Goal: Task Accomplishment & Management: Manage account settings

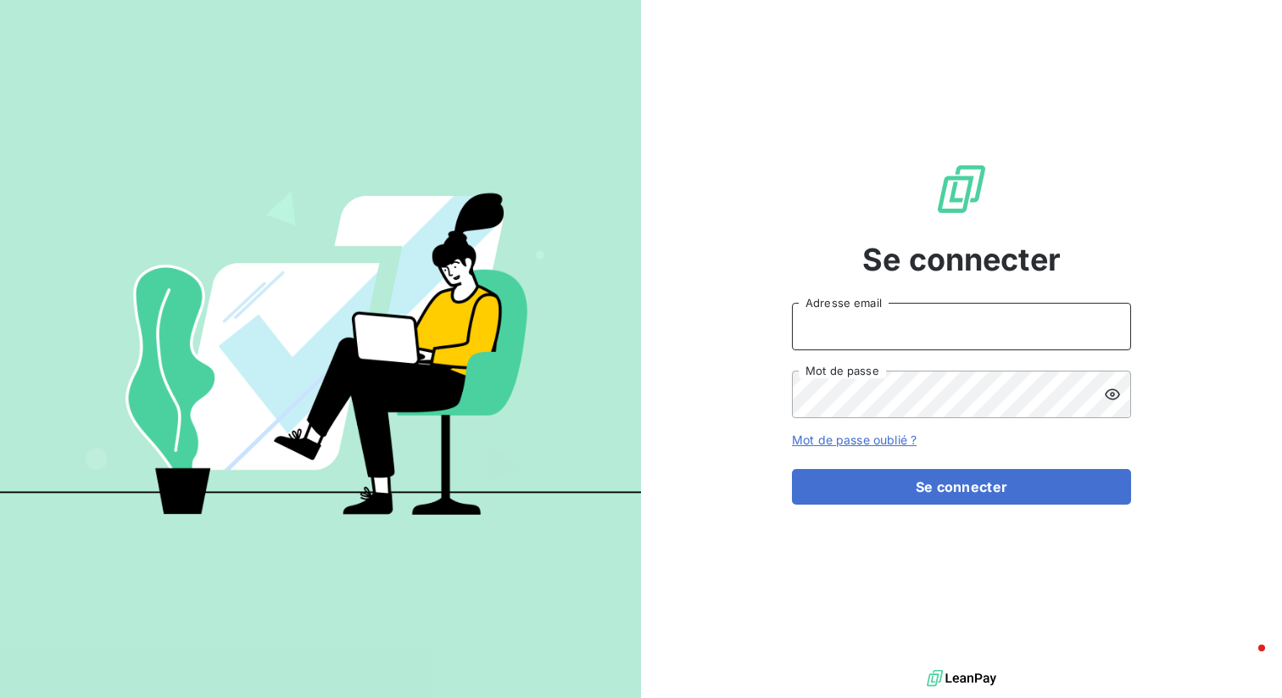
click at [865, 326] on input "Adresse email" at bounding box center [961, 326] width 339 height 47
type input "admin@anett"
click at [792, 469] on button "Se connecter" at bounding box center [961, 487] width 339 height 36
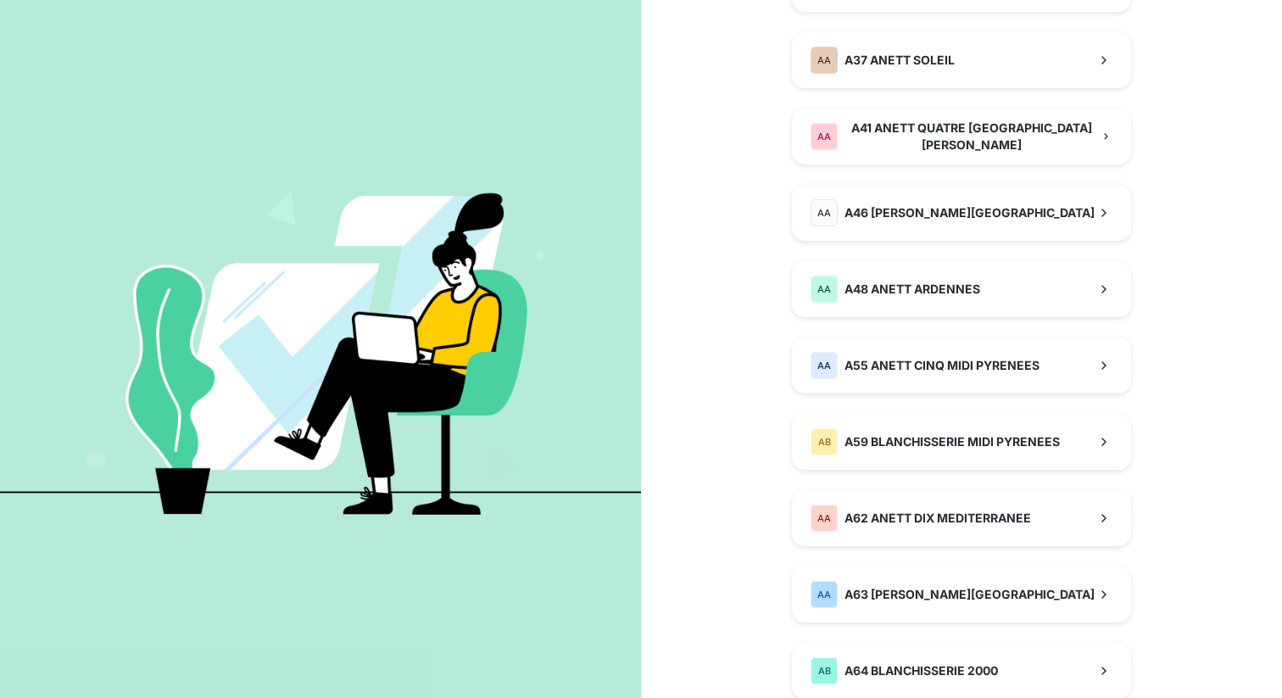
scroll to position [611, 0]
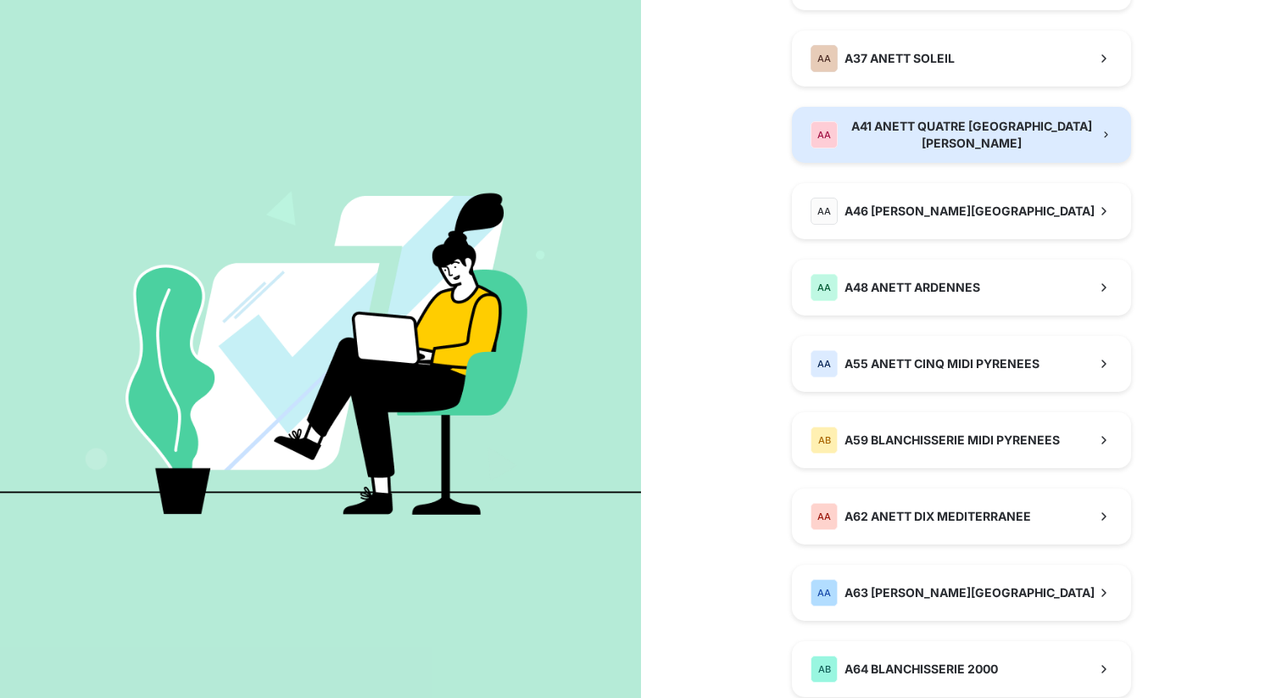
click at [961, 153] on button "AA A41 ANETT QUATRE ALSACE LORRAINE" at bounding box center [961, 135] width 339 height 56
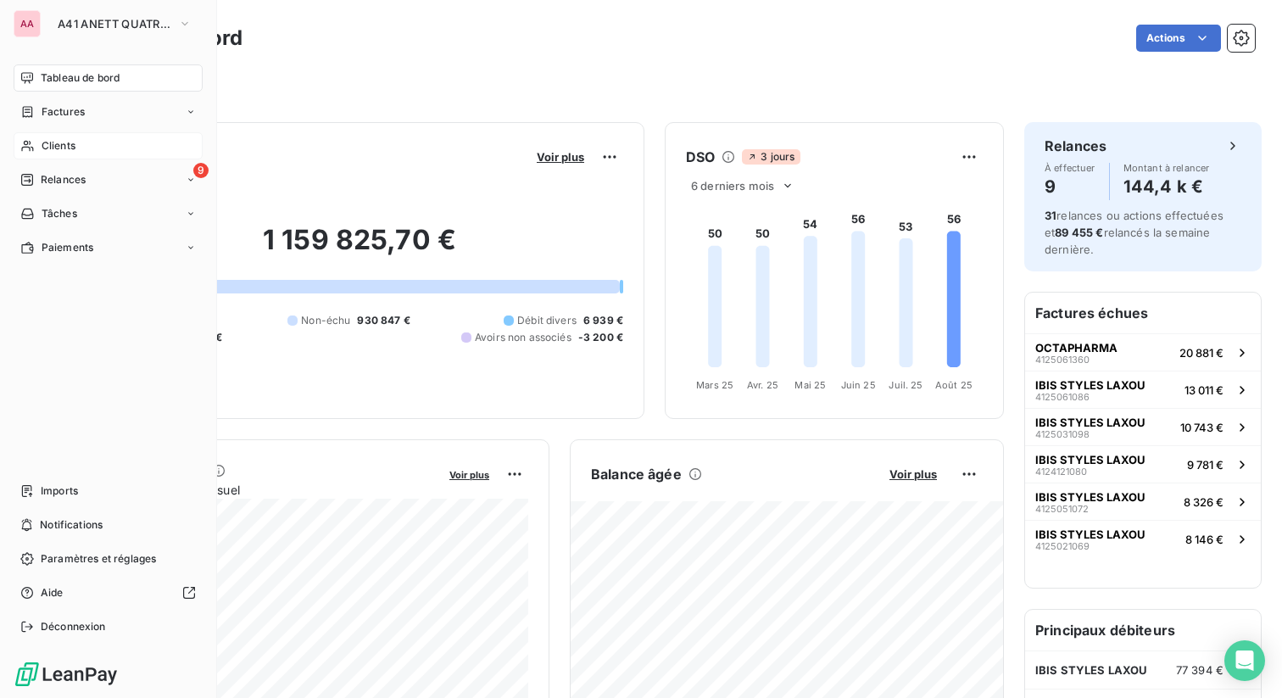
click at [38, 154] on div "Clients" at bounding box center [108, 145] width 189 height 27
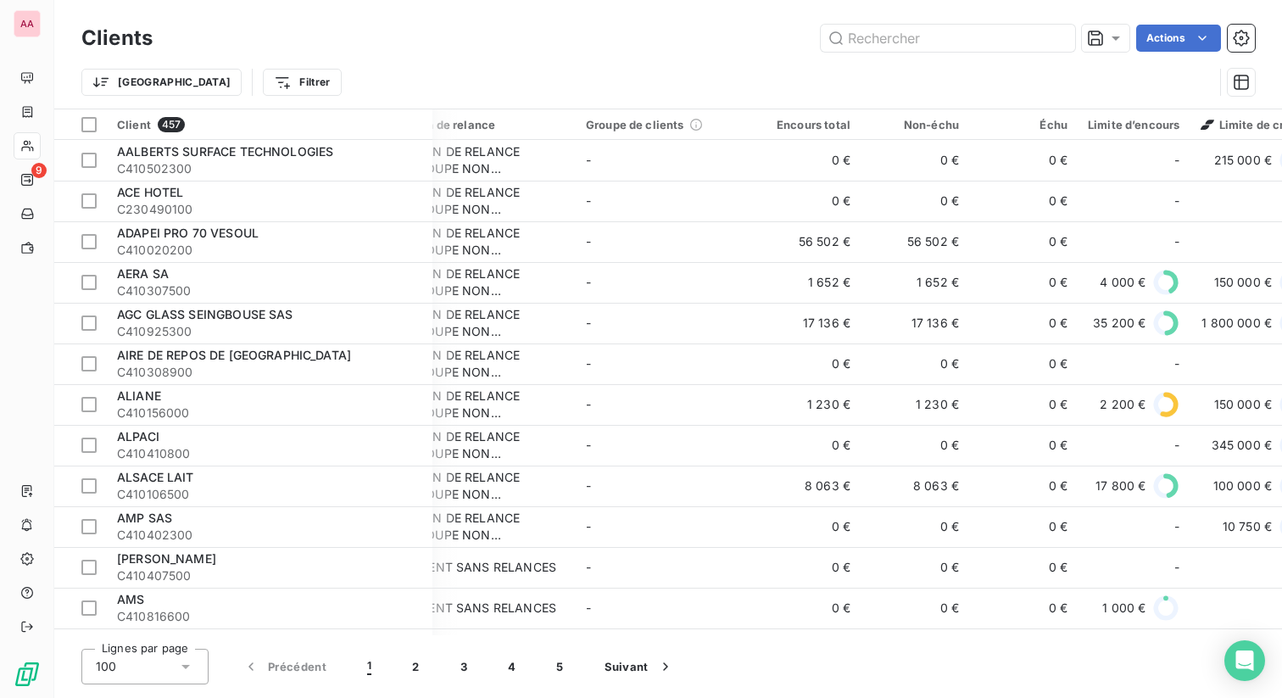
scroll to position [0, 41]
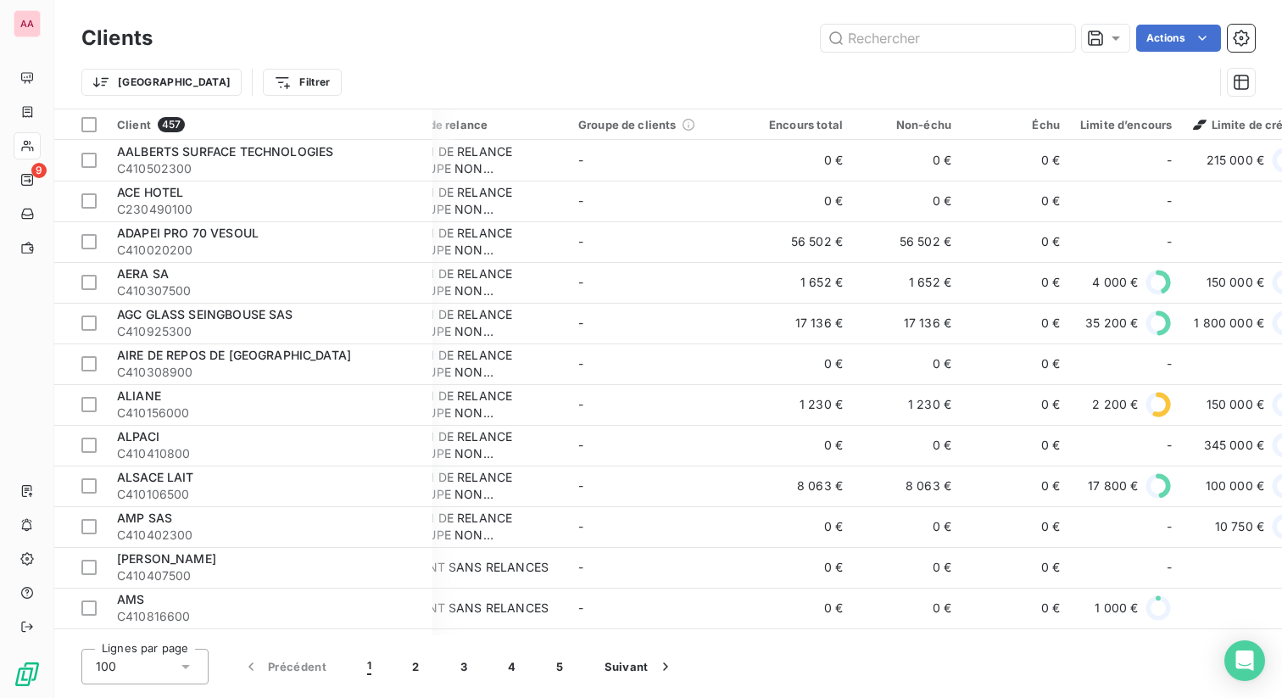
click at [796, 233] on td "56 502 €" at bounding box center [799, 241] width 109 height 41
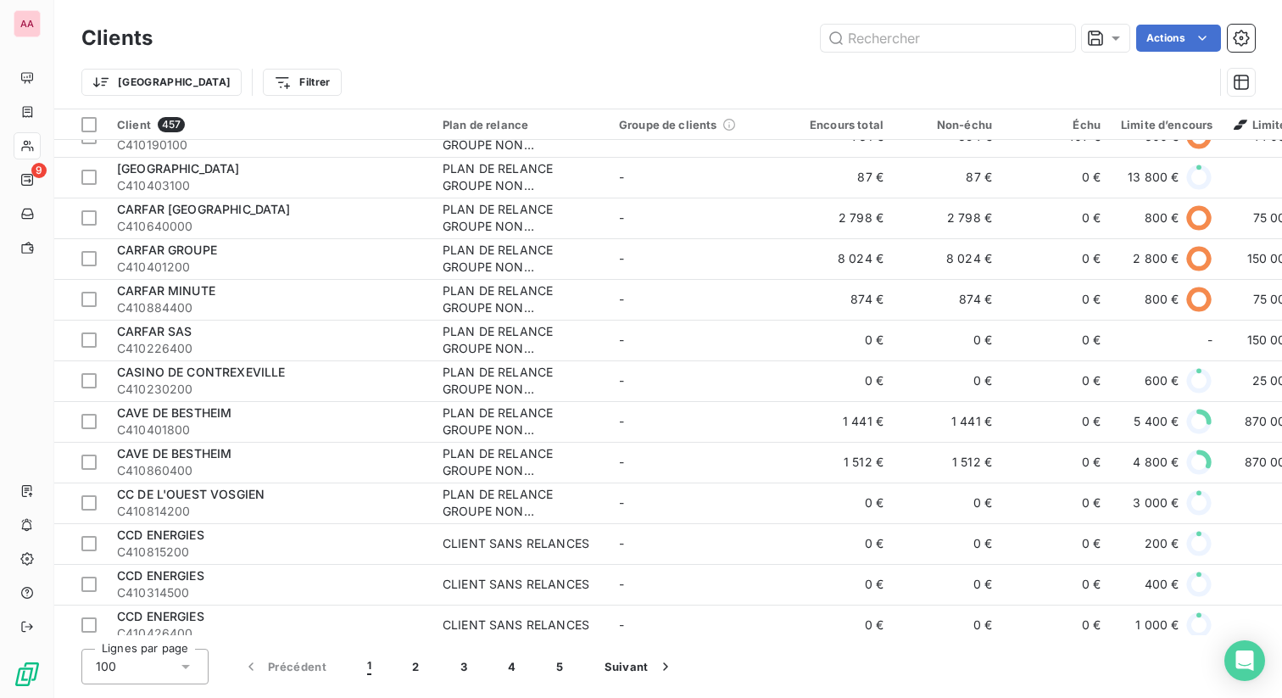
scroll to position [1615, 0]
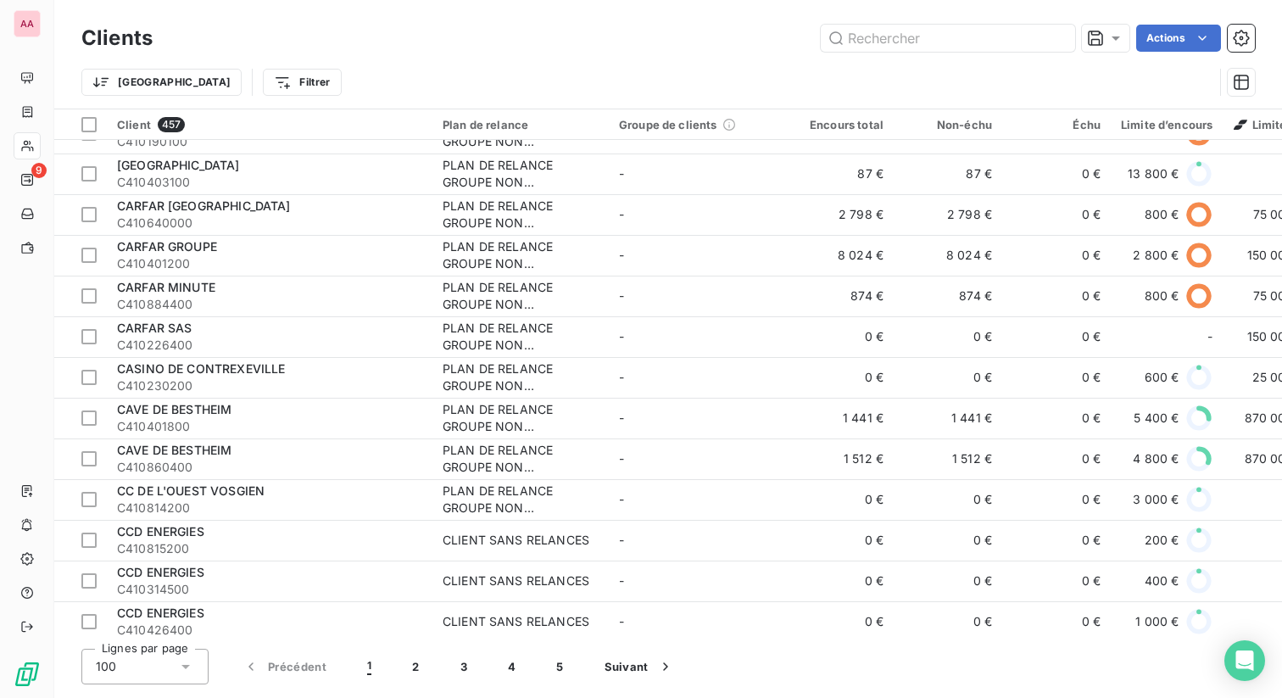
click at [446, 251] on div "PLAN DE RELANCE GROUPE NON AUTOMATIQUE" at bounding box center [521, 255] width 156 height 34
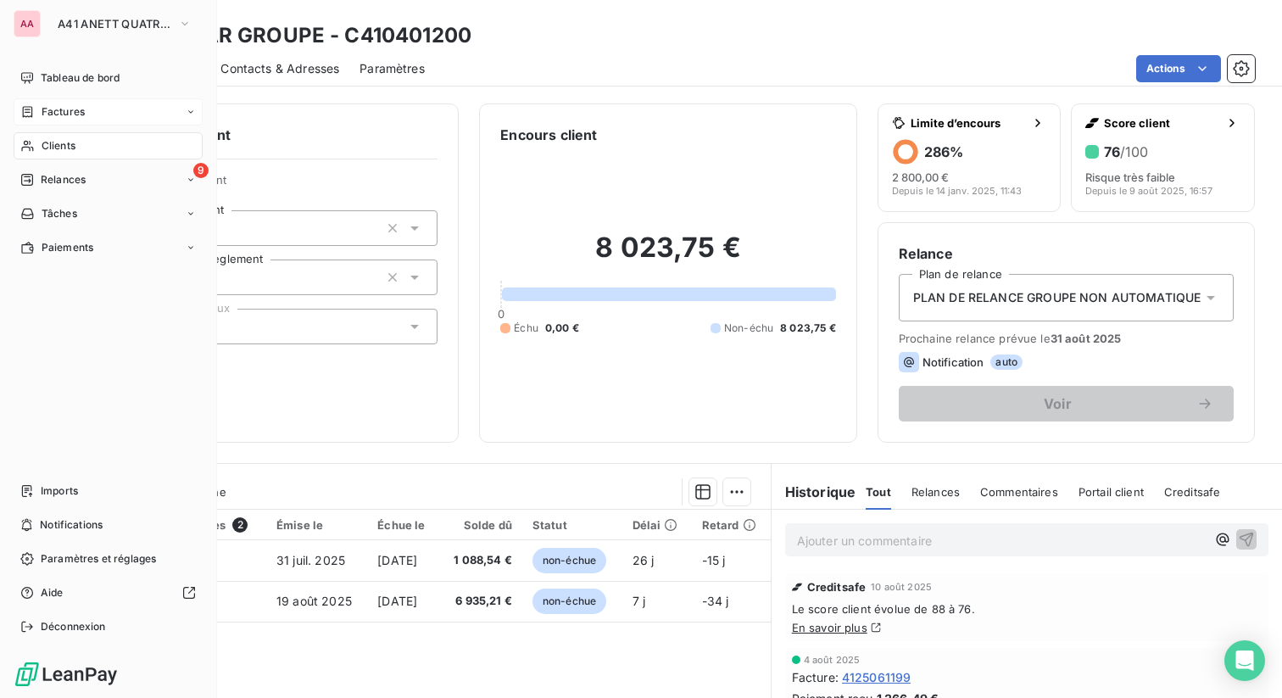
click at [42, 114] on span "Factures" at bounding box center [63, 111] width 43 height 15
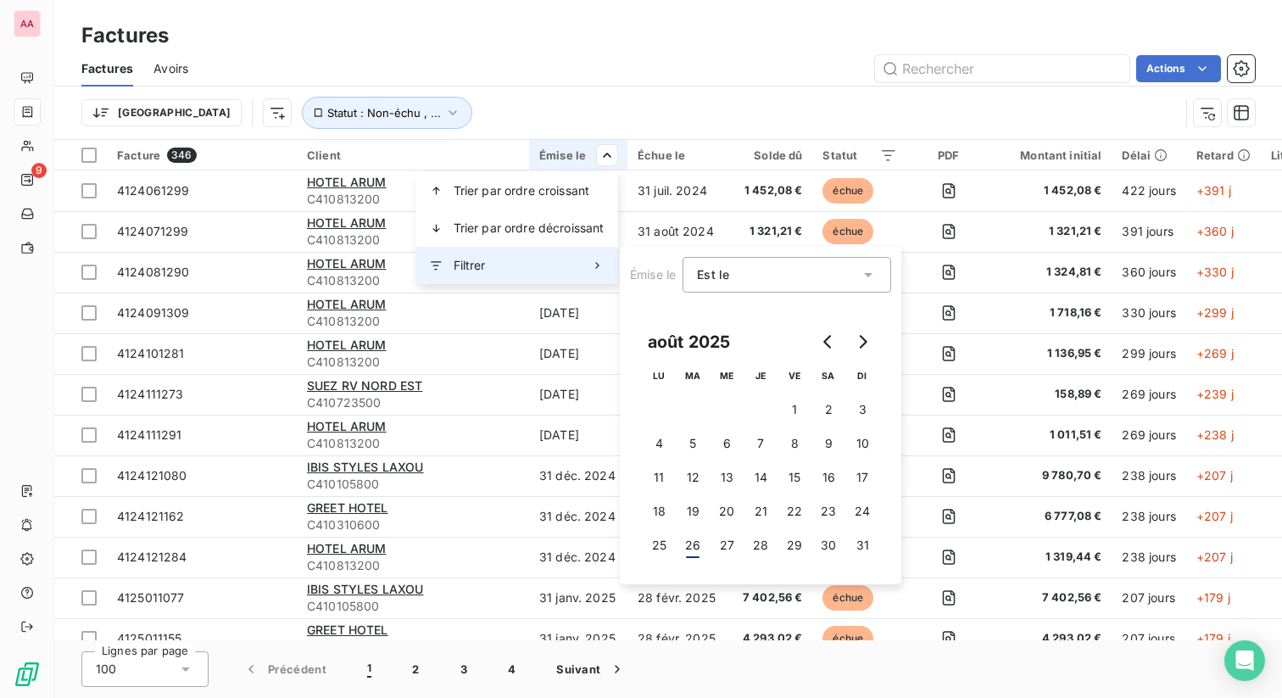
click at [488, 265] on div "Filtrer" at bounding box center [517, 265] width 202 height 37
click at [721, 544] on button "27" at bounding box center [727, 545] width 34 height 34
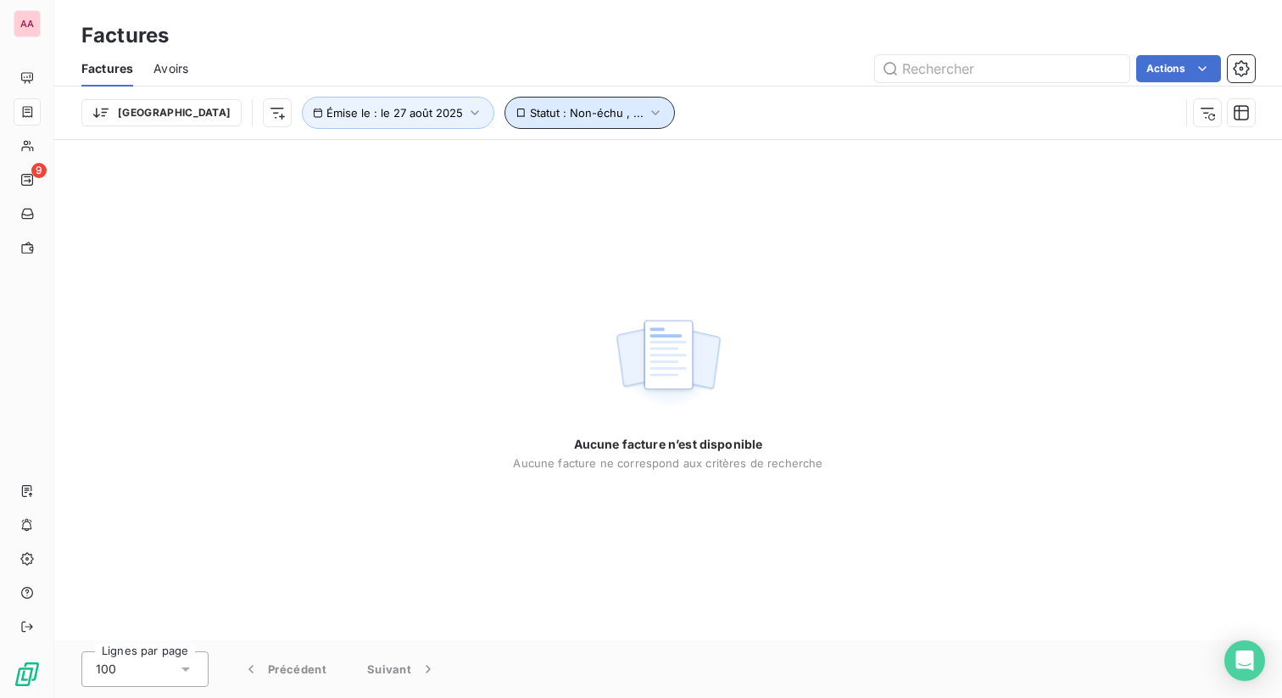
click at [530, 114] on span "Statut : Non-échu , ..." at bounding box center [587, 113] width 114 height 14
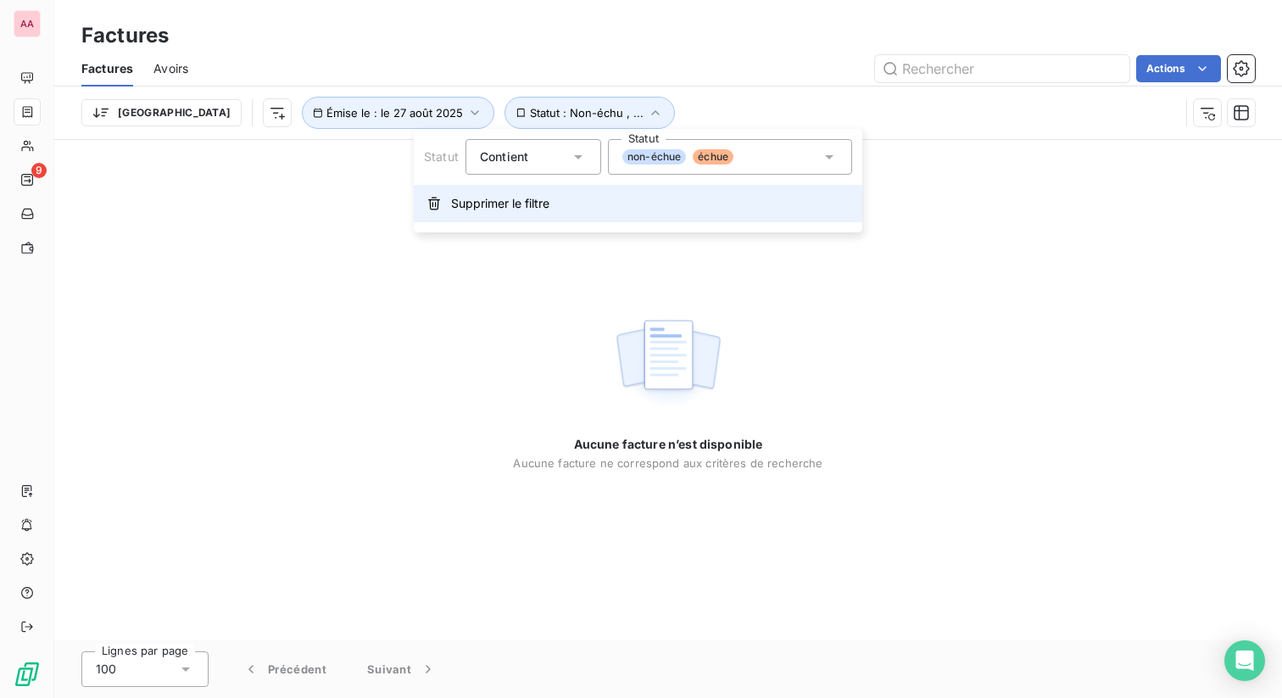
click at [495, 204] on span "Supprimer le filtre" at bounding box center [500, 203] width 98 height 17
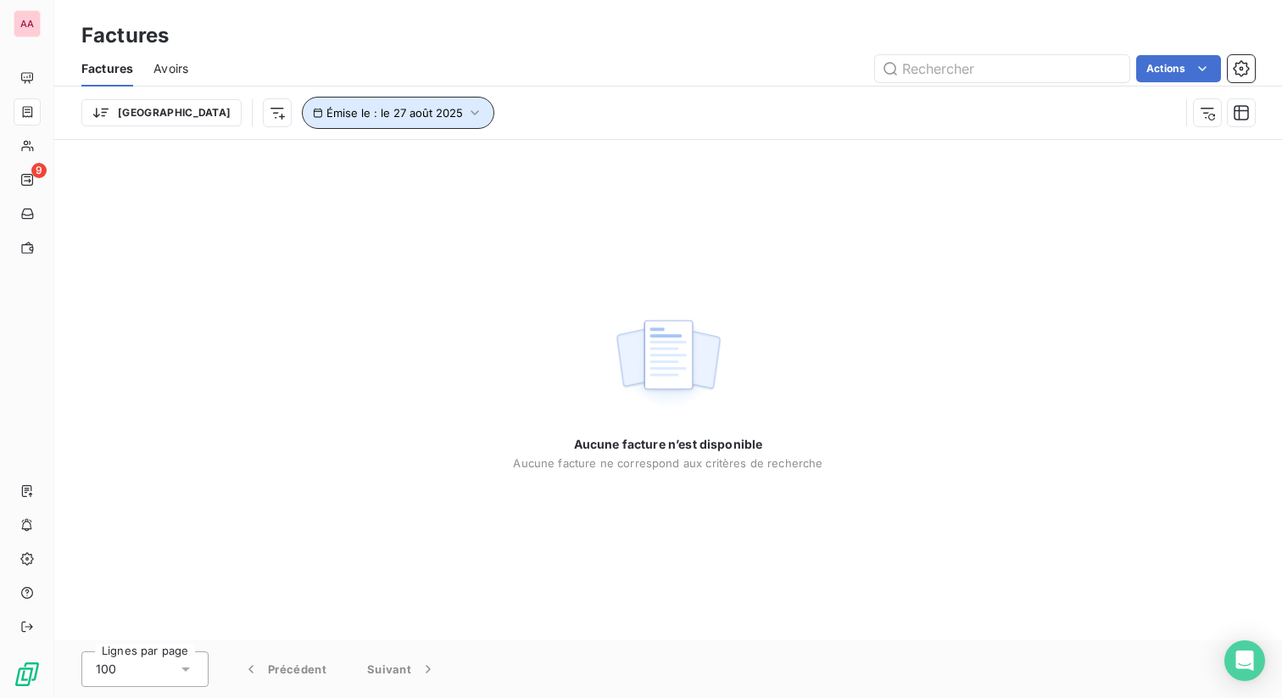
click at [364, 112] on span "Émise le : le 27 août 2025" at bounding box center [394, 113] width 137 height 14
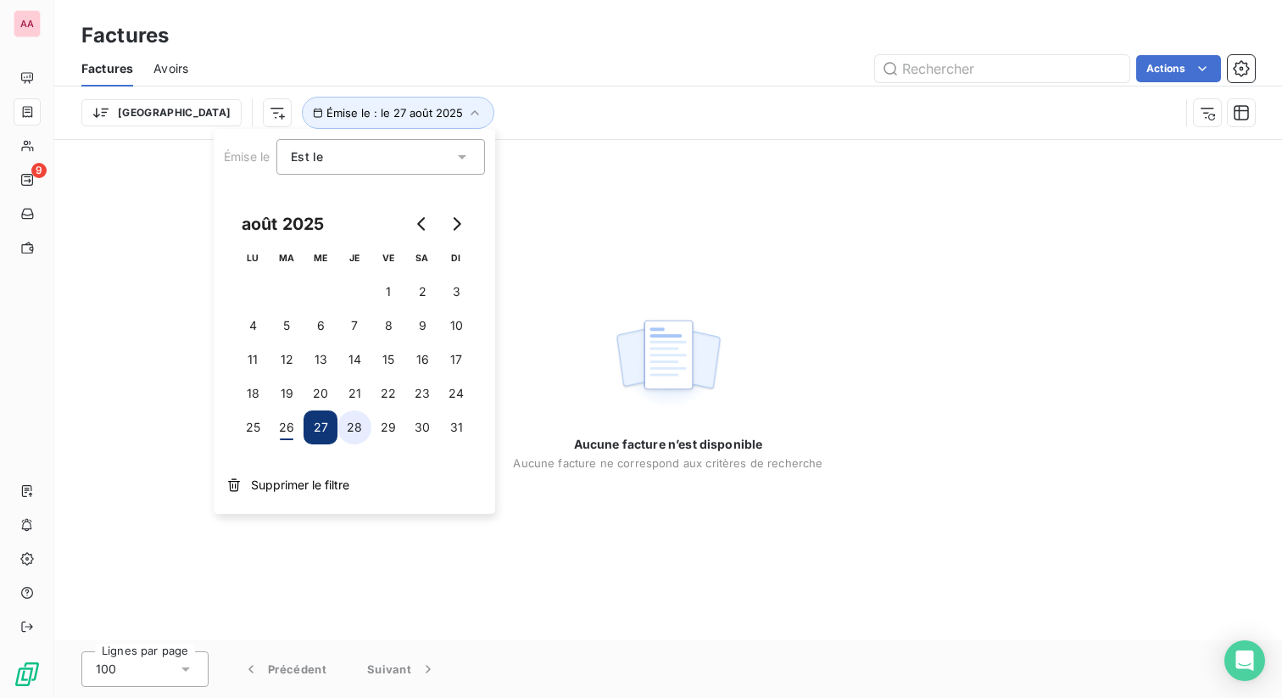
click at [346, 428] on button "28" at bounding box center [354, 427] width 34 height 34
click at [683, 131] on div "Trier Émise le : le 28 août 2025" at bounding box center [668, 112] width 1174 height 53
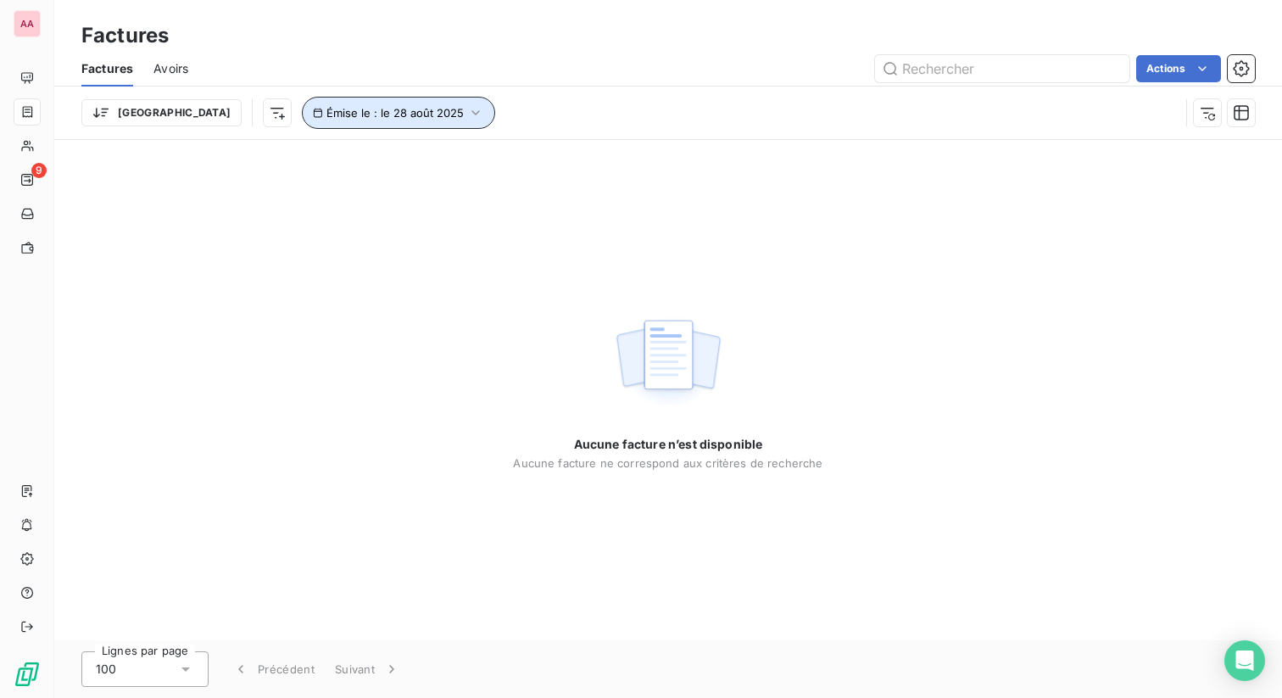
click at [357, 107] on span "Émise le : le 28 août 2025" at bounding box center [394, 113] width 137 height 14
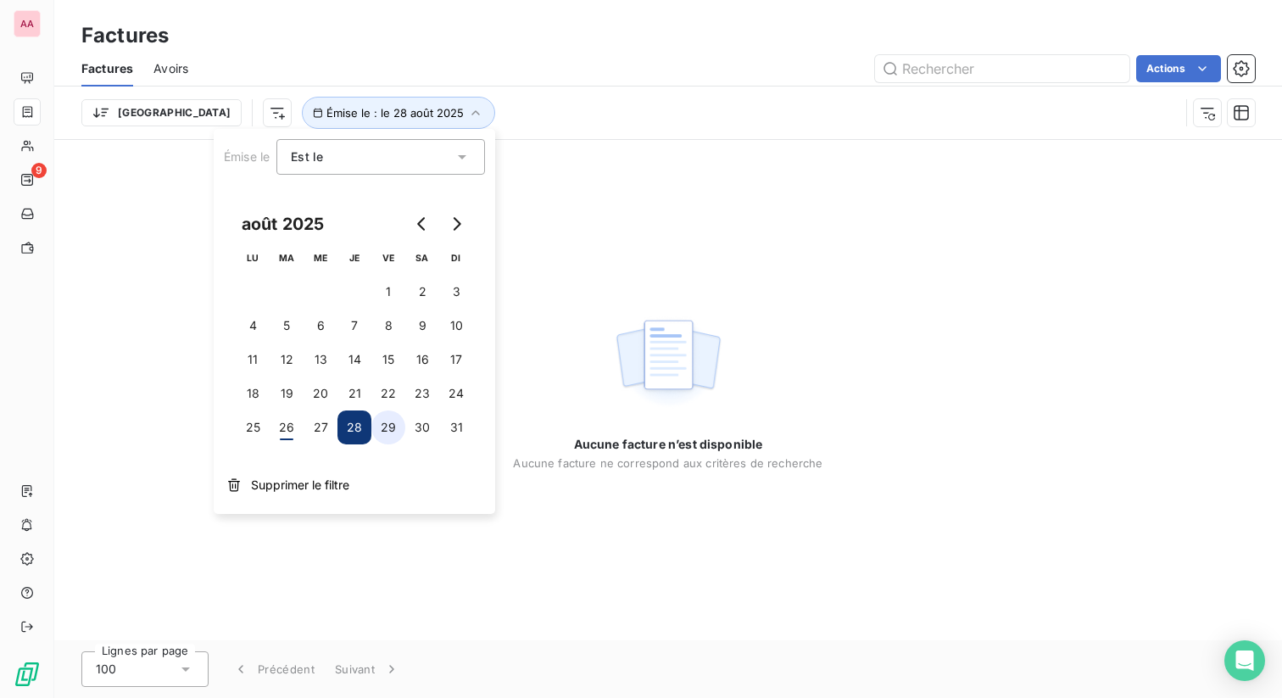
click at [384, 425] on button "29" at bounding box center [388, 427] width 34 height 34
click at [415, 425] on button "30" at bounding box center [422, 427] width 34 height 34
click at [456, 431] on button "31" at bounding box center [456, 427] width 34 height 34
click at [481, 98] on div "Trier Émise le : le 31 août 2025" at bounding box center [630, 113] width 1098 height 32
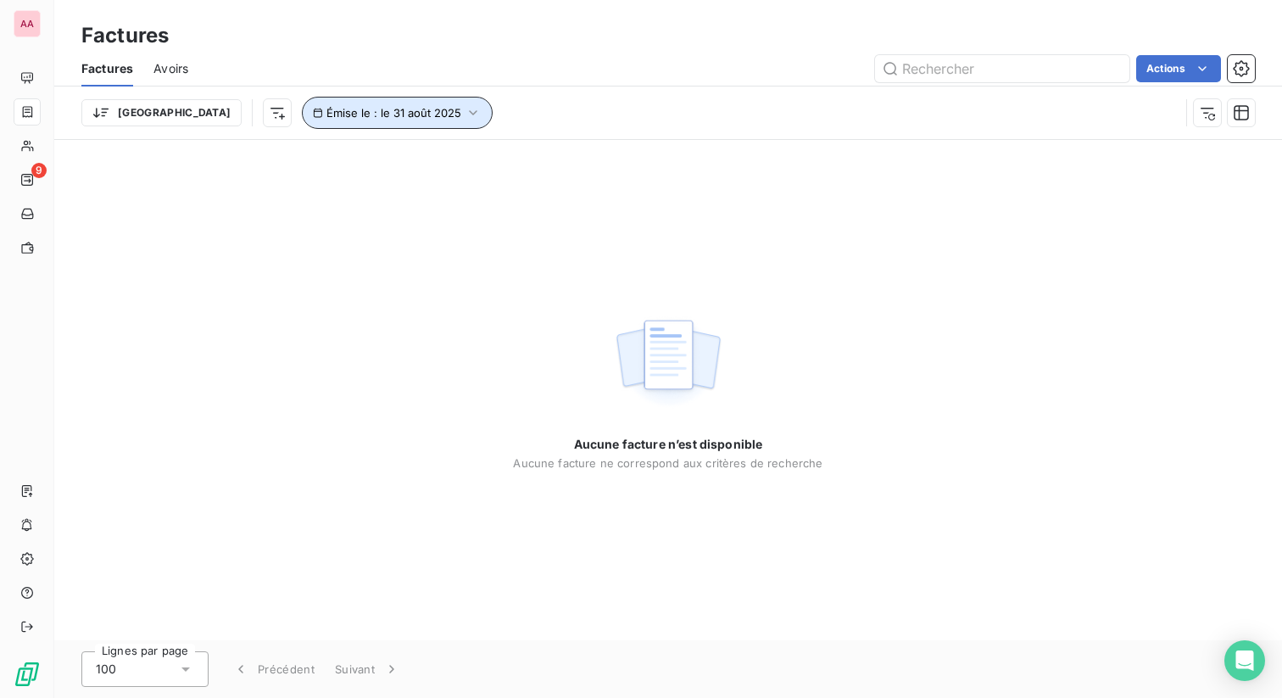
click at [326, 111] on span "Émise le : le 31 août 2025" at bounding box center [393, 113] width 135 height 14
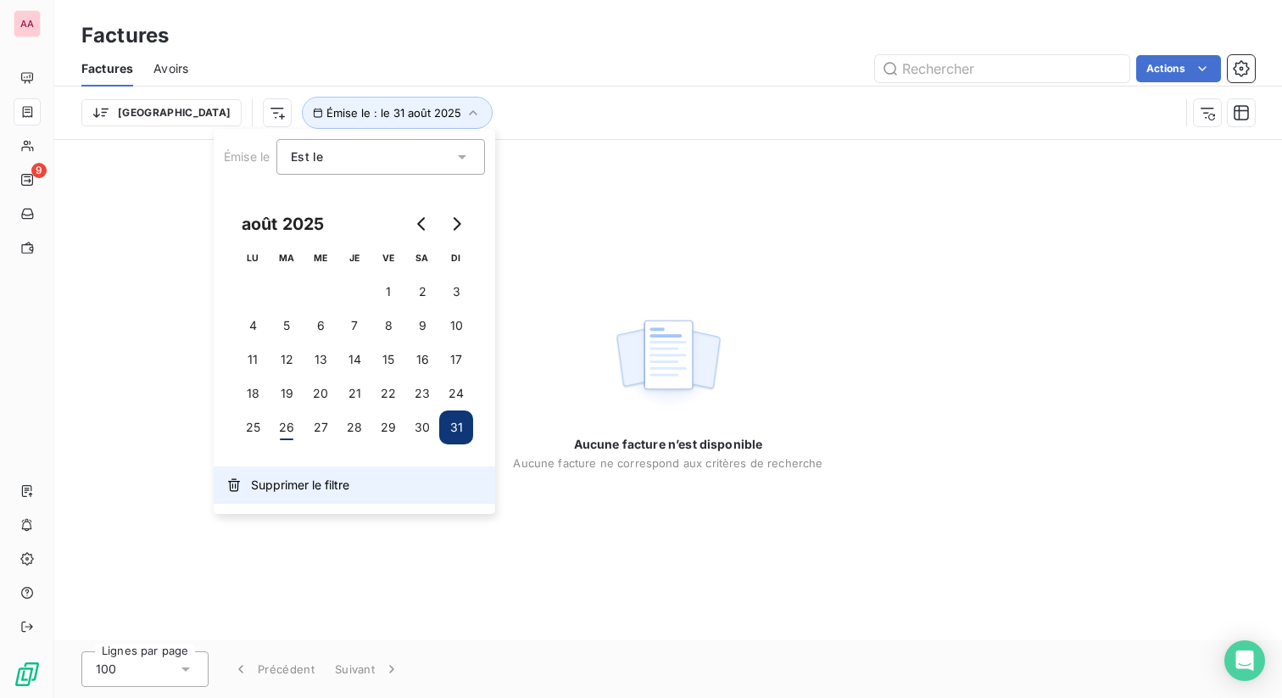
click at [290, 472] on button "Supprimer le filtre" at bounding box center [355, 484] width 282 height 37
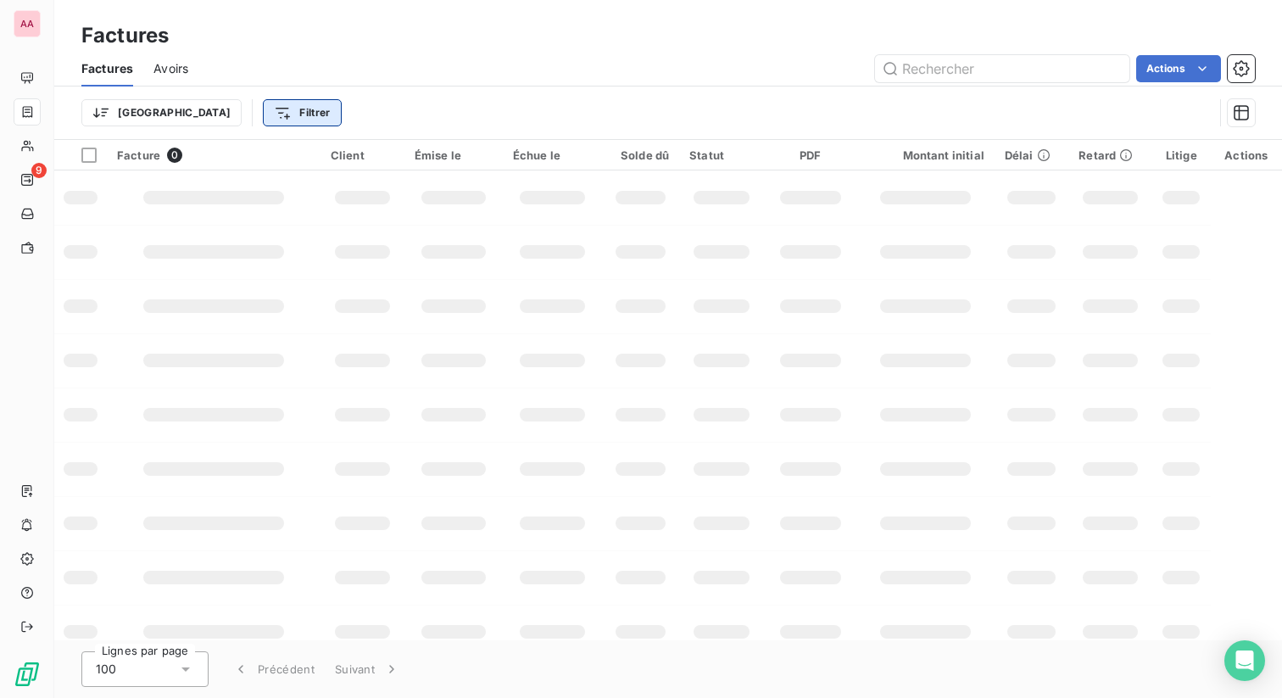
click at [238, 117] on html "AA 9 Factures Factures Avoirs Actions Trier Filtrer Facture 0 Client Émise le É…" at bounding box center [641, 349] width 1282 height 698
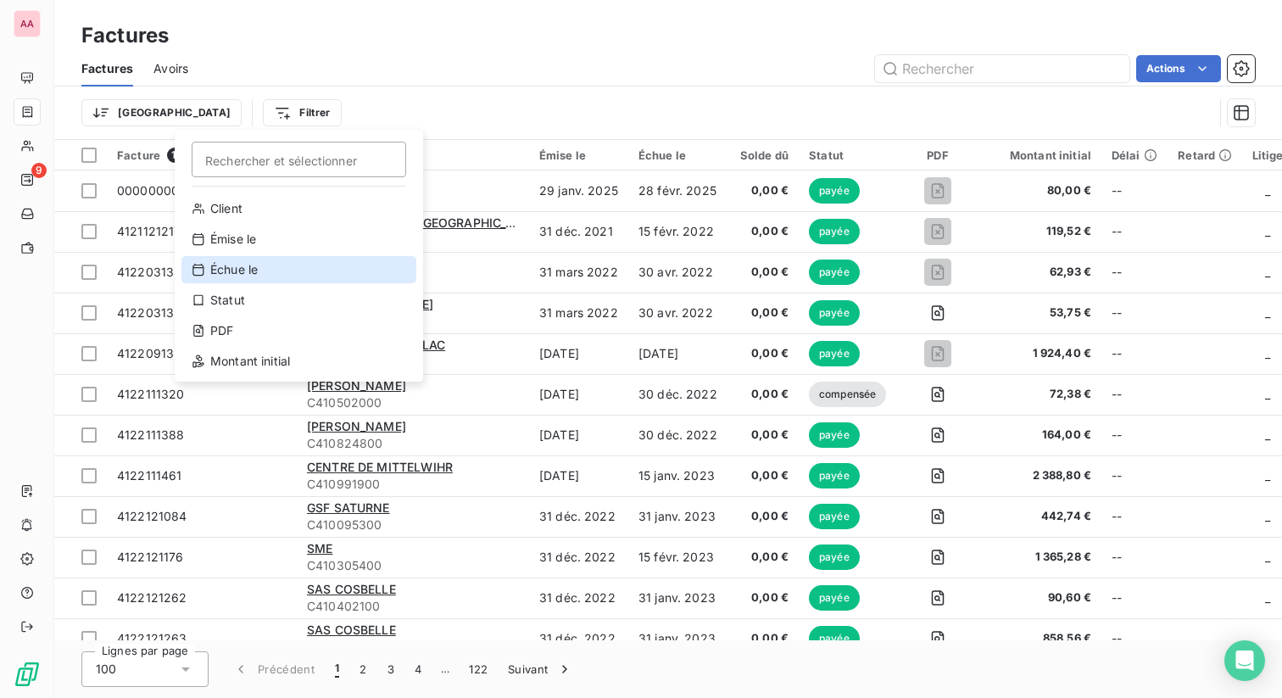
click at [260, 273] on div "Échue le" at bounding box center [298, 269] width 235 height 27
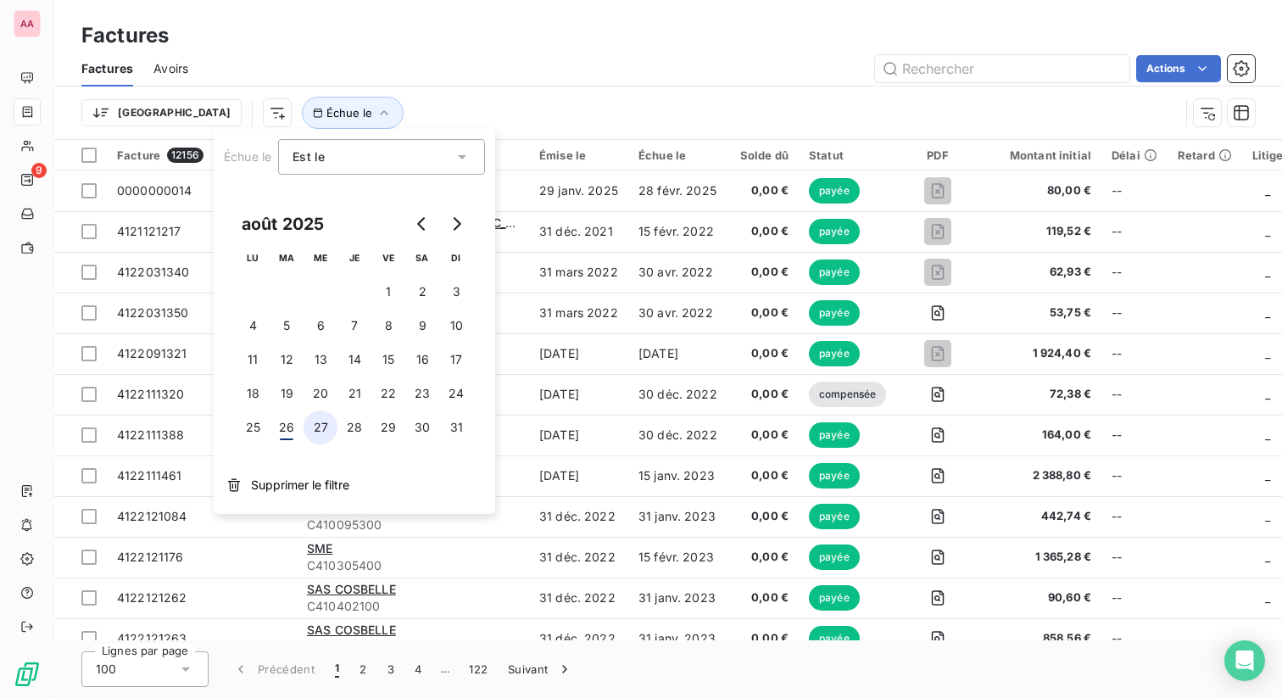
click at [307, 432] on button "27" at bounding box center [321, 427] width 34 height 34
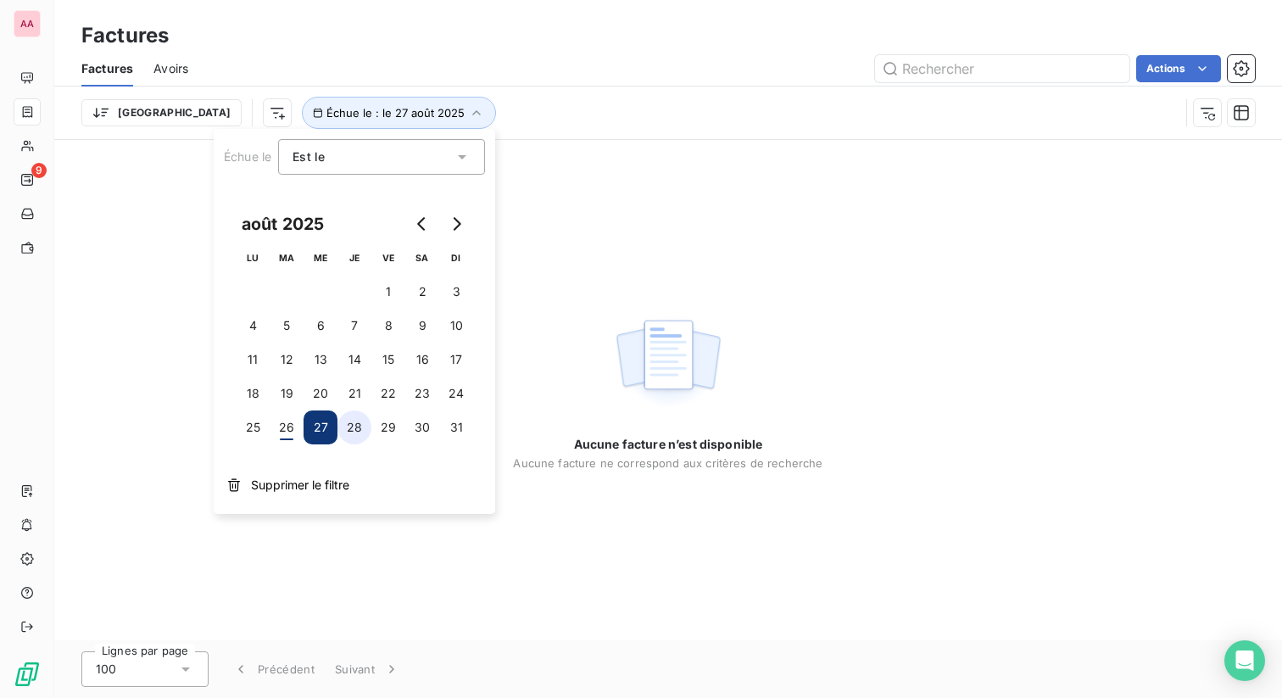
click at [359, 431] on button "28" at bounding box center [354, 427] width 34 height 34
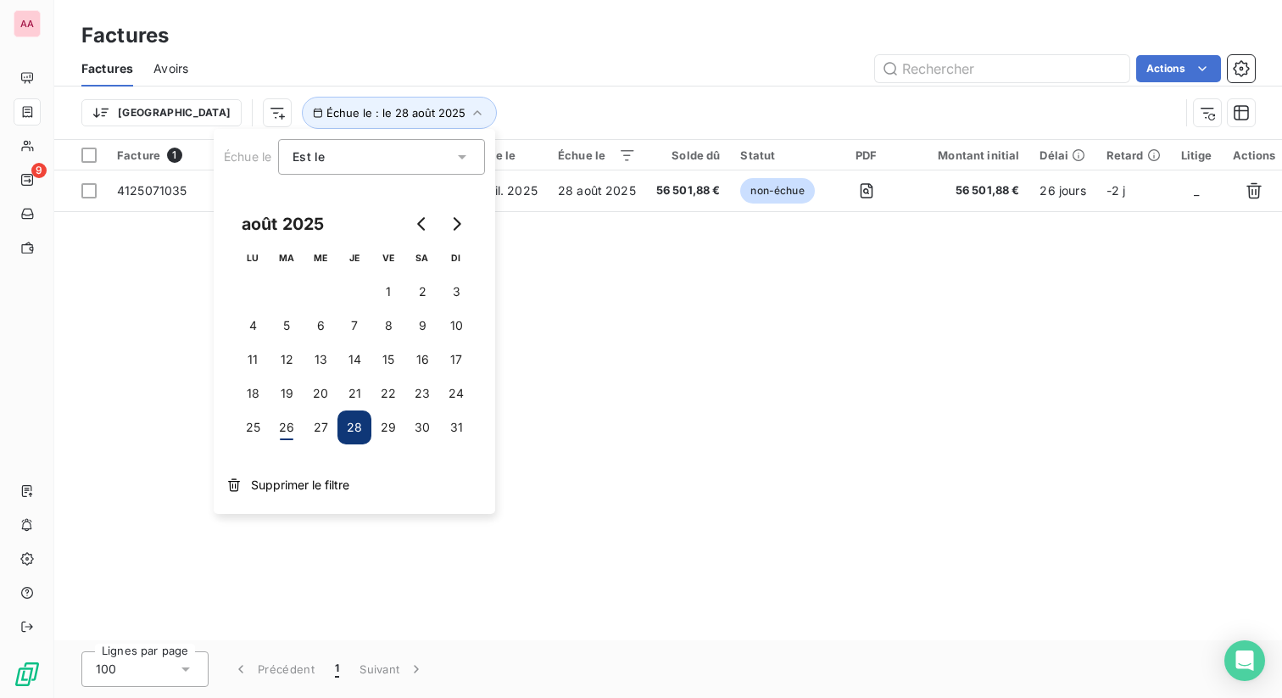
click at [675, 78] on div "Actions" at bounding box center [732, 68] width 1046 height 27
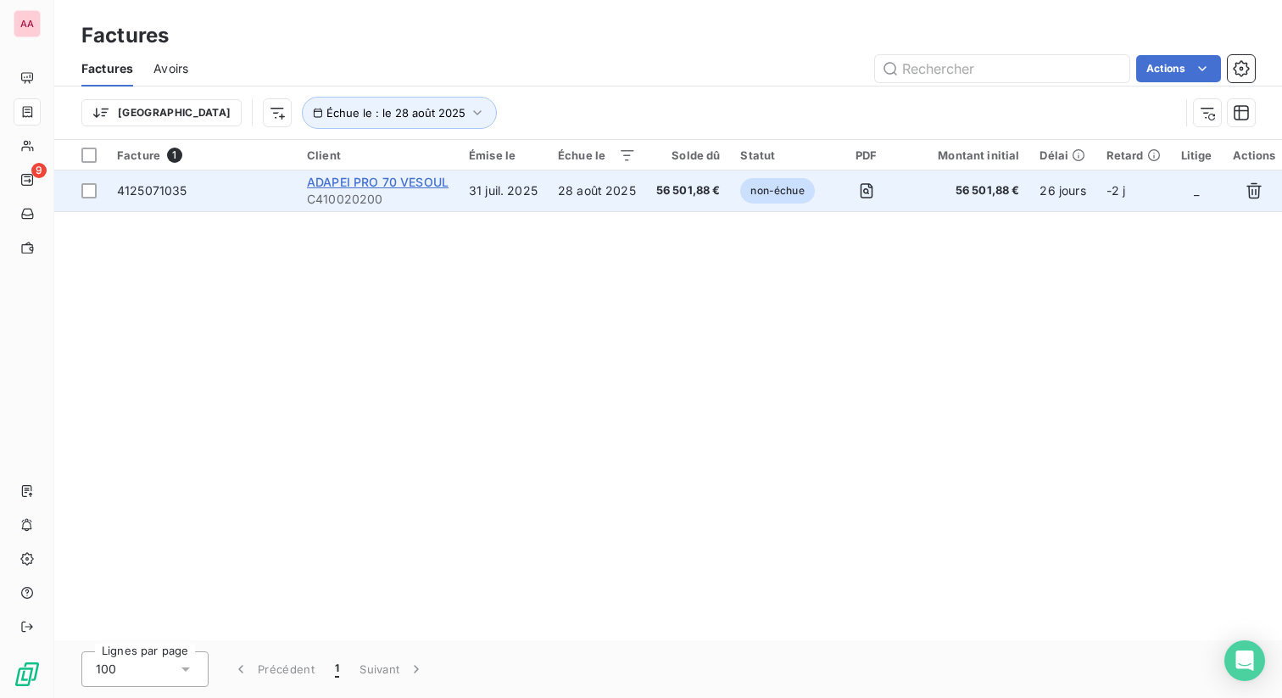
click at [388, 176] on span "ADAPEI PRO 70 VESOUL" at bounding box center [378, 182] width 142 height 14
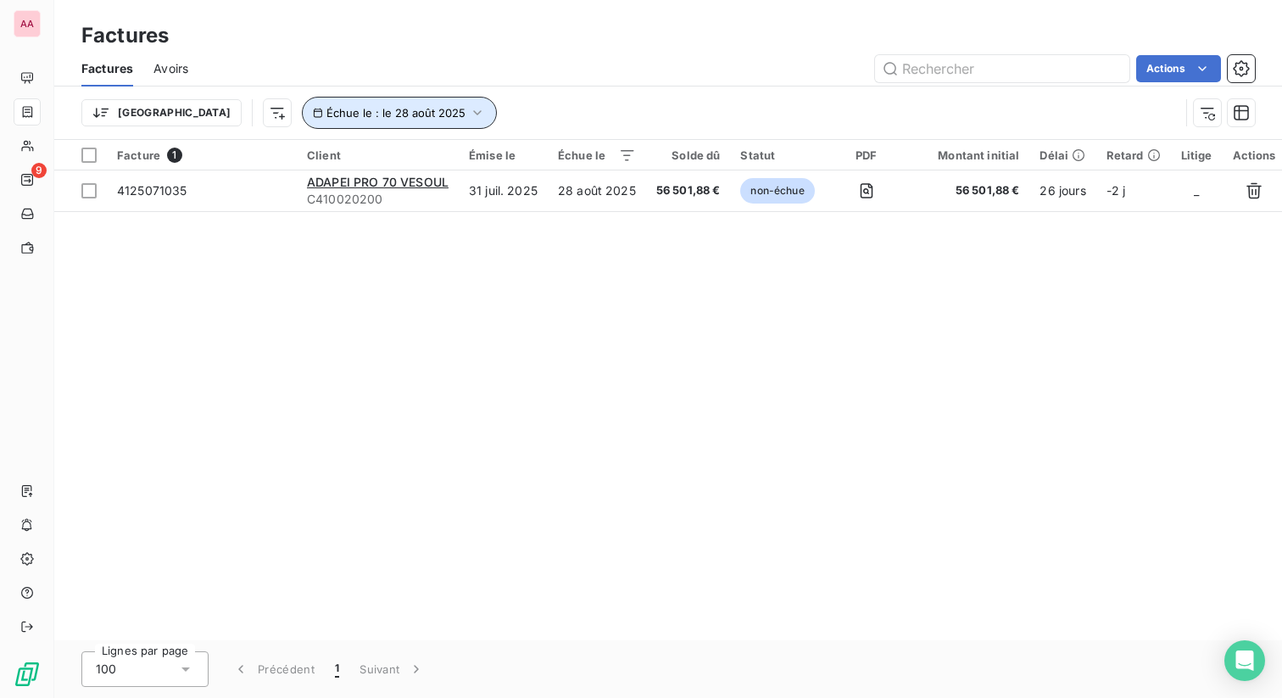
click at [365, 115] on span "Échue le : le 28 août 2025" at bounding box center [395, 113] width 139 height 14
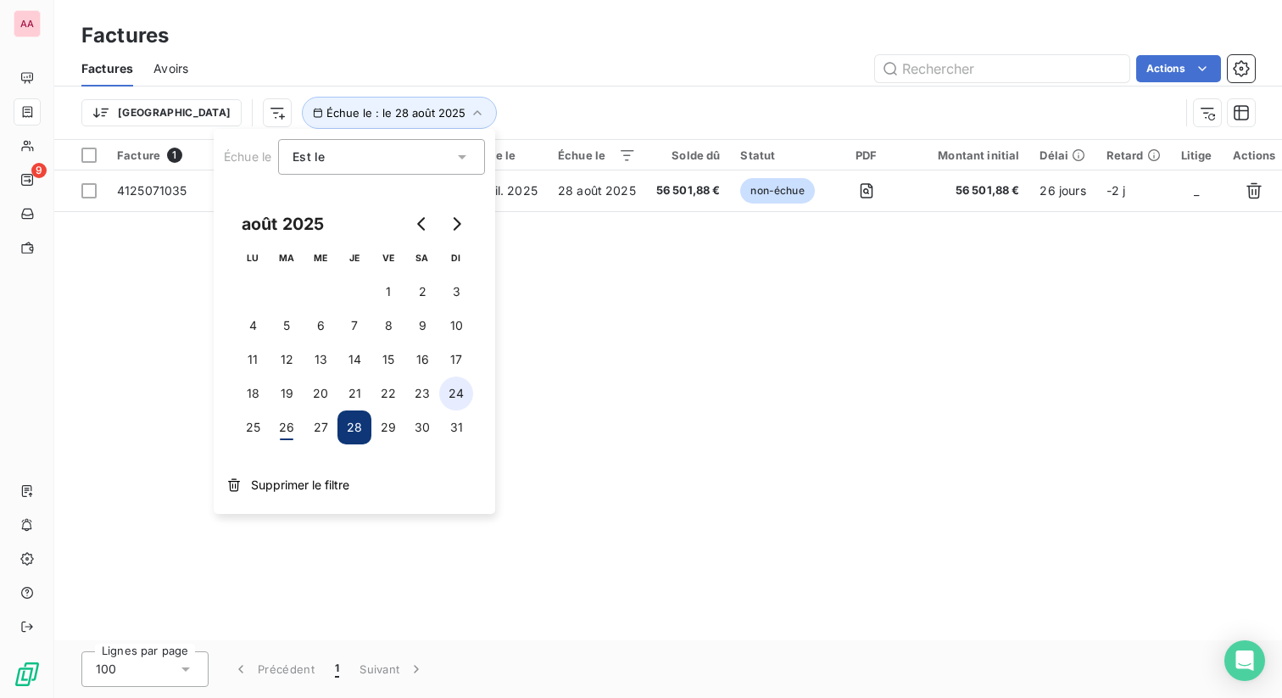
click at [461, 393] on button "24" at bounding box center [456, 394] width 34 height 34
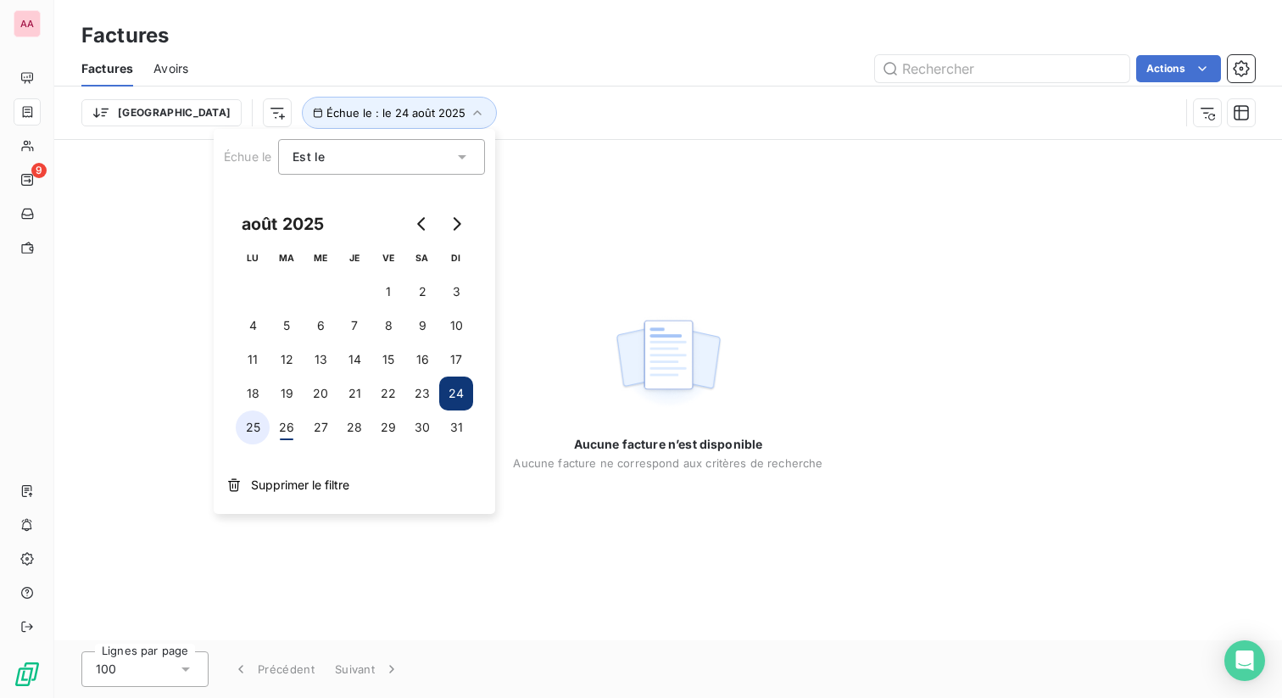
click at [265, 429] on button "25" at bounding box center [253, 427] width 34 height 34
click at [420, 396] on button "23" at bounding box center [422, 394] width 34 height 34
click at [389, 397] on button "22" at bounding box center [388, 394] width 34 height 34
click at [360, 398] on button "21" at bounding box center [354, 394] width 34 height 34
click at [326, 398] on button "20" at bounding box center [321, 394] width 34 height 34
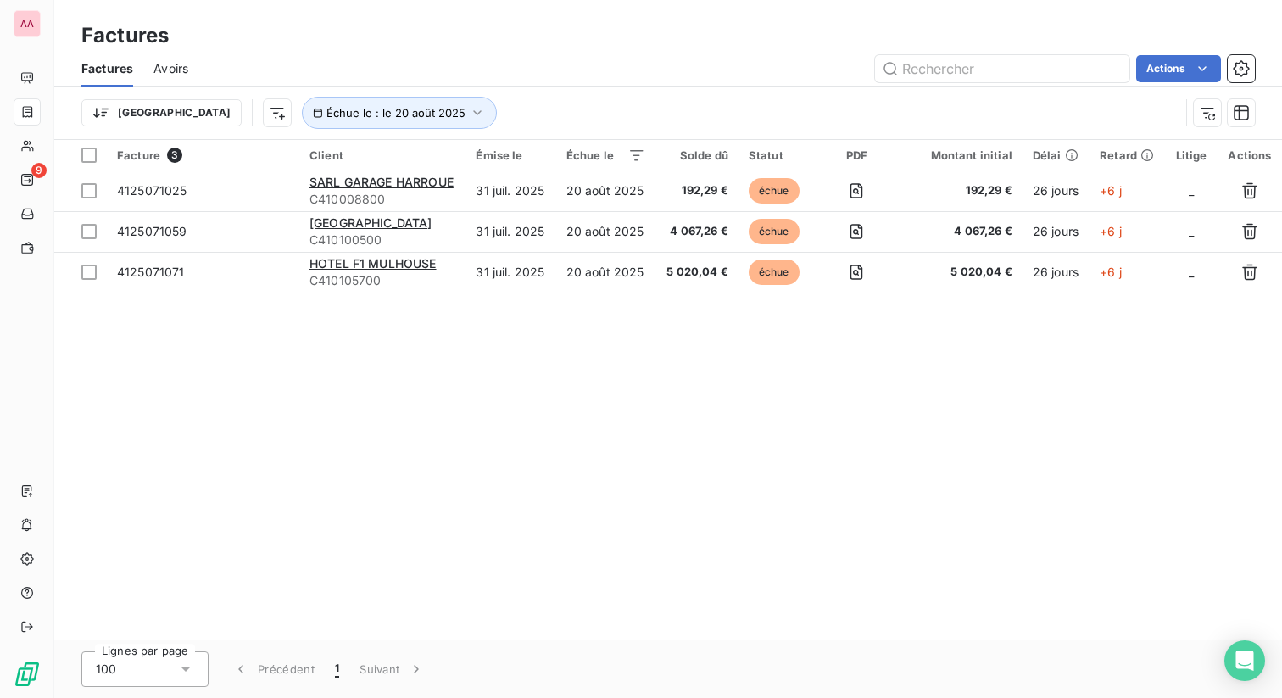
click at [629, 388] on div "Facture 3 Client Émise le Échue le Solde dû Statut PDF Montant initial Délai Re…" at bounding box center [668, 390] width 1228 height 500
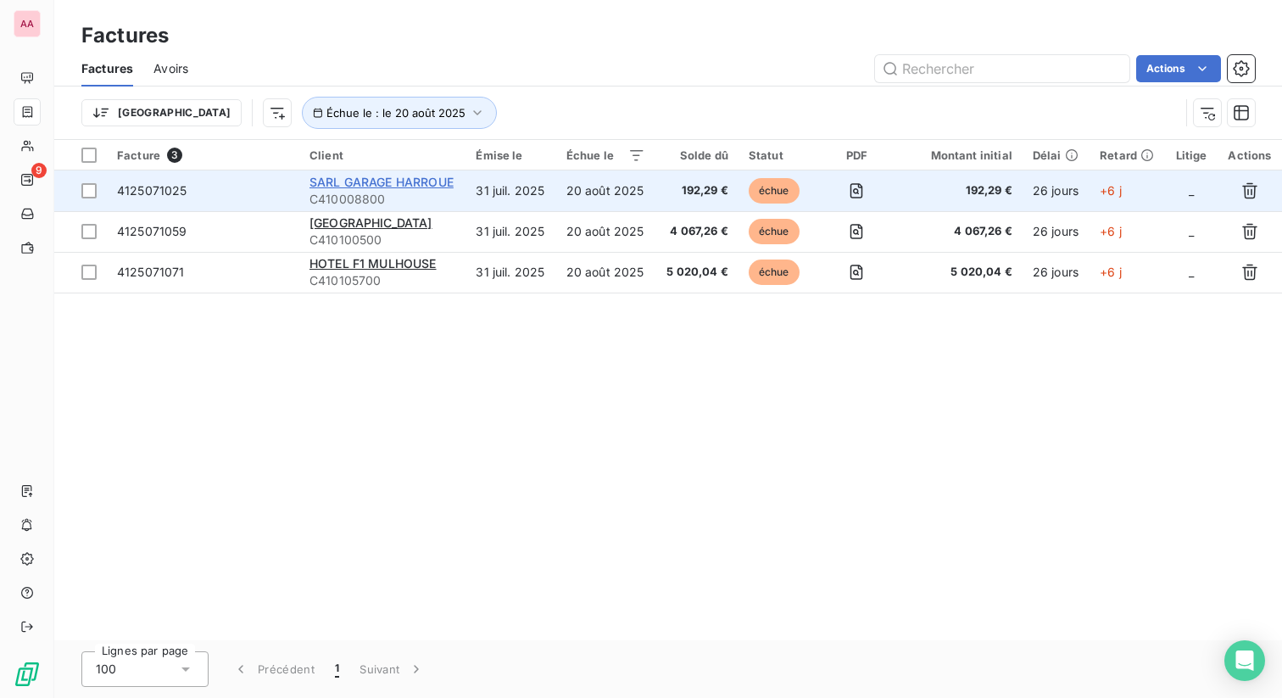
click at [432, 181] on span "SARL GARAGE HARROUE" at bounding box center [382, 182] width 144 height 14
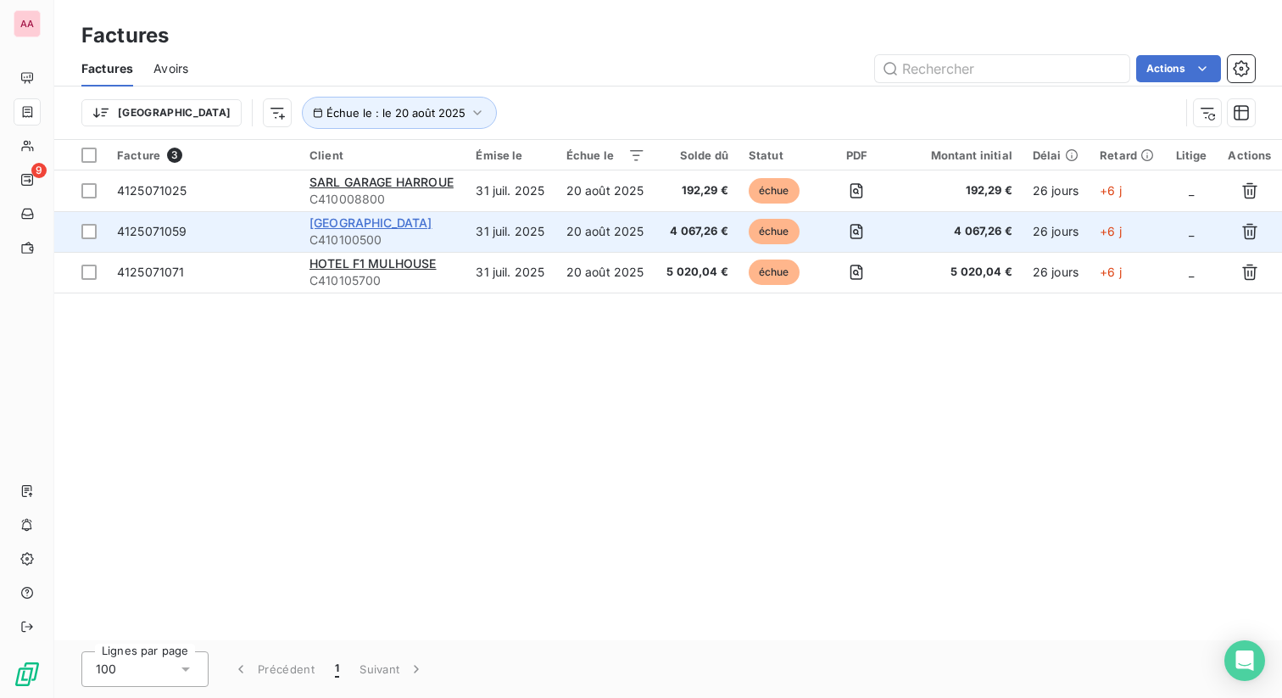
click at [346, 226] on span "HOTEL RESTAURANT DES VOSGES" at bounding box center [371, 222] width 123 height 14
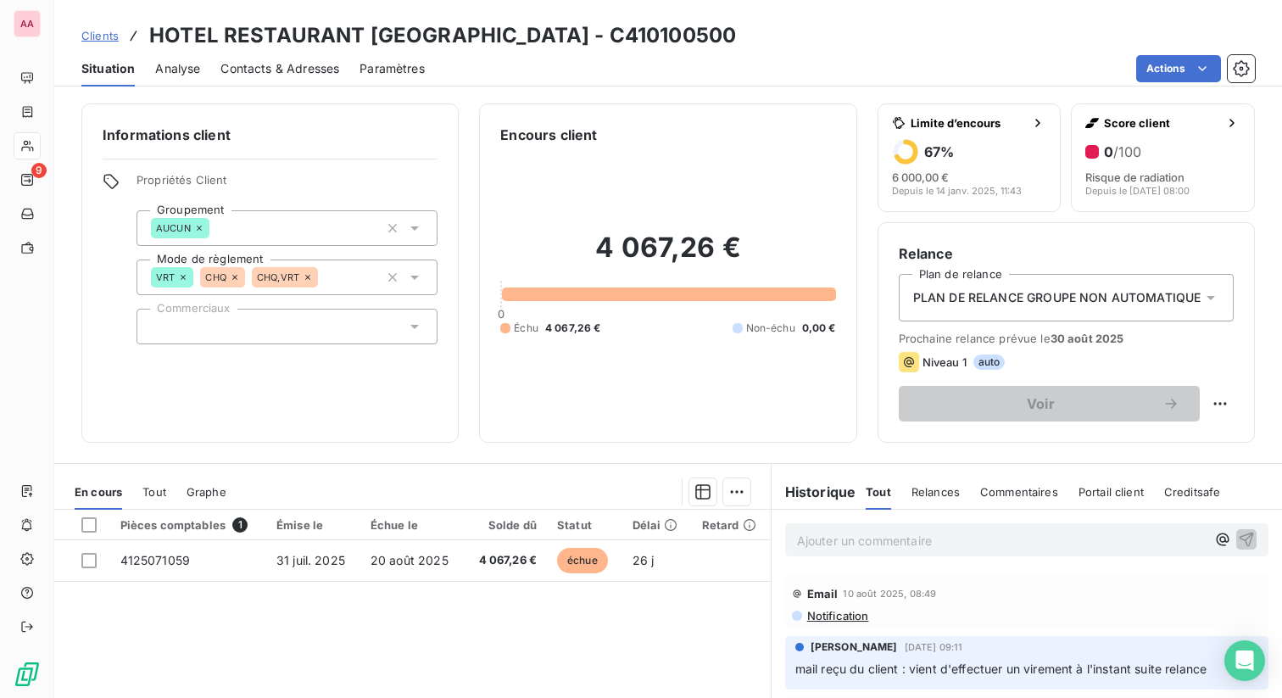
scroll to position [189, 0]
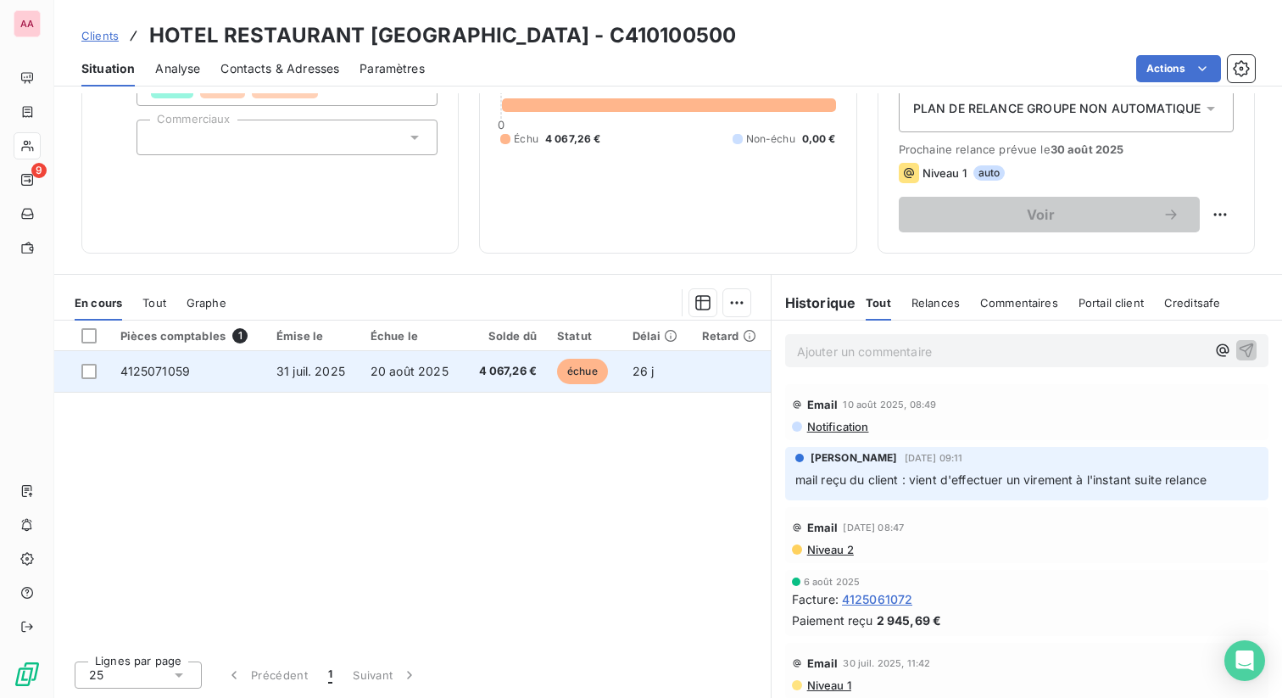
click at [704, 372] on td at bounding box center [731, 371] width 79 height 41
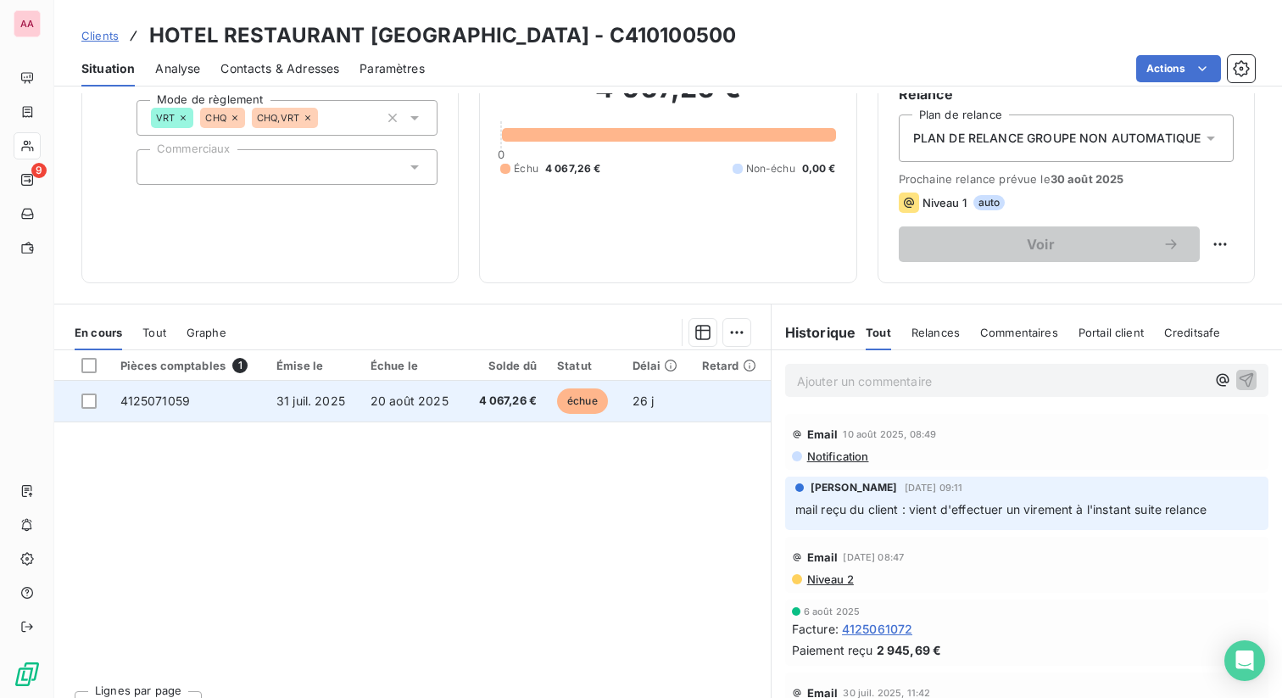
scroll to position [189, 0]
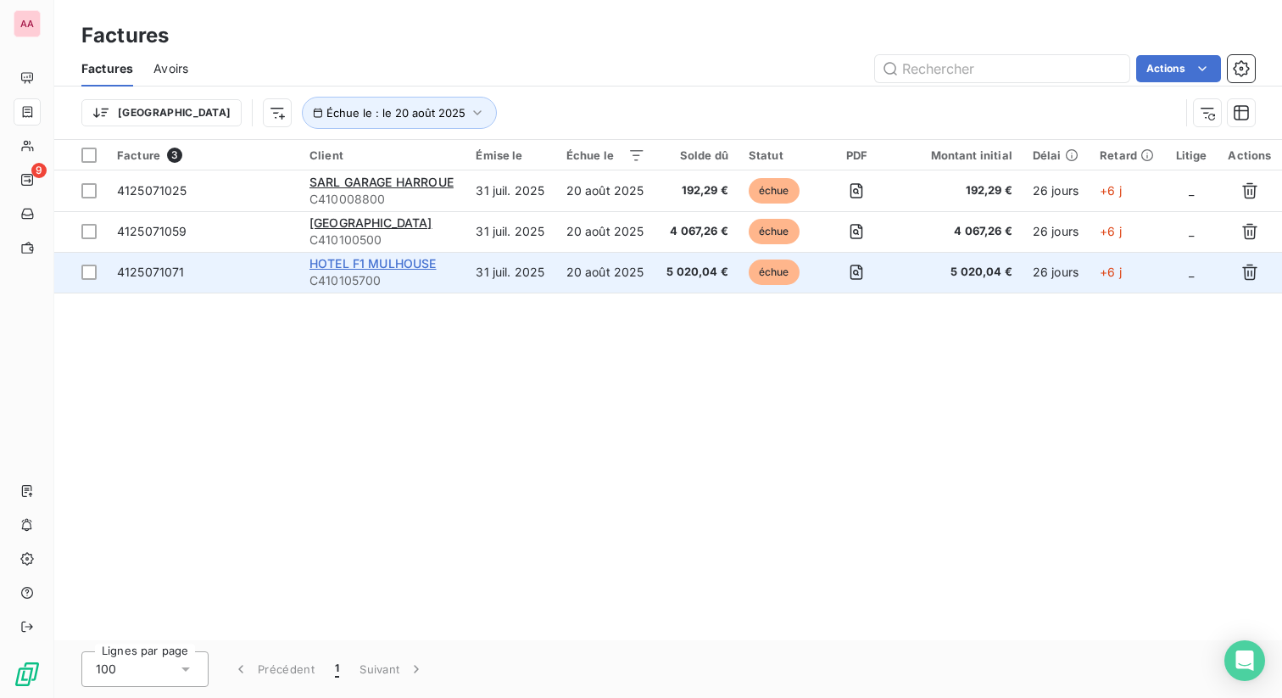
click at [395, 261] on span "HOTEL F1 MULHOUSE" at bounding box center [373, 263] width 127 height 14
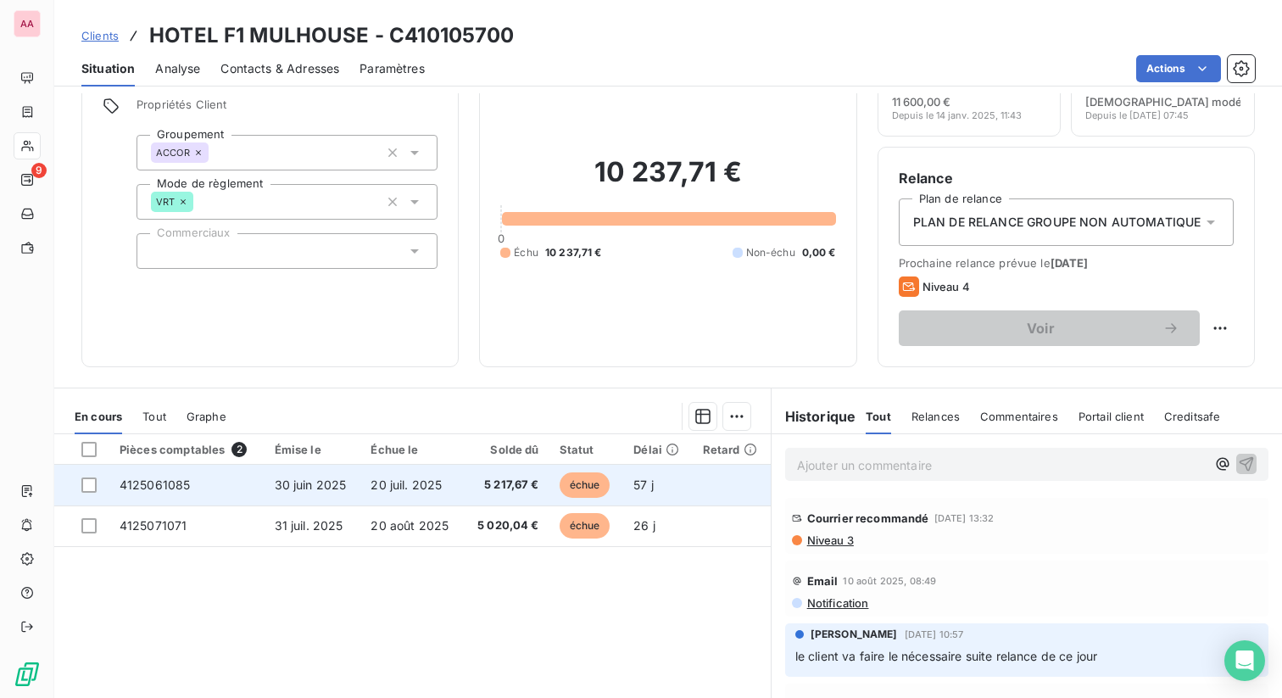
scroll to position [70, 0]
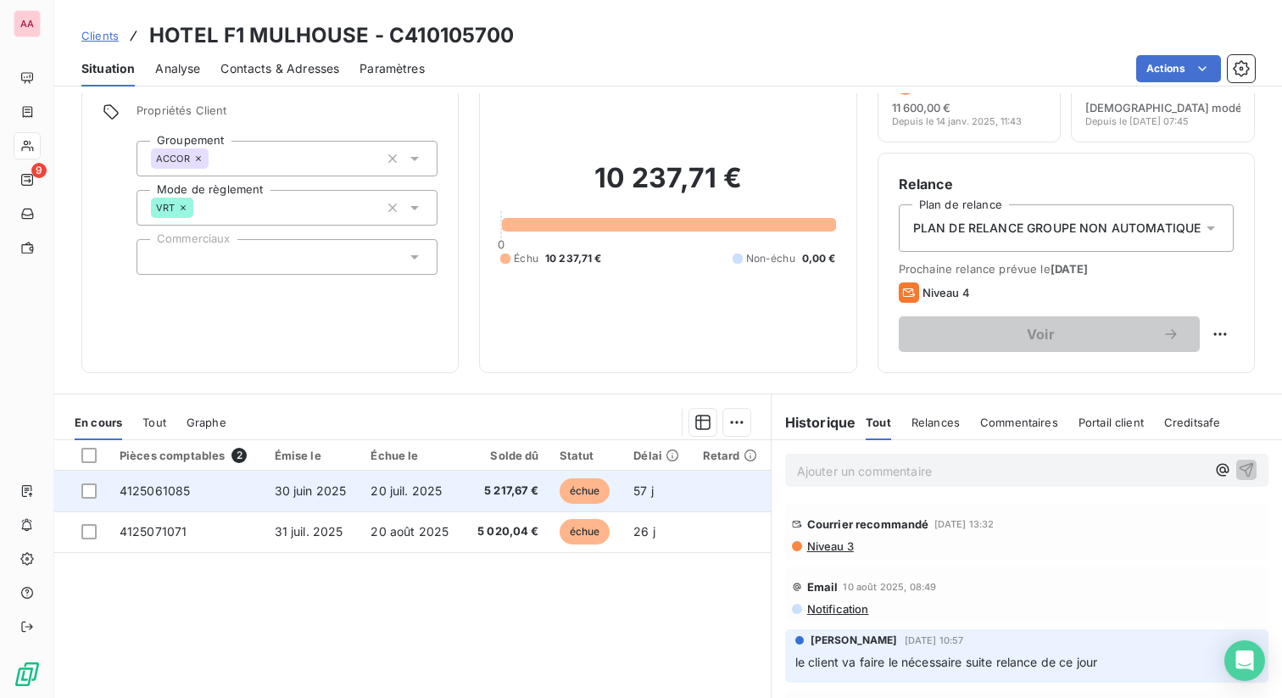
click at [407, 501] on td "20 juil. 2025" at bounding box center [411, 491] width 103 height 41
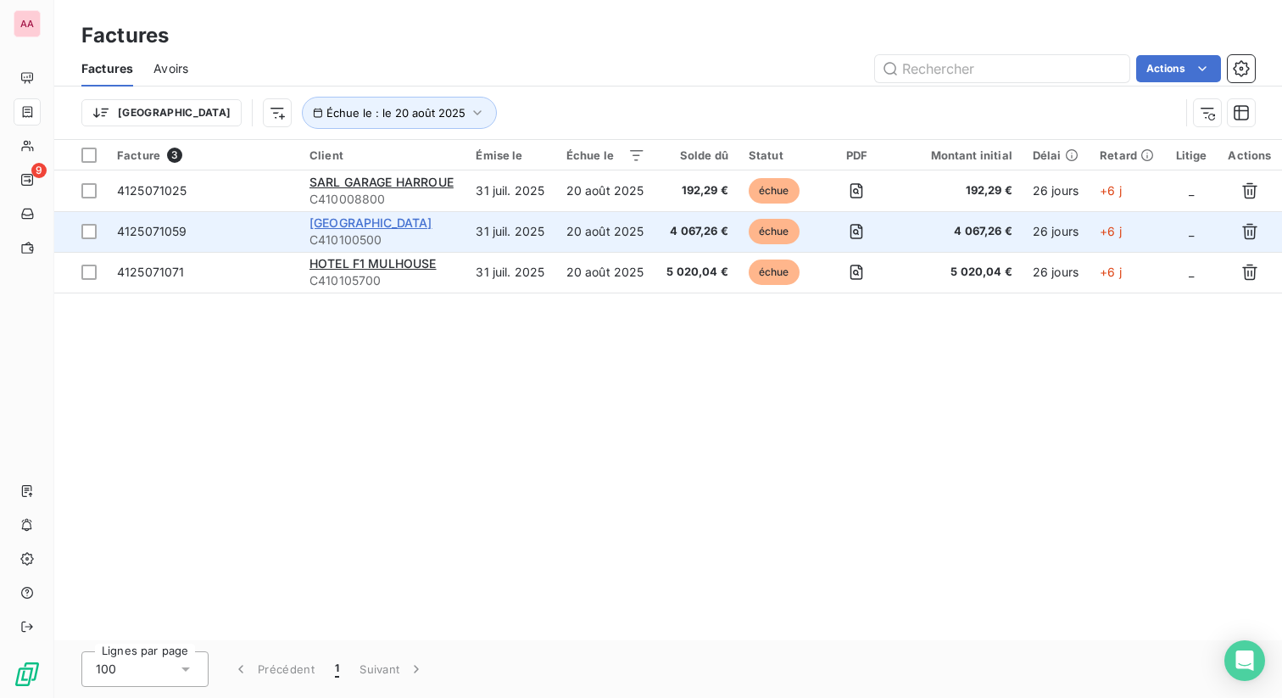
click at [432, 222] on span "[GEOGRAPHIC_DATA]" at bounding box center [371, 222] width 123 height 14
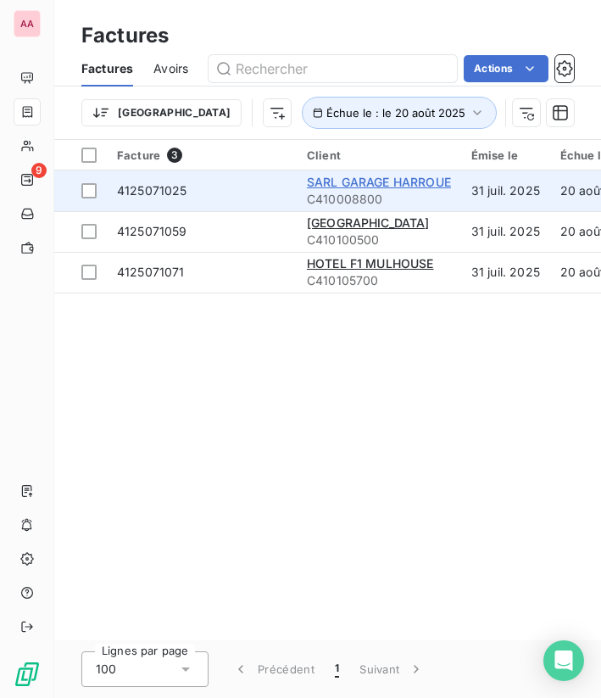
click at [344, 181] on span "SARL GARAGE HARROUE" at bounding box center [379, 182] width 144 height 14
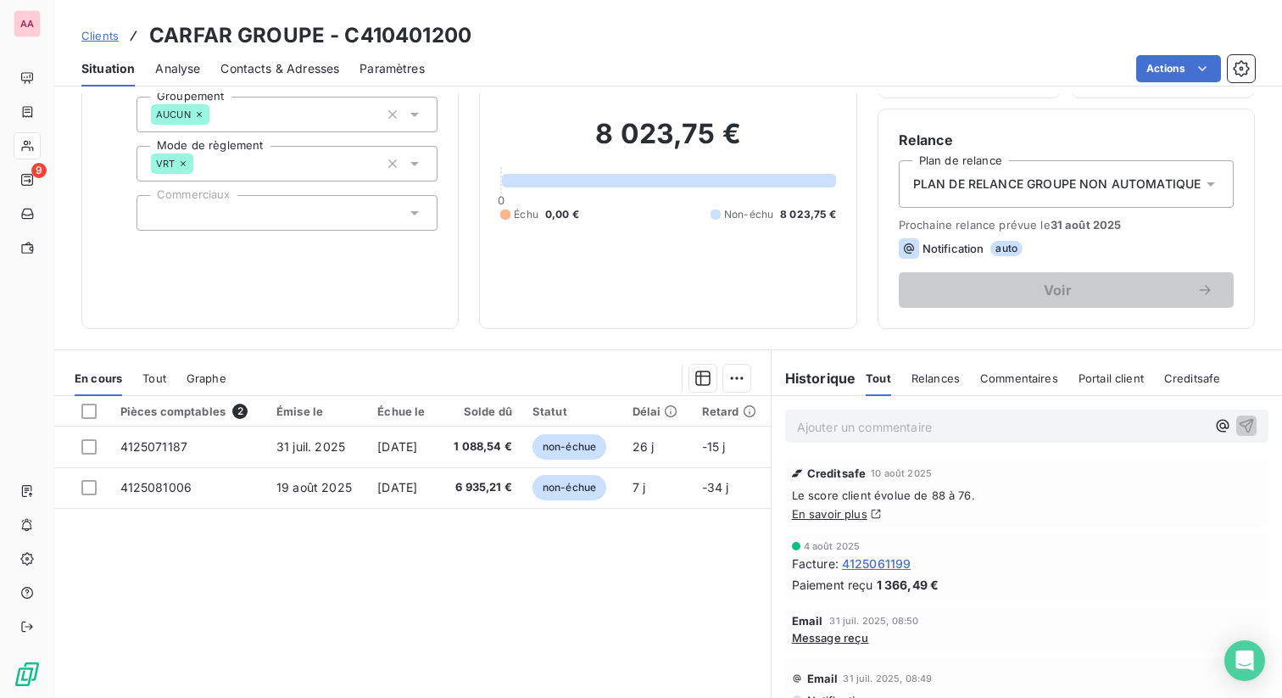
scroll to position [189, 0]
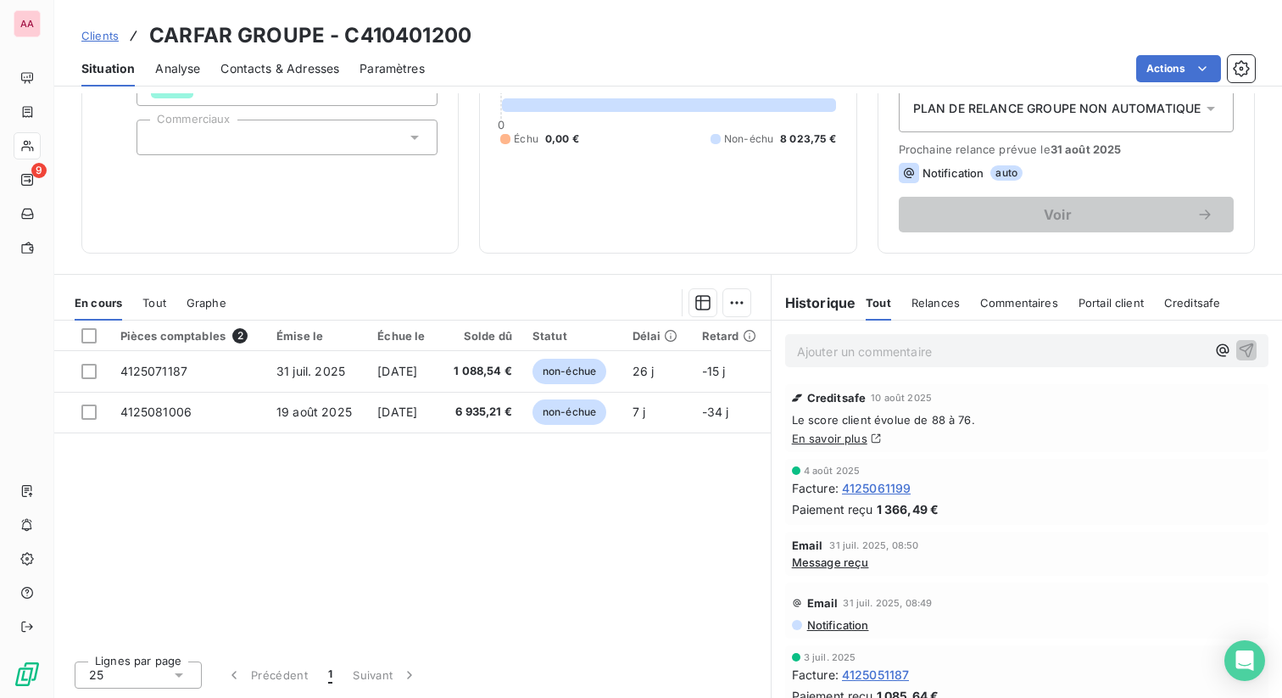
click at [600, 298] on span "Relances" at bounding box center [936, 303] width 48 height 14
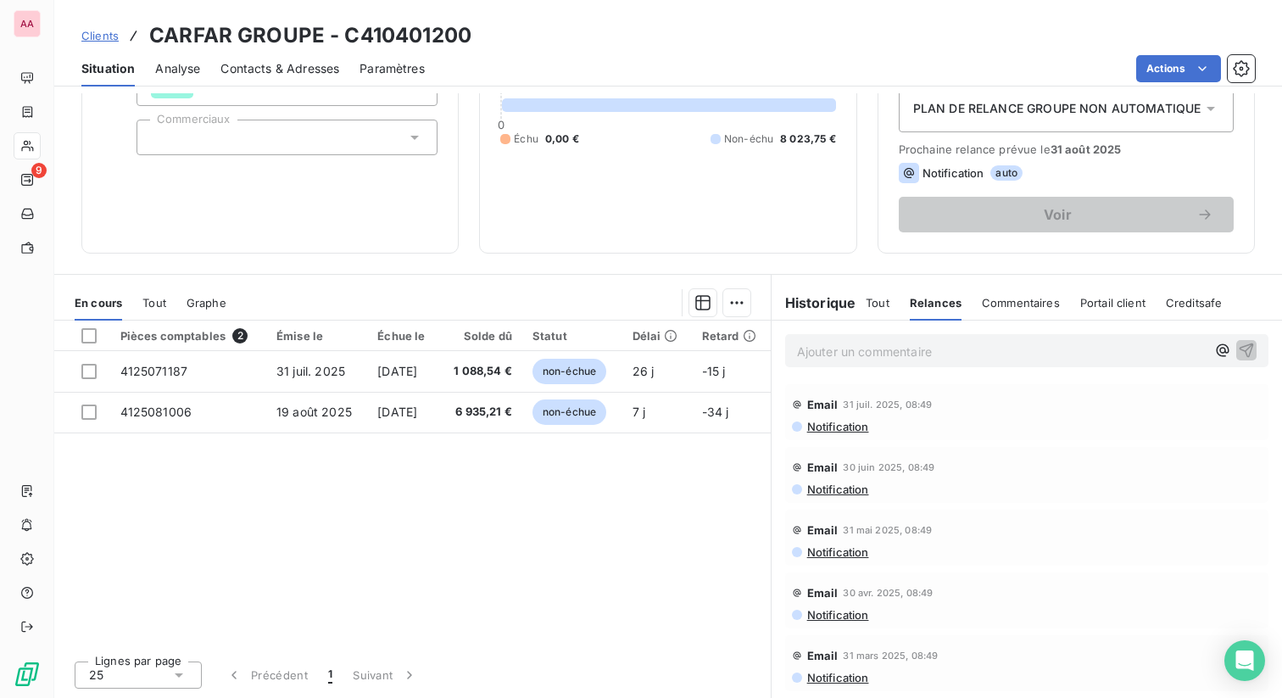
click at [600, 427] on span "Notification" at bounding box center [838, 427] width 64 height 14
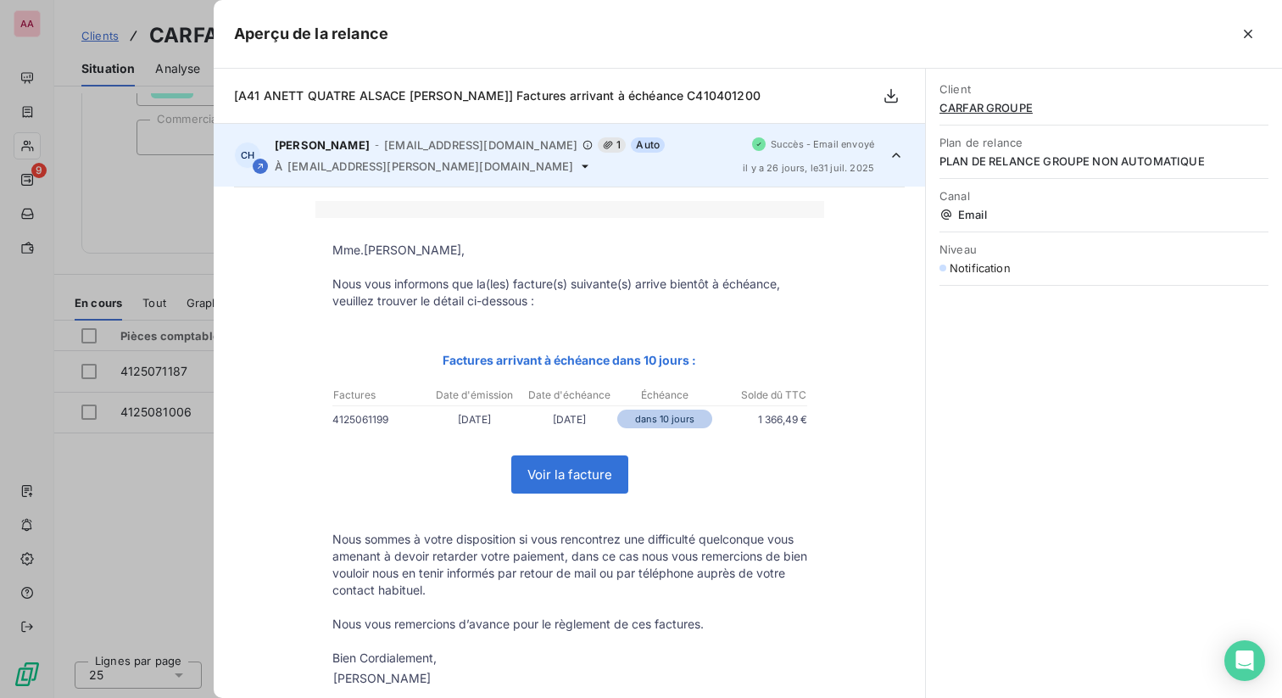
click at [600, 156] on icon at bounding box center [896, 155] width 17 height 17
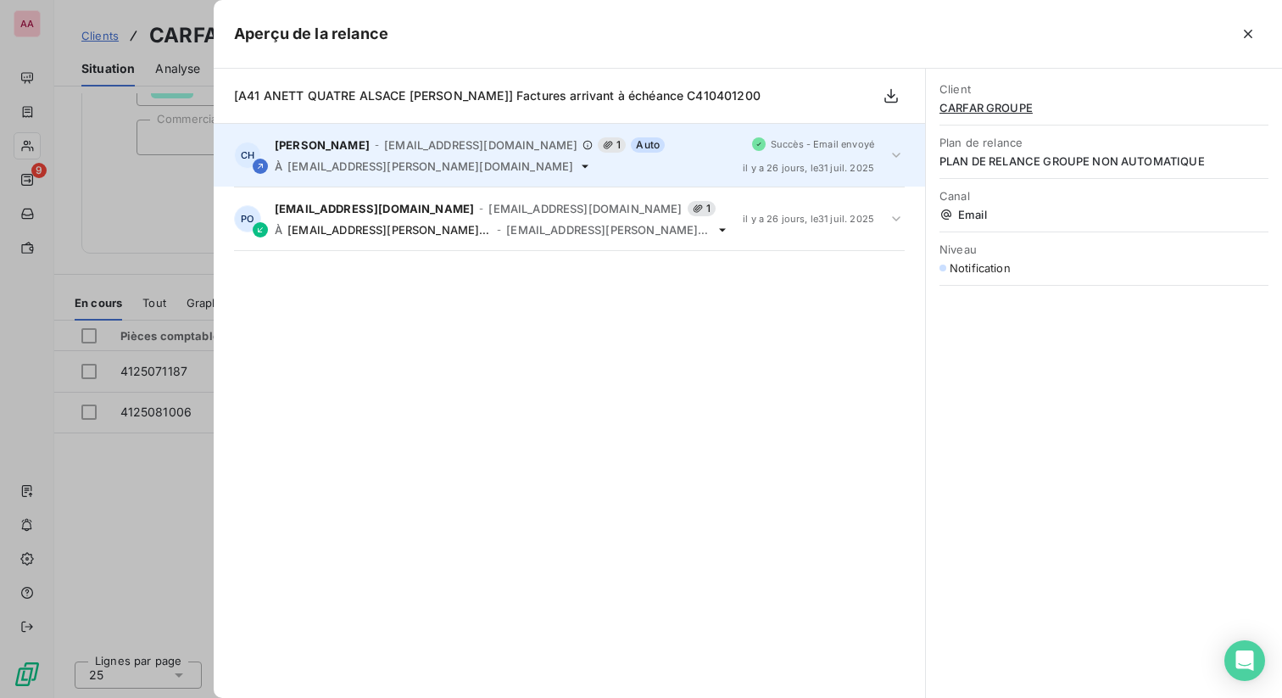
click at [600, 156] on icon at bounding box center [896, 155] width 17 height 17
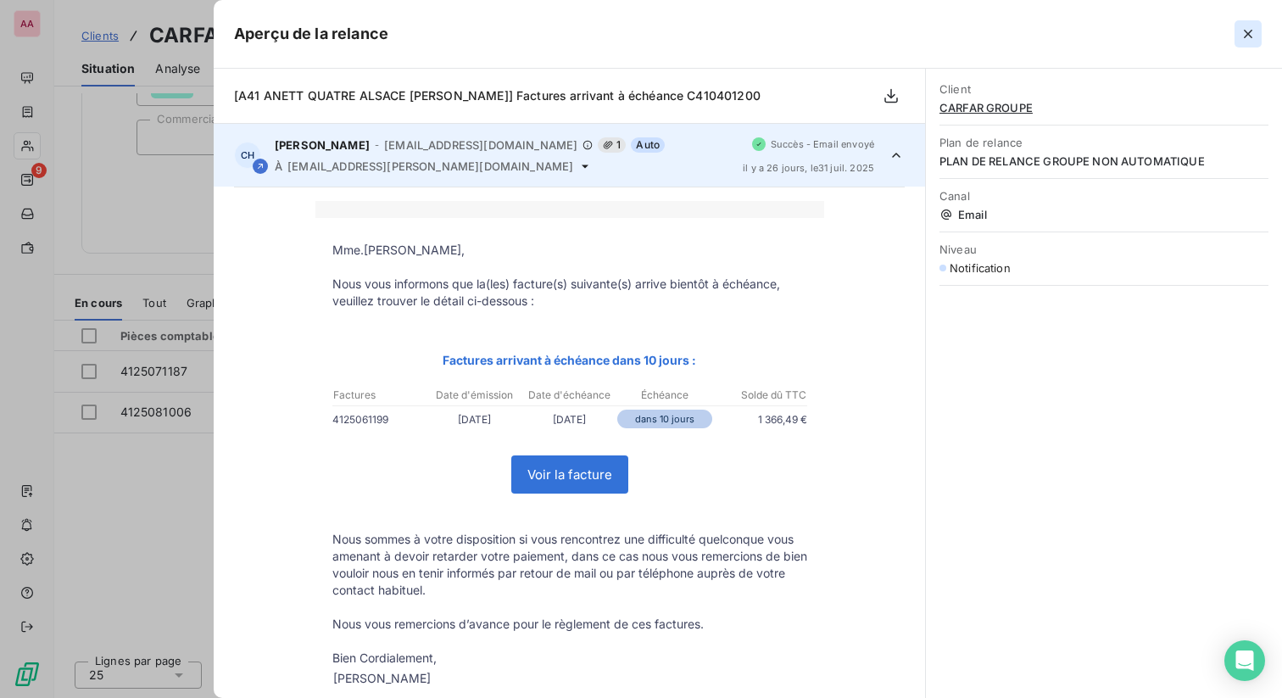
click at [600, 36] on icon "button" at bounding box center [1248, 33] width 17 height 17
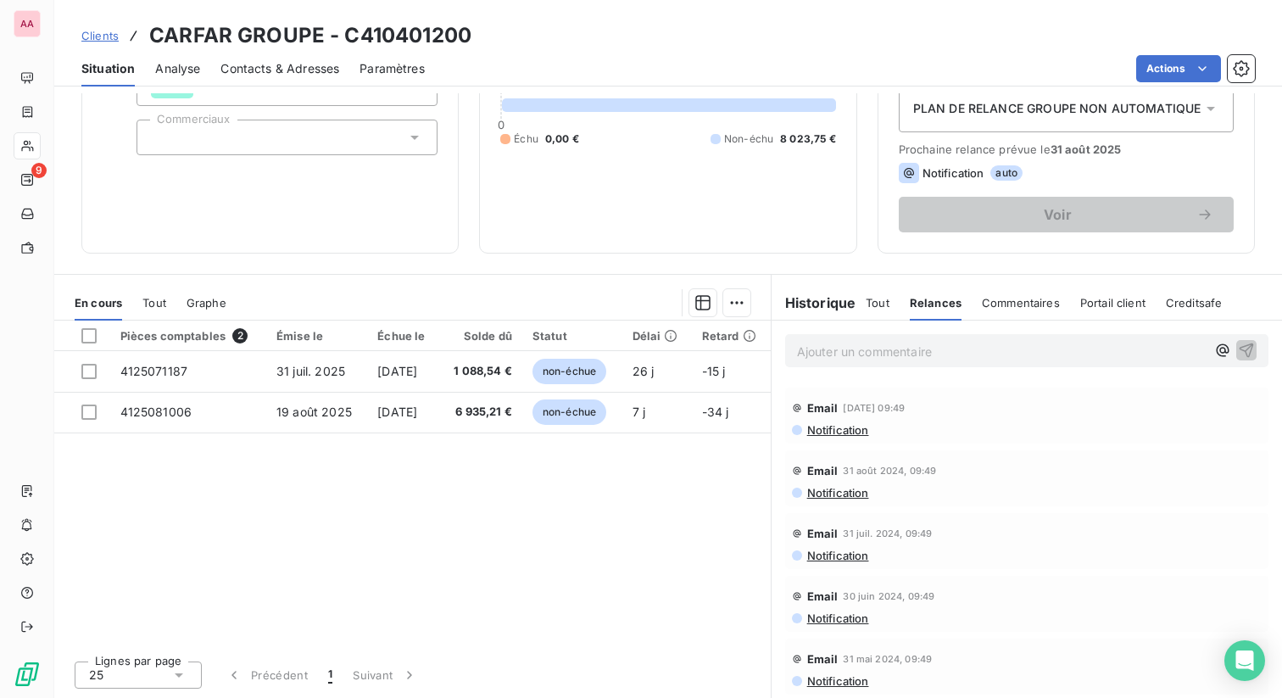
scroll to position [0, 0]
click at [600, 424] on span "Notification" at bounding box center [838, 427] width 64 height 14
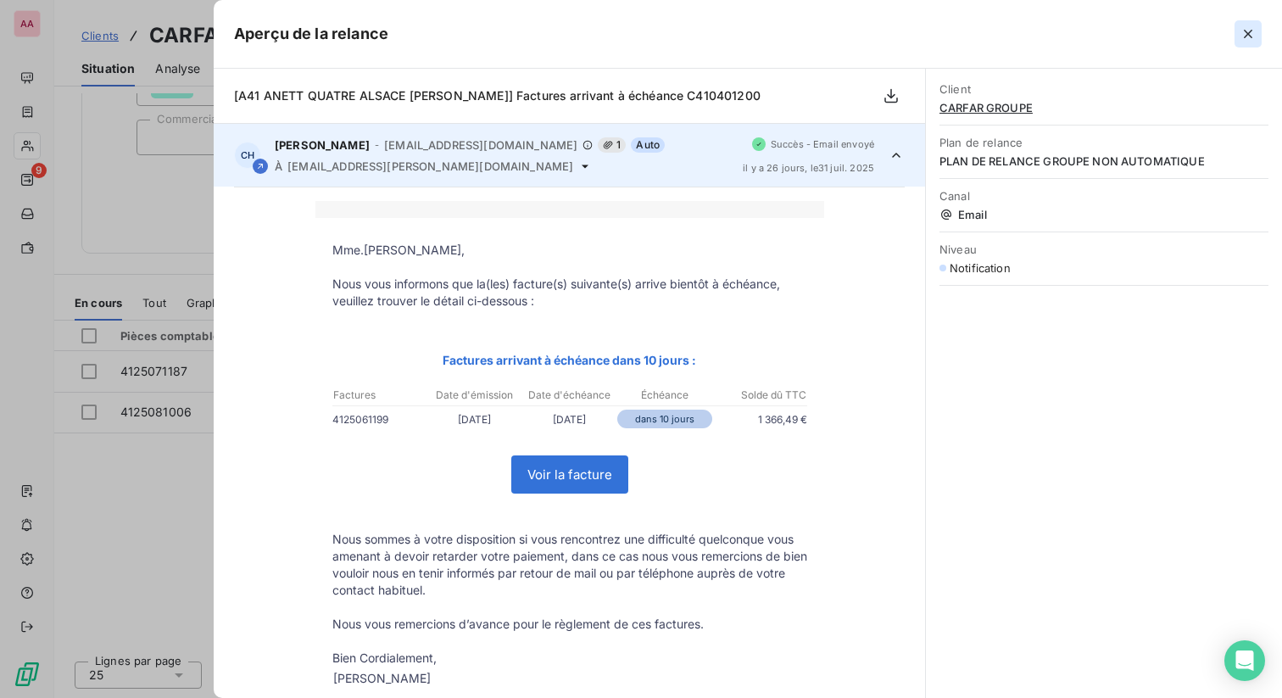
click at [600, 31] on icon "button" at bounding box center [1248, 33] width 17 height 17
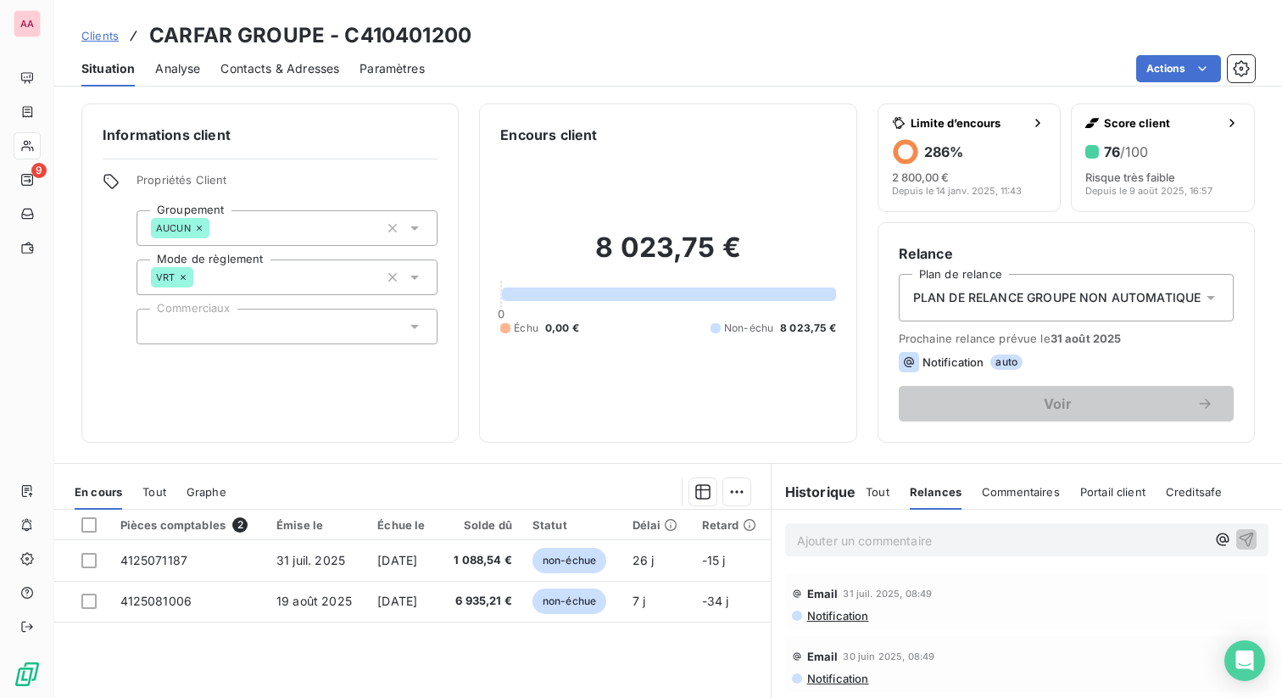
click at [600, 616] on span "Notification" at bounding box center [838, 616] width 64 height 14
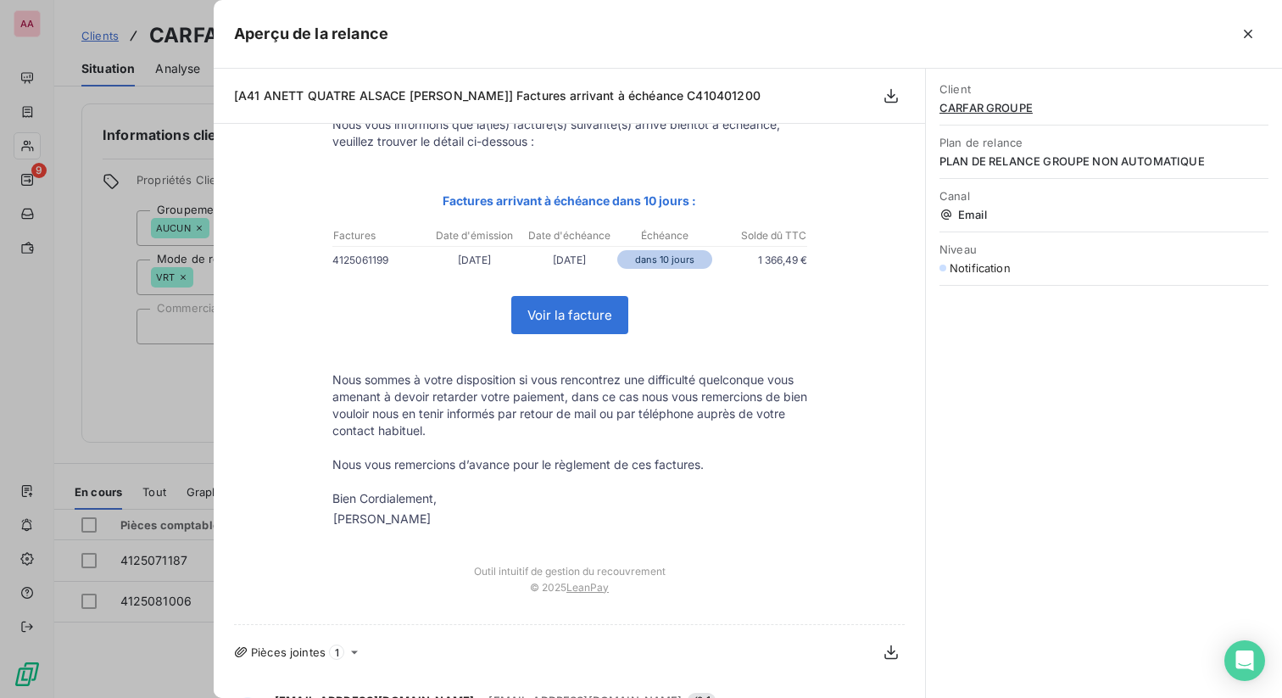
scroll to position [204, 0]
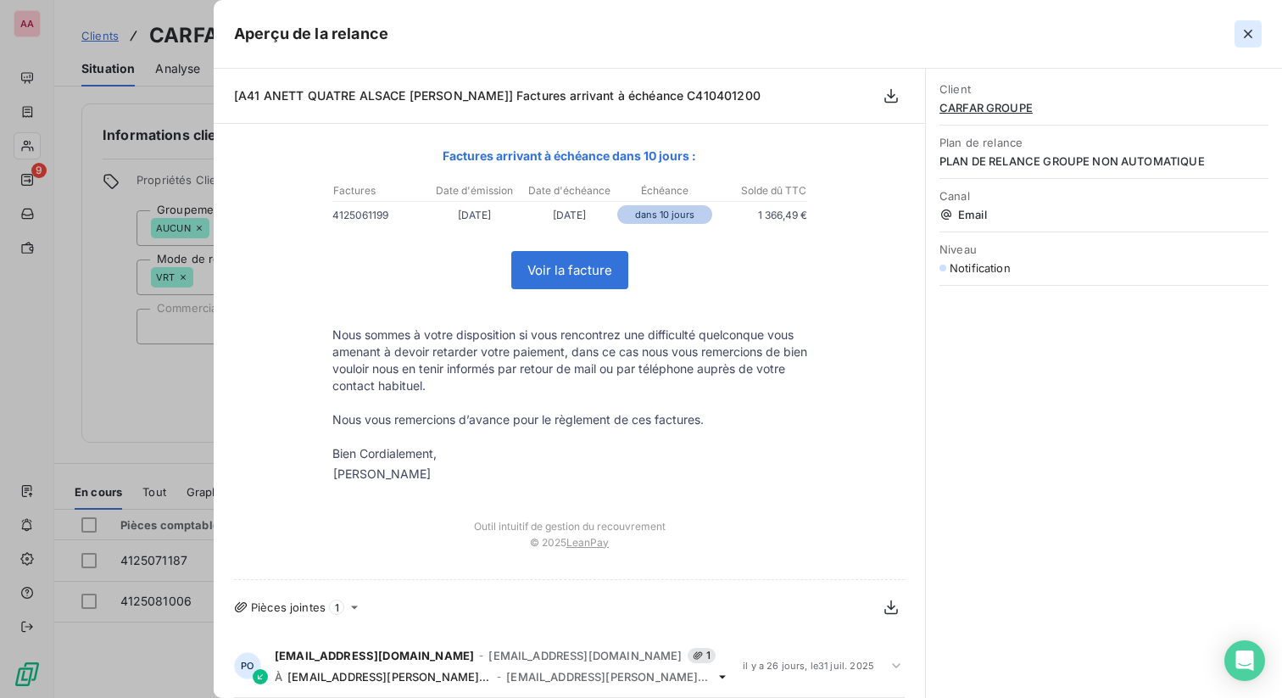
click at [600, 32] on icon "button" at bounding box center [1248, 33] width 17 height 17
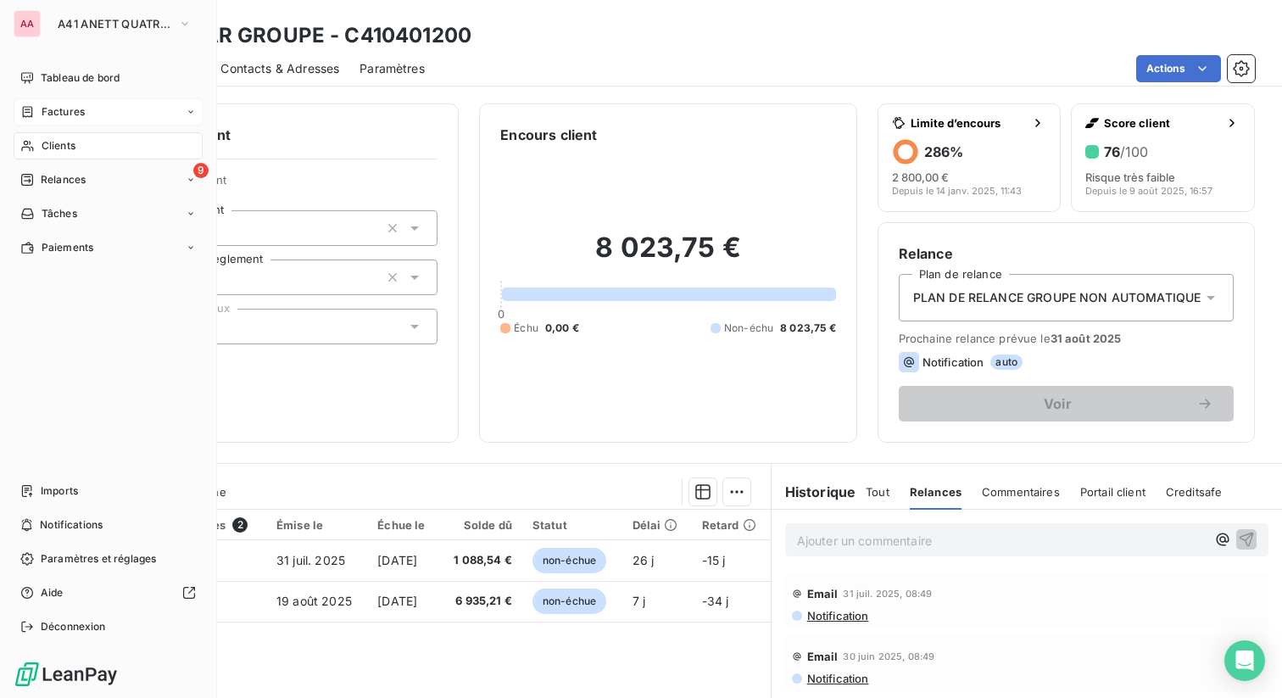
click at [49, 114] on span "Factures" at bounding box center [63, 111] width 43 height 15
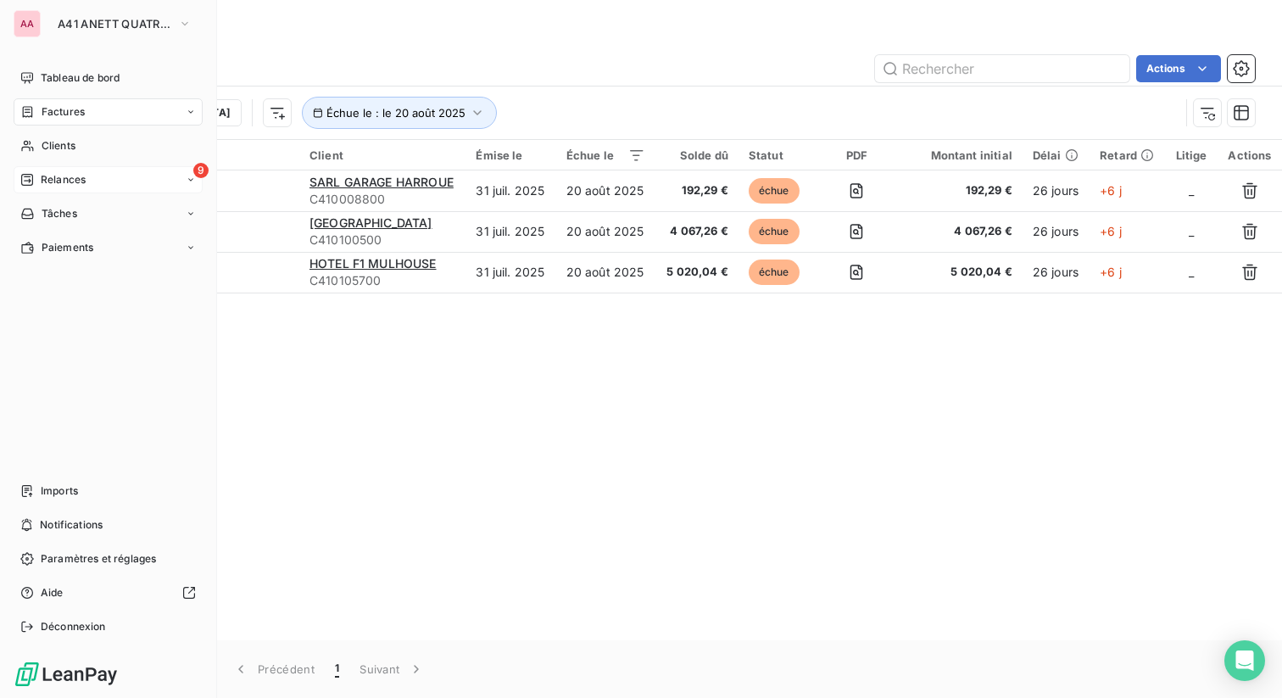
click at [59, 177] on span "Relances" at bounding box center [63, 179] width 45 height 15
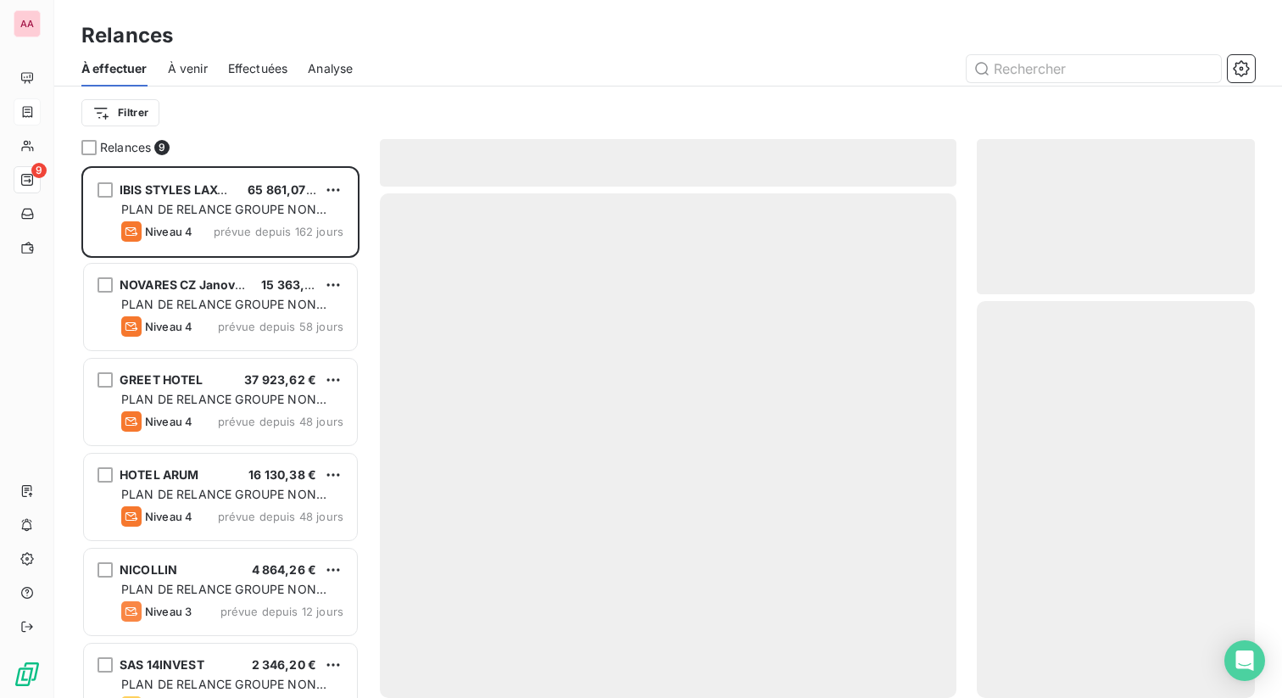
scroll to position [532, 278]
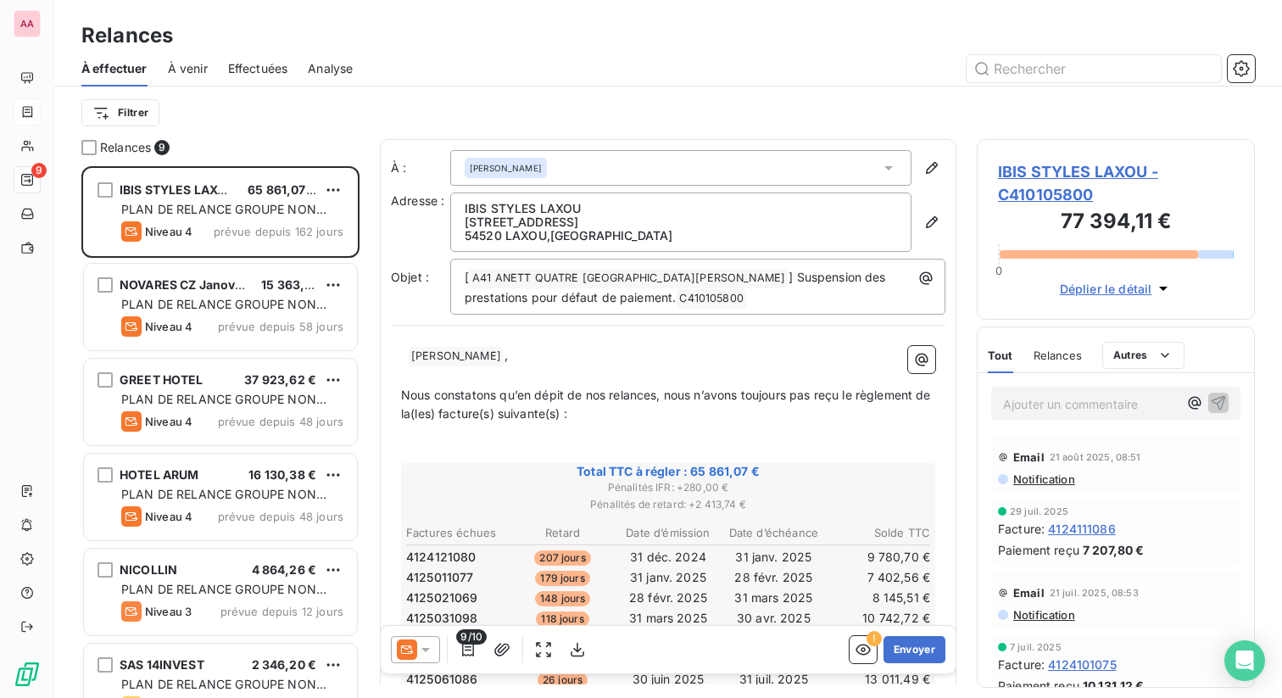
click at [287, 69] on span "Effectuées" at bounding box center [258, 68] width 60 height 17
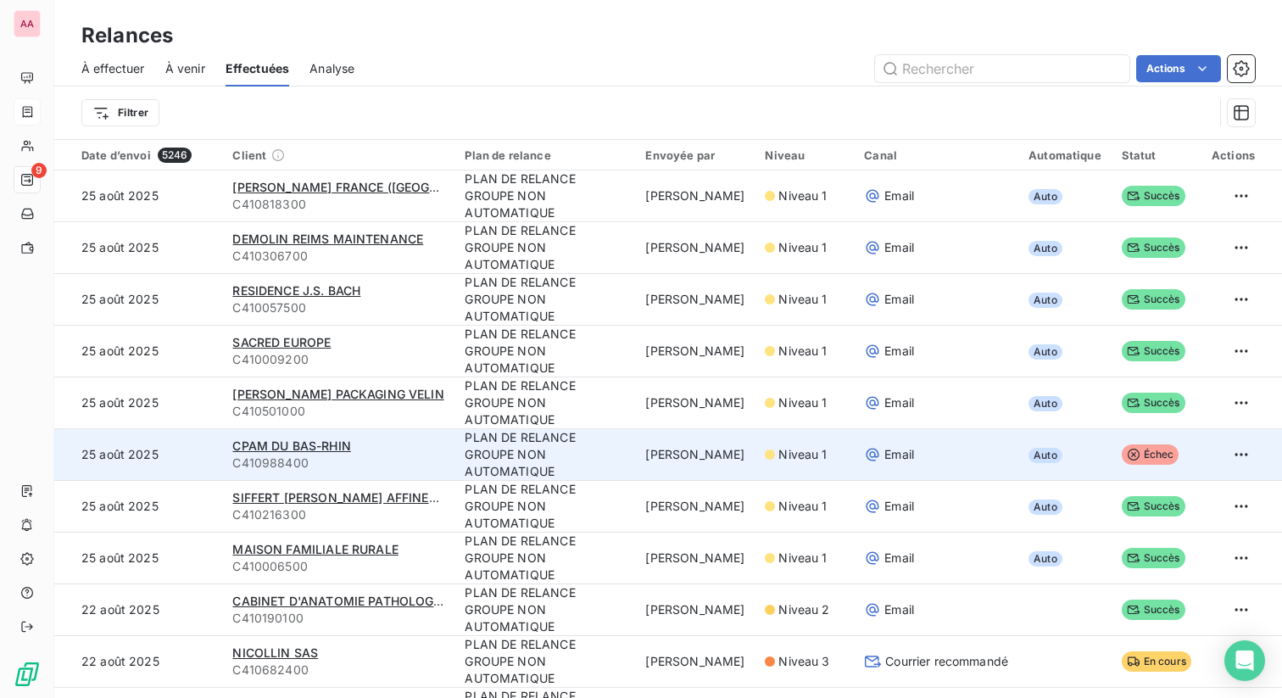
click at [600, 446] on div "Email" at bounding box center [936, 454] width 144 height 17
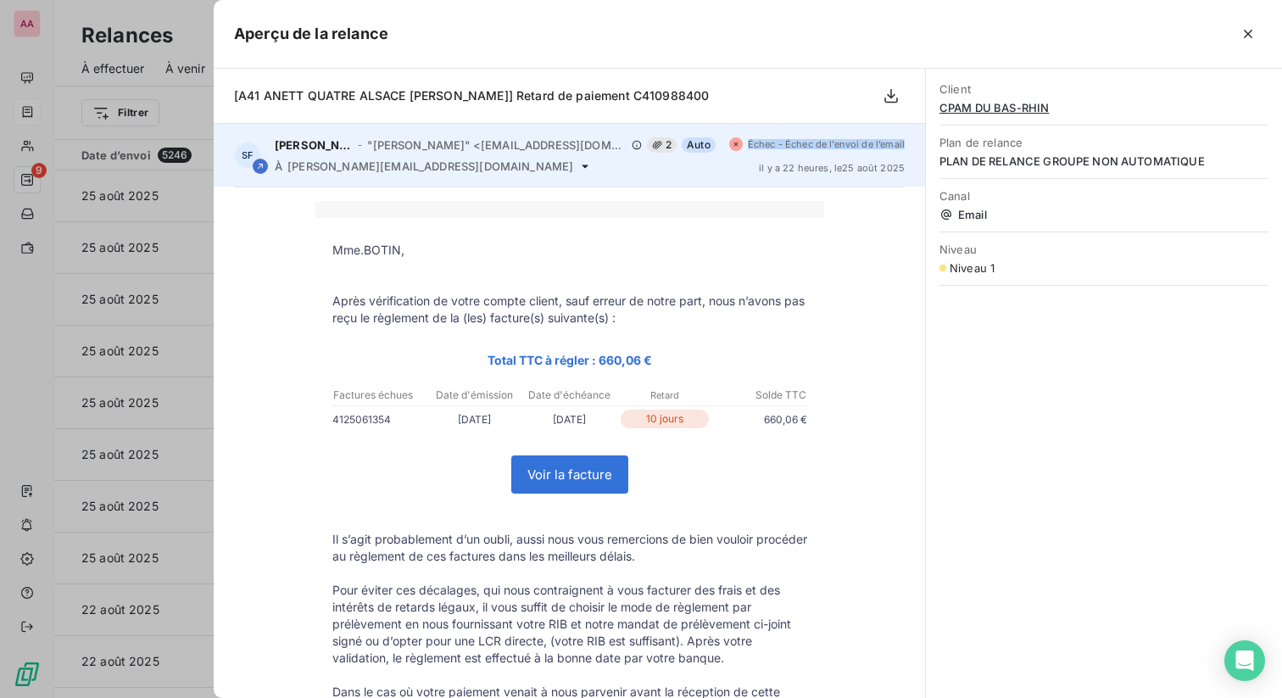
drag, startPoint x: 906, startPoint y: 145, endPoint x: 749, endPoint y: 147, distance: 156.9
click at [600, 147] on div "SF Samira FATTAR - "Samira FATTAR" <s.fattar@anett.fr> 2 Auto À christelle.boti…" at bounding box center [569, 155] width 711 height 63
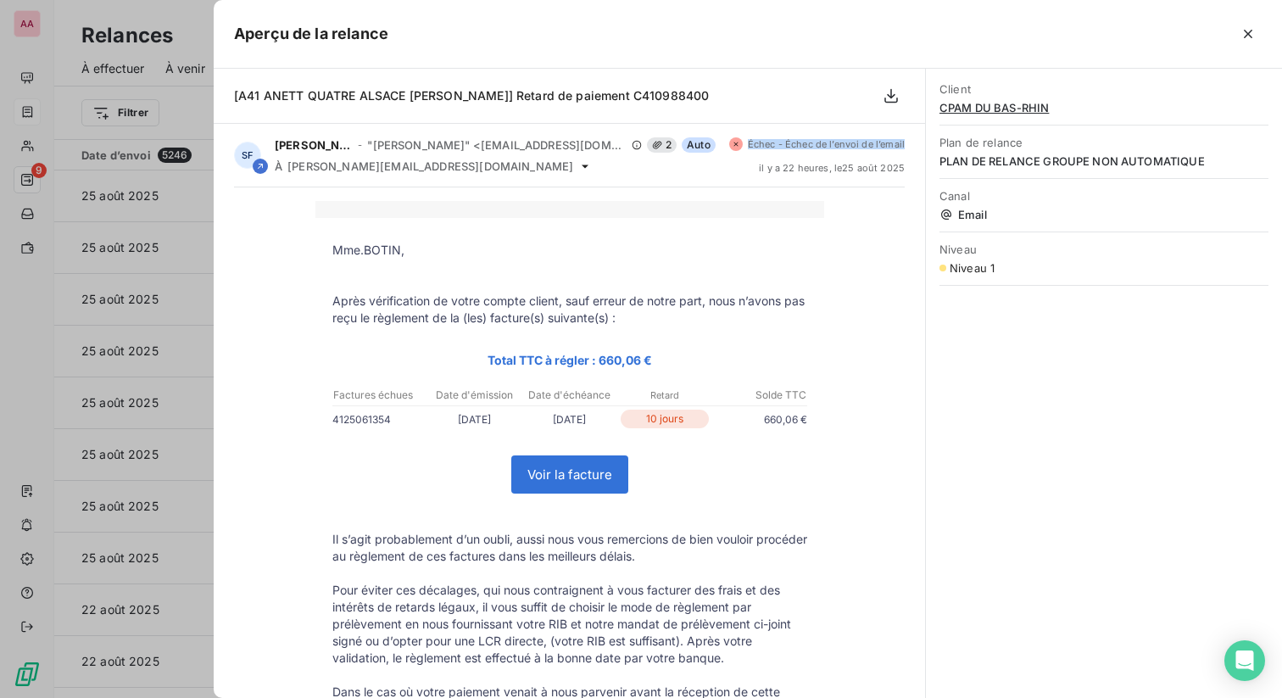
copy span "Échec - Échec de l’envoi de l’email"
click at [600, 33] on icon "button" at bounding box center [1248, 34] width 8 height 8
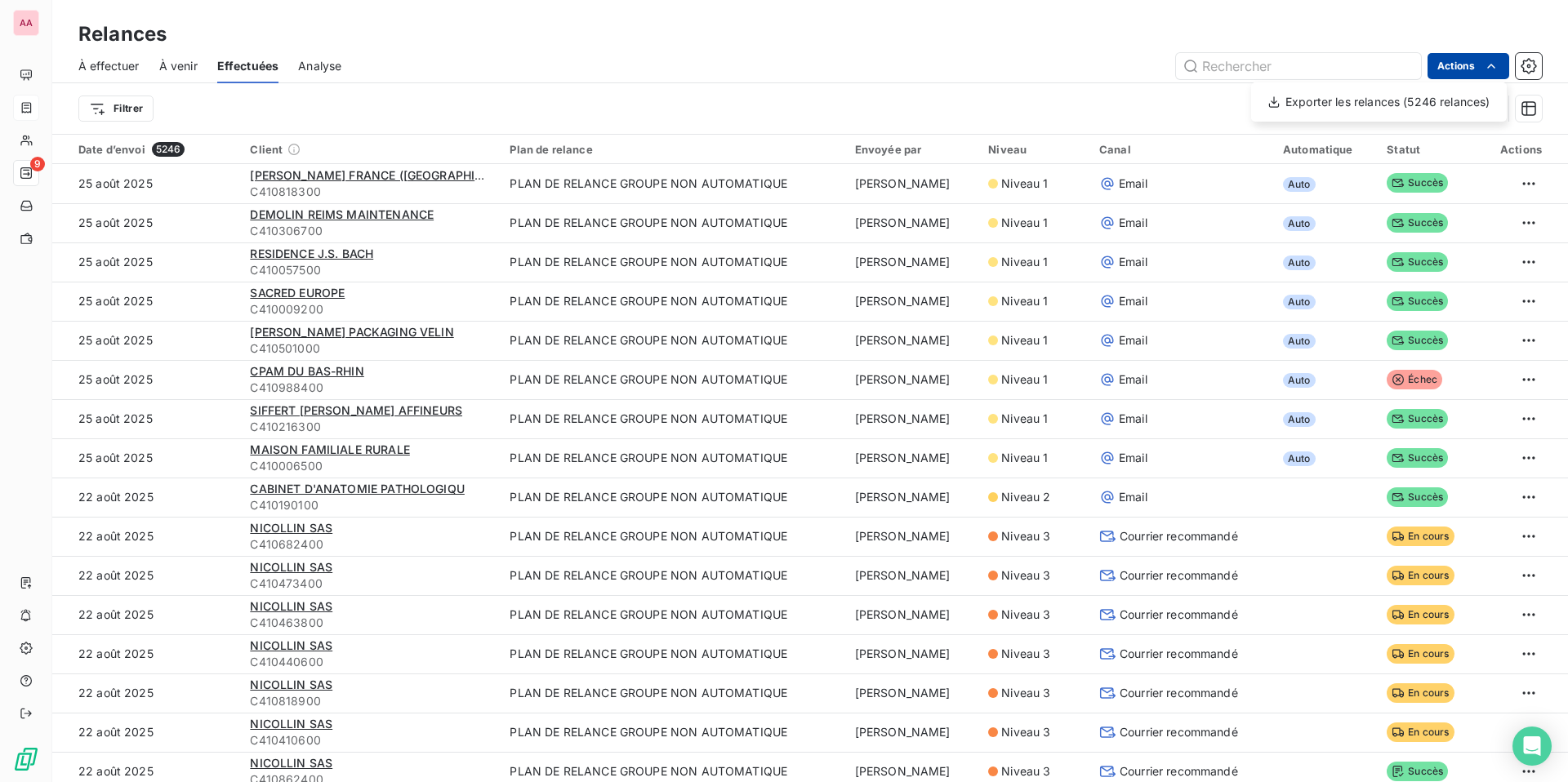
click at [578, 69] on html "AA 9 Relances À effectuer À venir Effectuées Analyse Actions Exporter les relan…" at bounding box center [784, 391] width 1568 height 782
click at [578, 94] on div "Exporter les relances (5246 relances)" at bounding box center [1379, 101] width 243 height 26
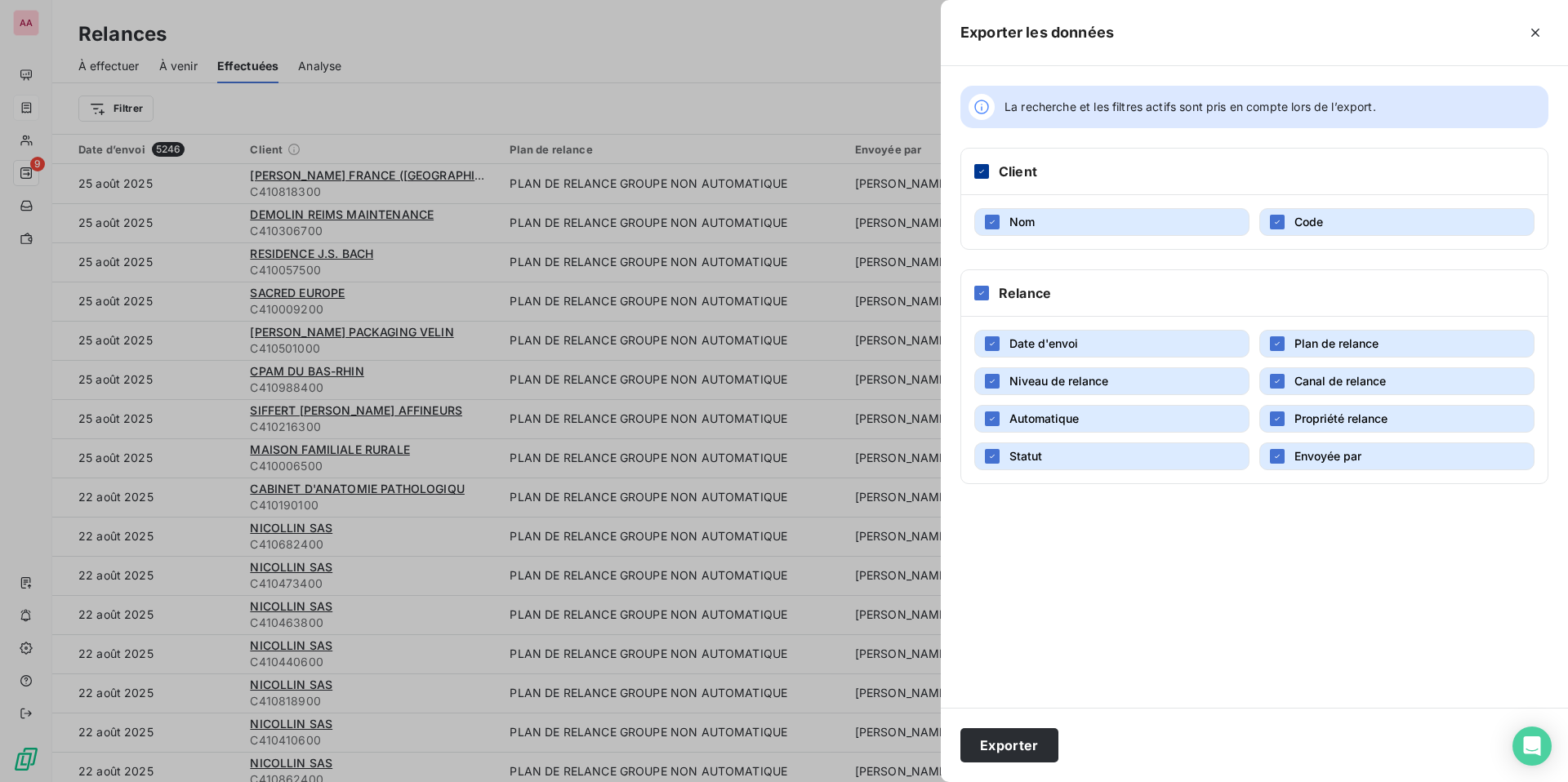
click at [578, 172] on icon at bounding box center [981, 171] width 10 height 10
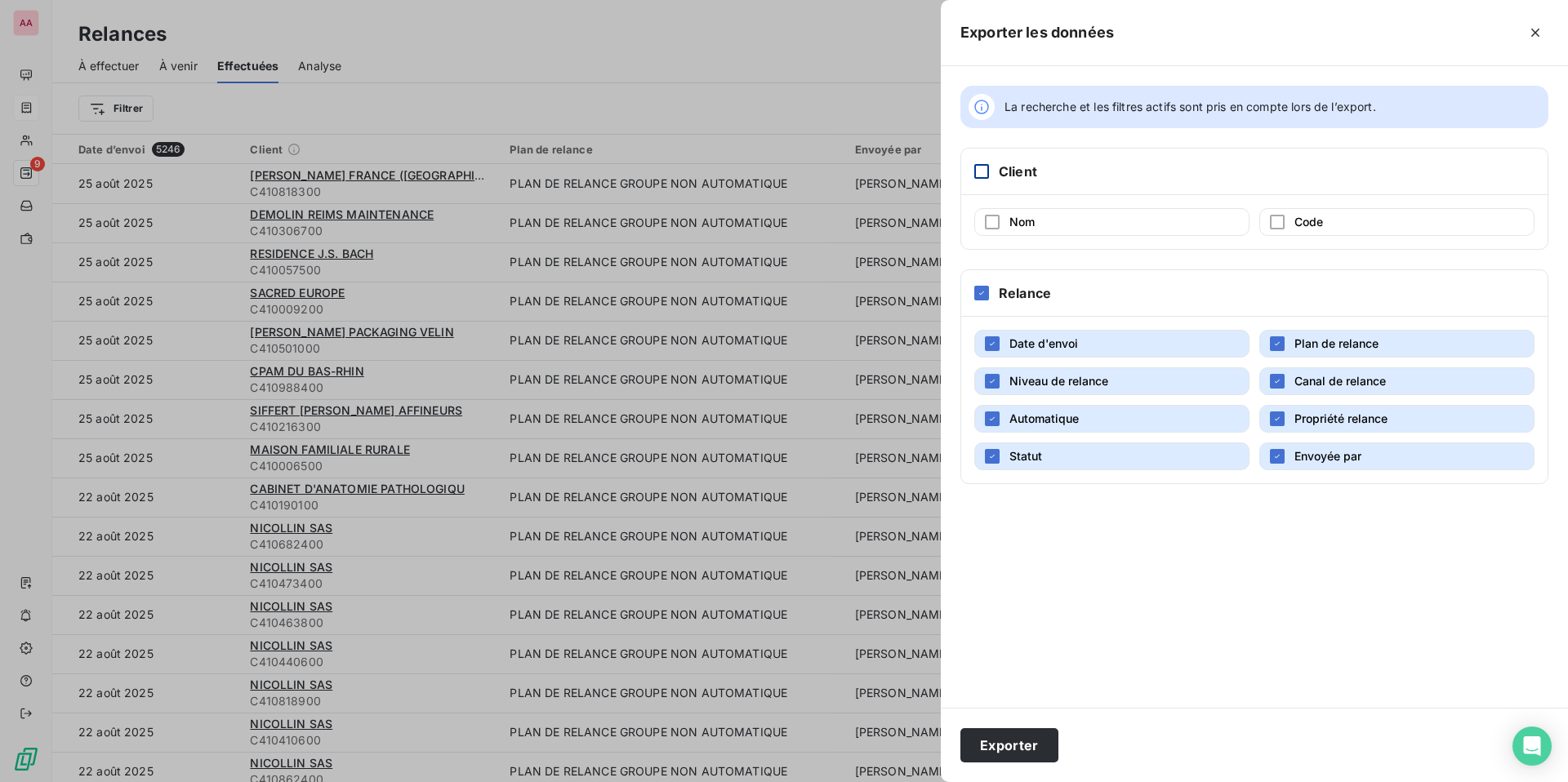
click at [578, 172] on div at bounding box center [981, 170] width 14 height 14
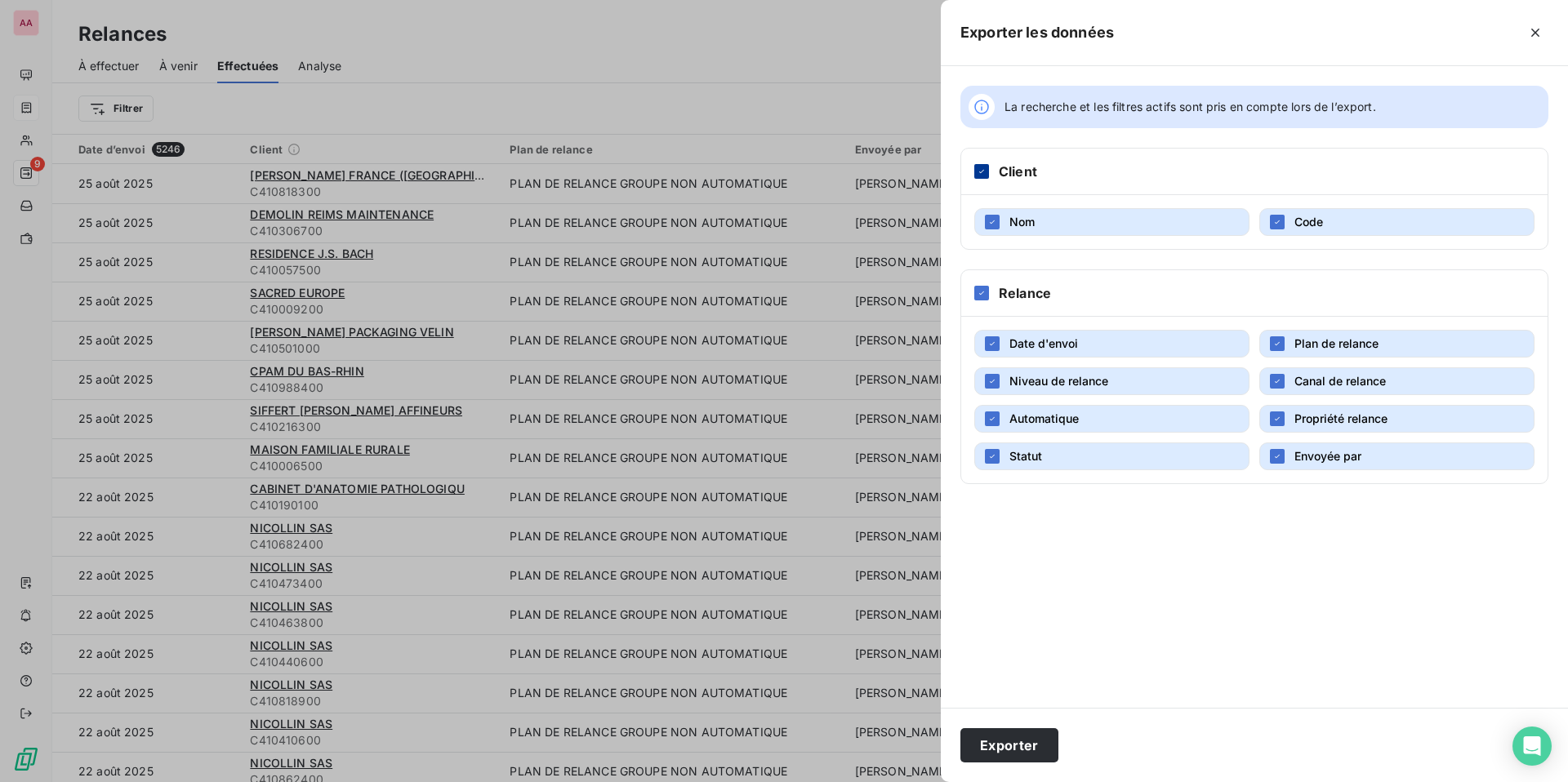
click at [578, 34] on icon "button" at bounding box center [1535, 32] width 16 height 16
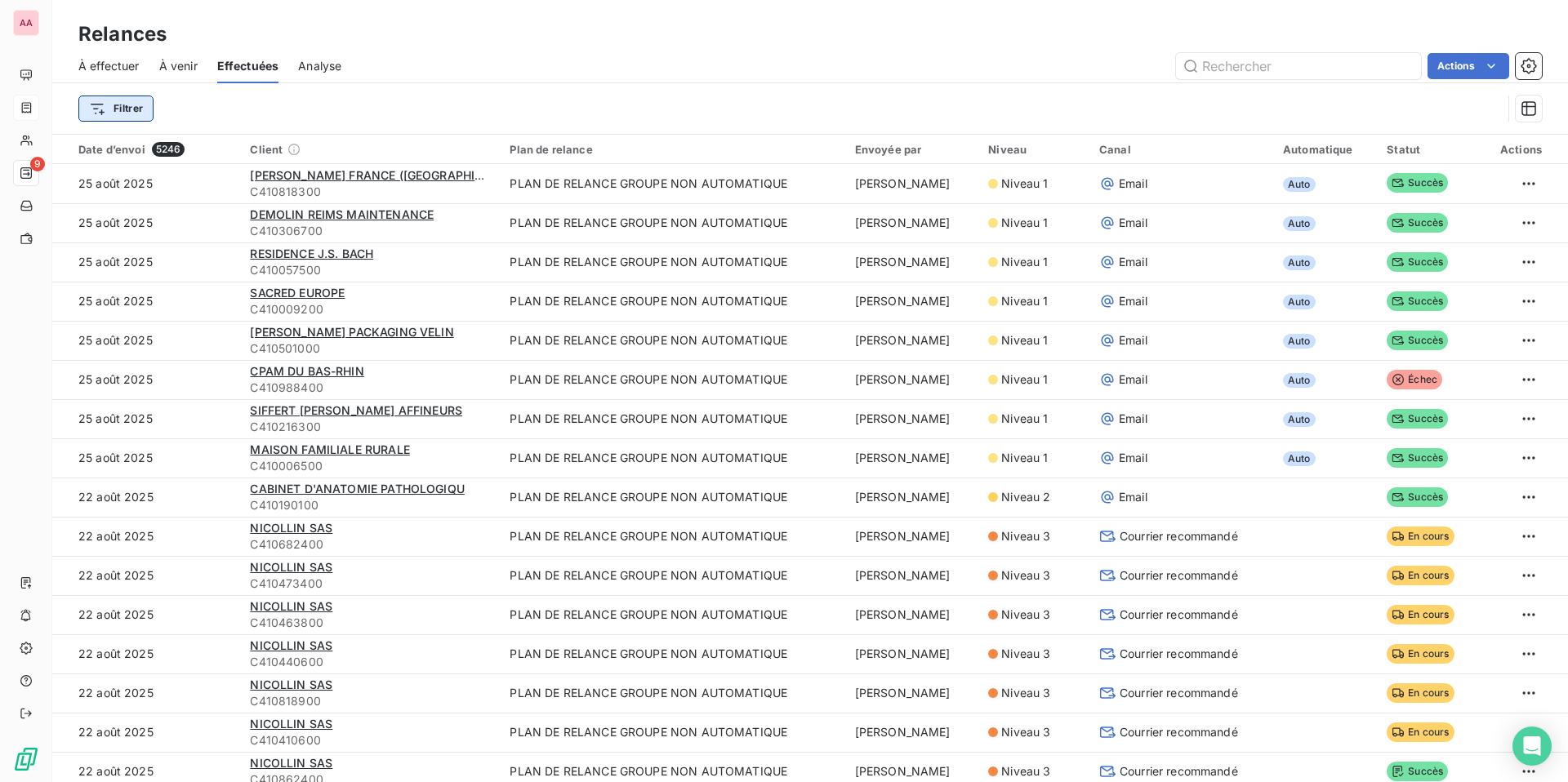
click at [117, 114] on html "AA 9 Relances À effectuer À venir Effectuées Analyse Actions Filtrer Date d’env…" at bounding box center [784, 391] width 1568 height 782
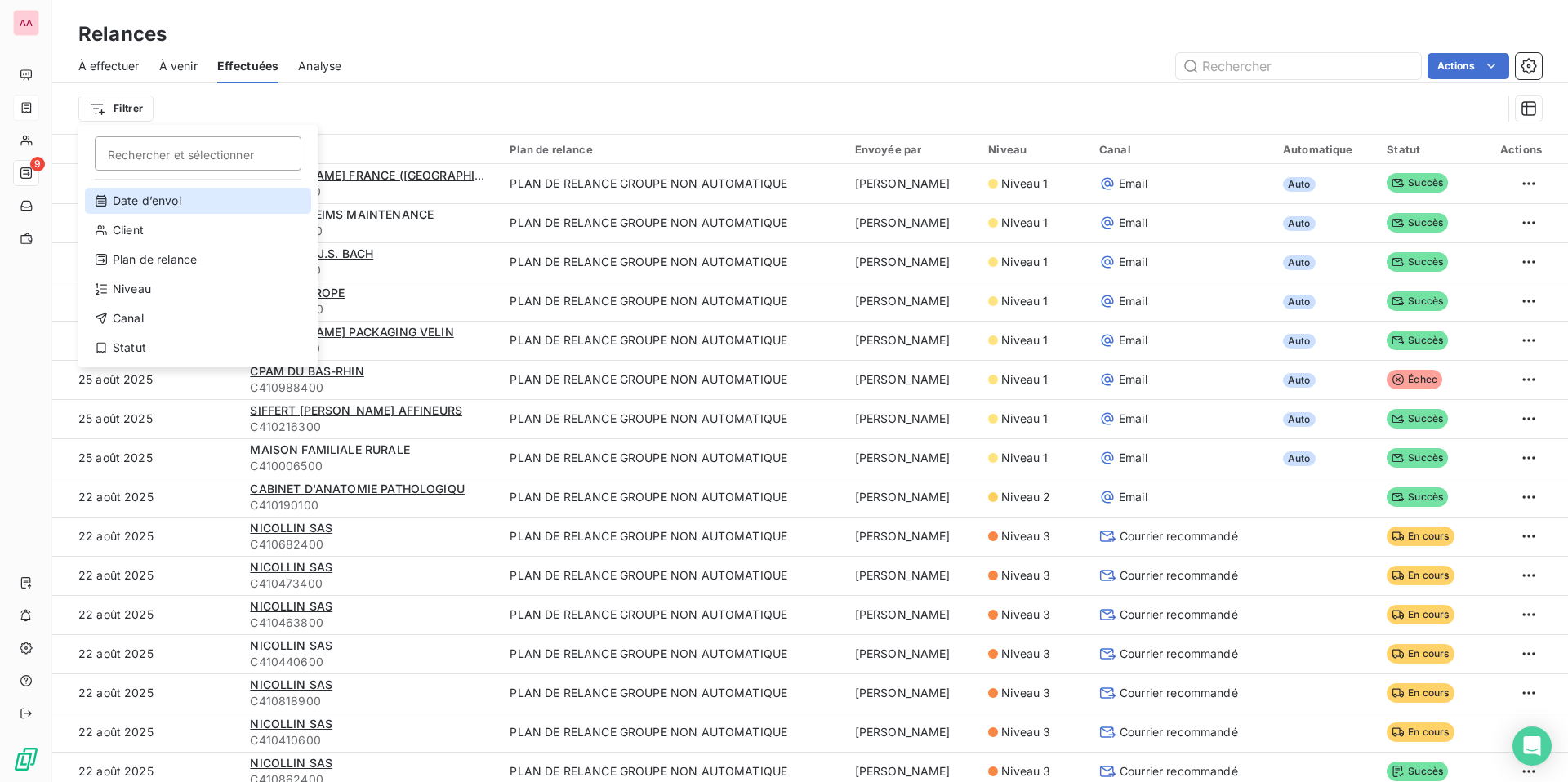
click at [167, 198] on div "Date d’envoi" at bounding box center [197, 200] width 226 height 26
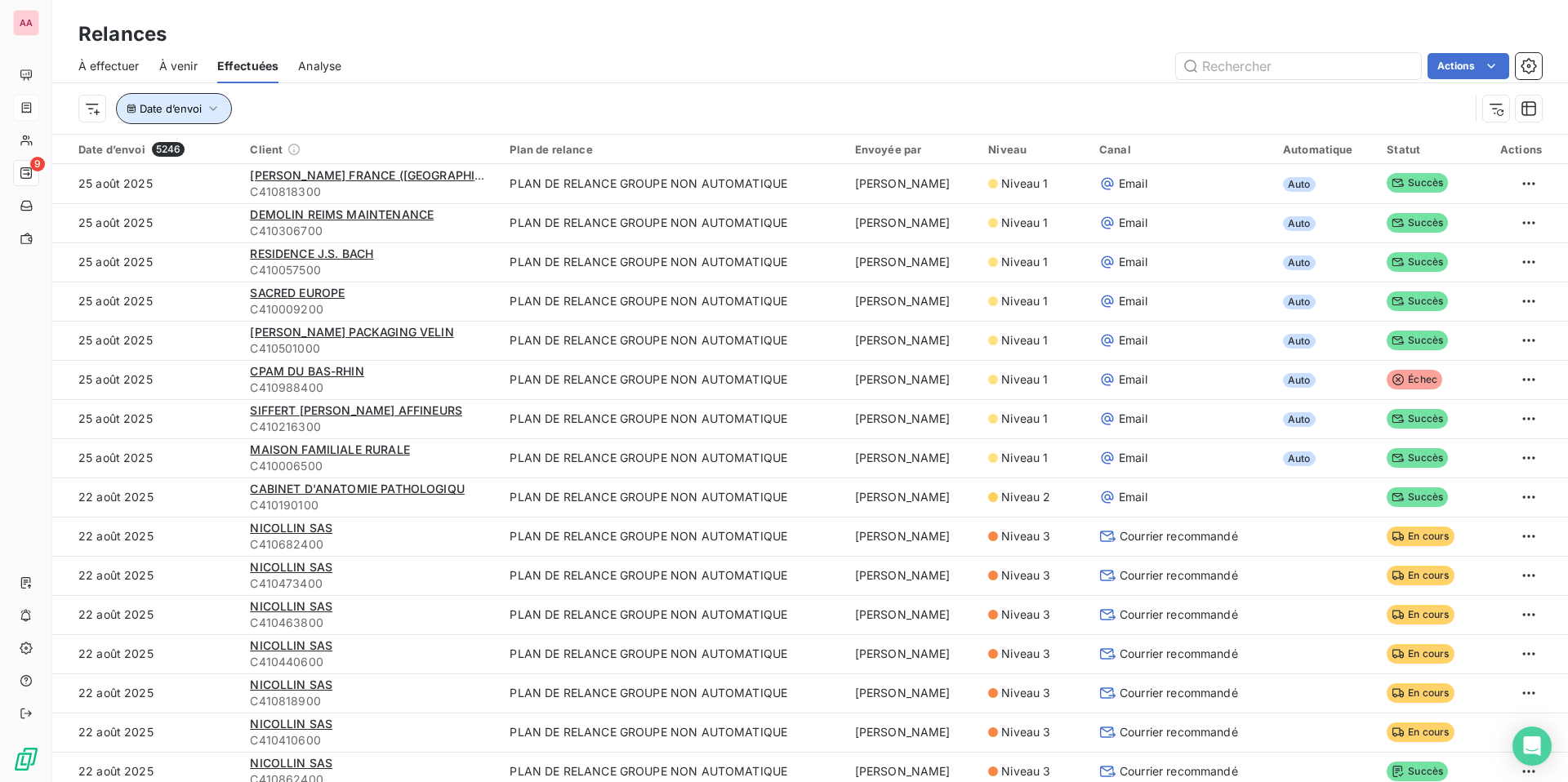
click at [172, 111] on span "Date d’envoi" at bounding box center [170, 109] width 62 height 13
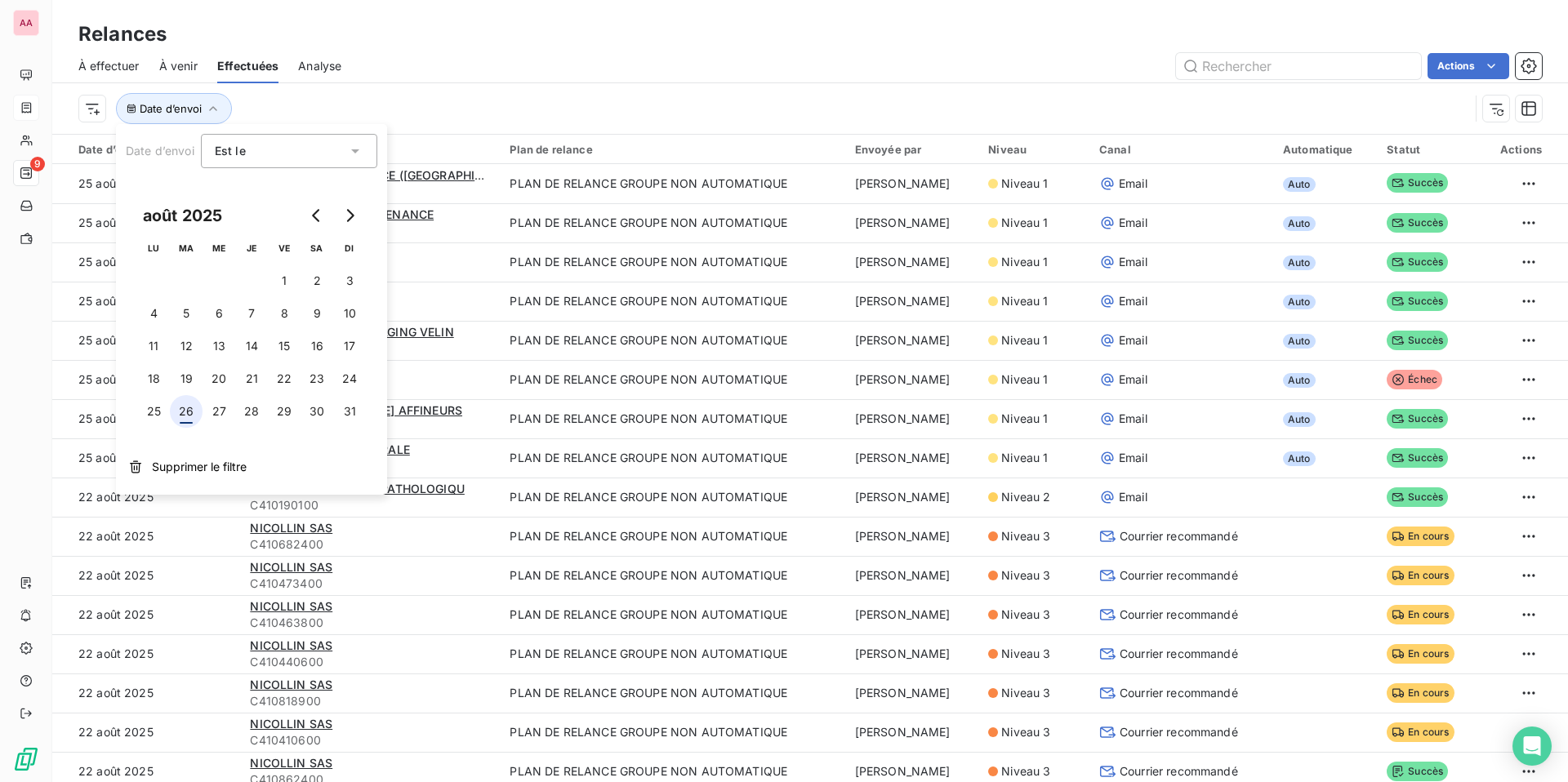
click at [184, 414] on button "26" at bounding box center [186, 411] width 33 height 33
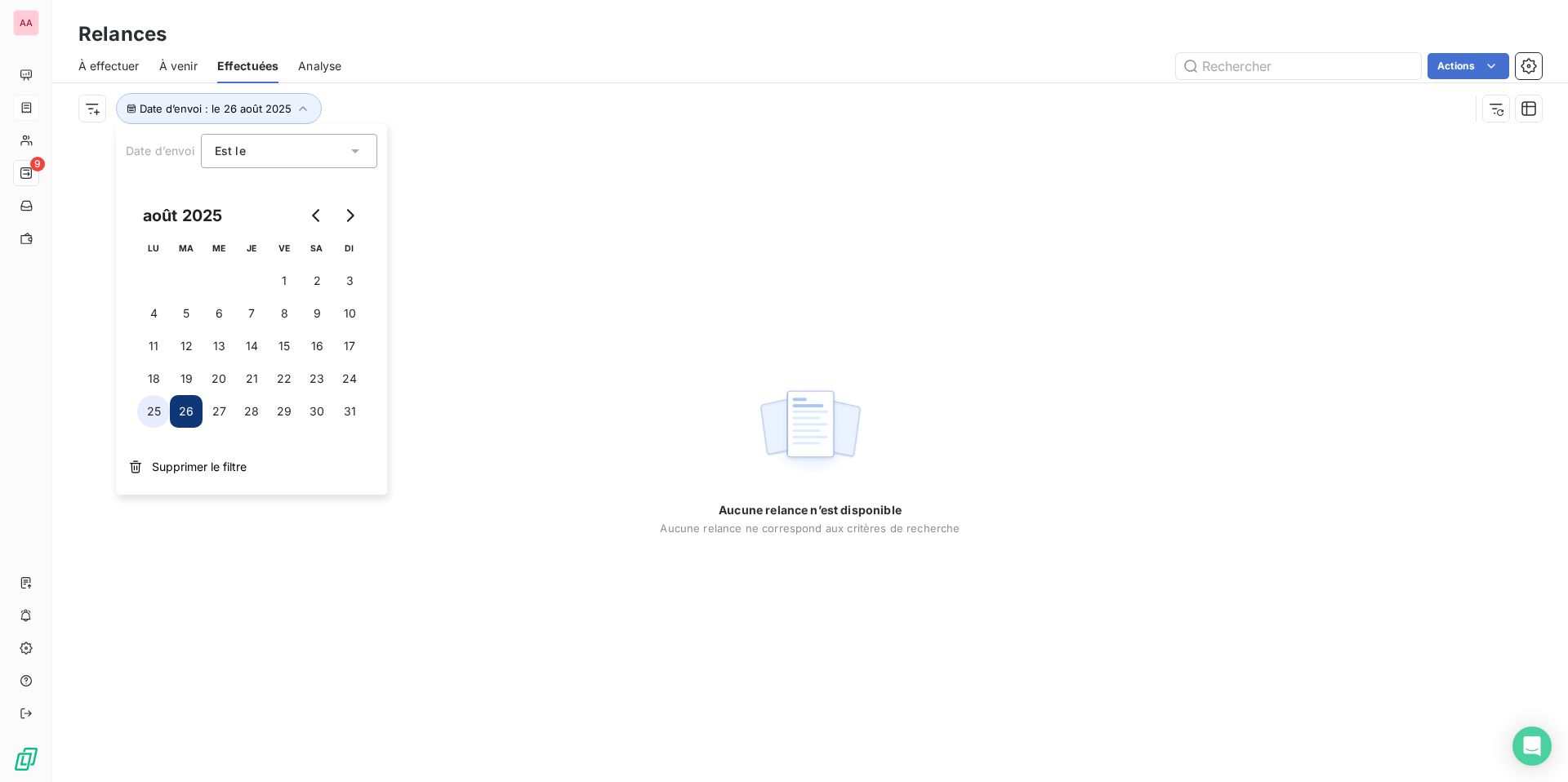
click at [158, 415] on button "25" at bounding box center [153, 411] width 33 height 33
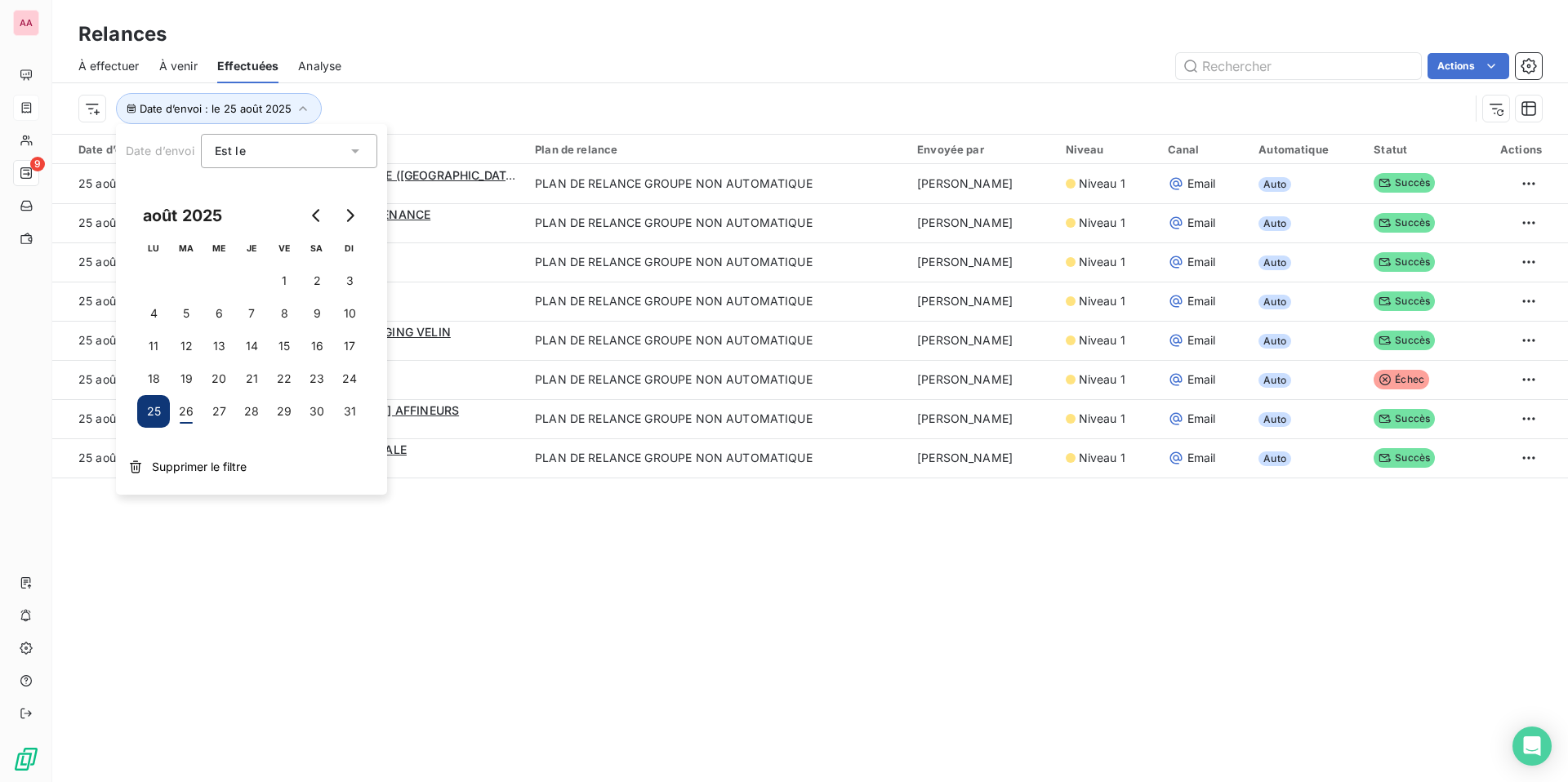
click at [508, 108] on div "Date d’envoi : le 25 août 2025" at bounding box center [773, 109] width 1391 height 31
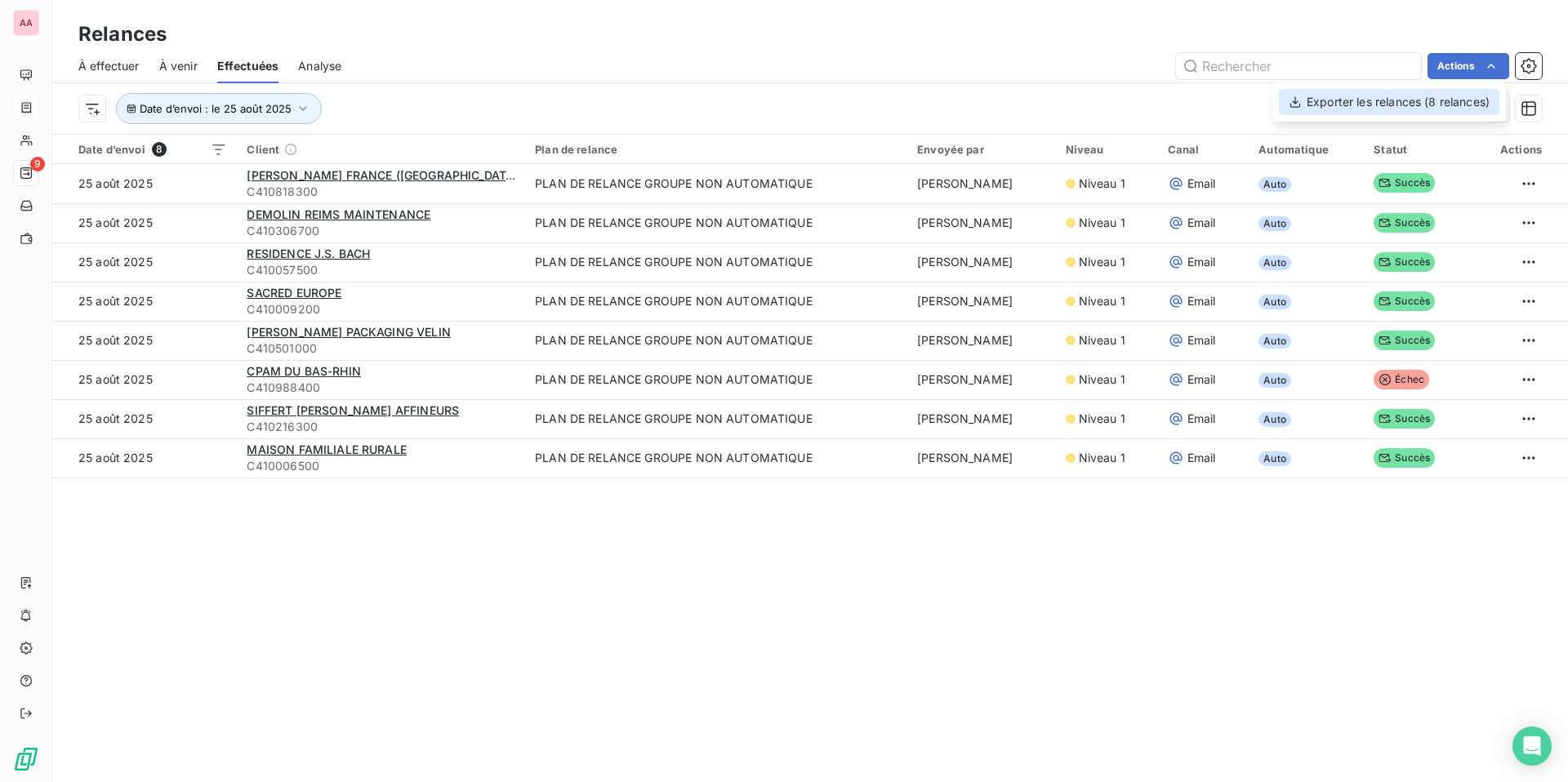
click at [578, 112] on div "Exporter les relances (8 relances)" at bounding box center [1389, 101] width 221 height 26
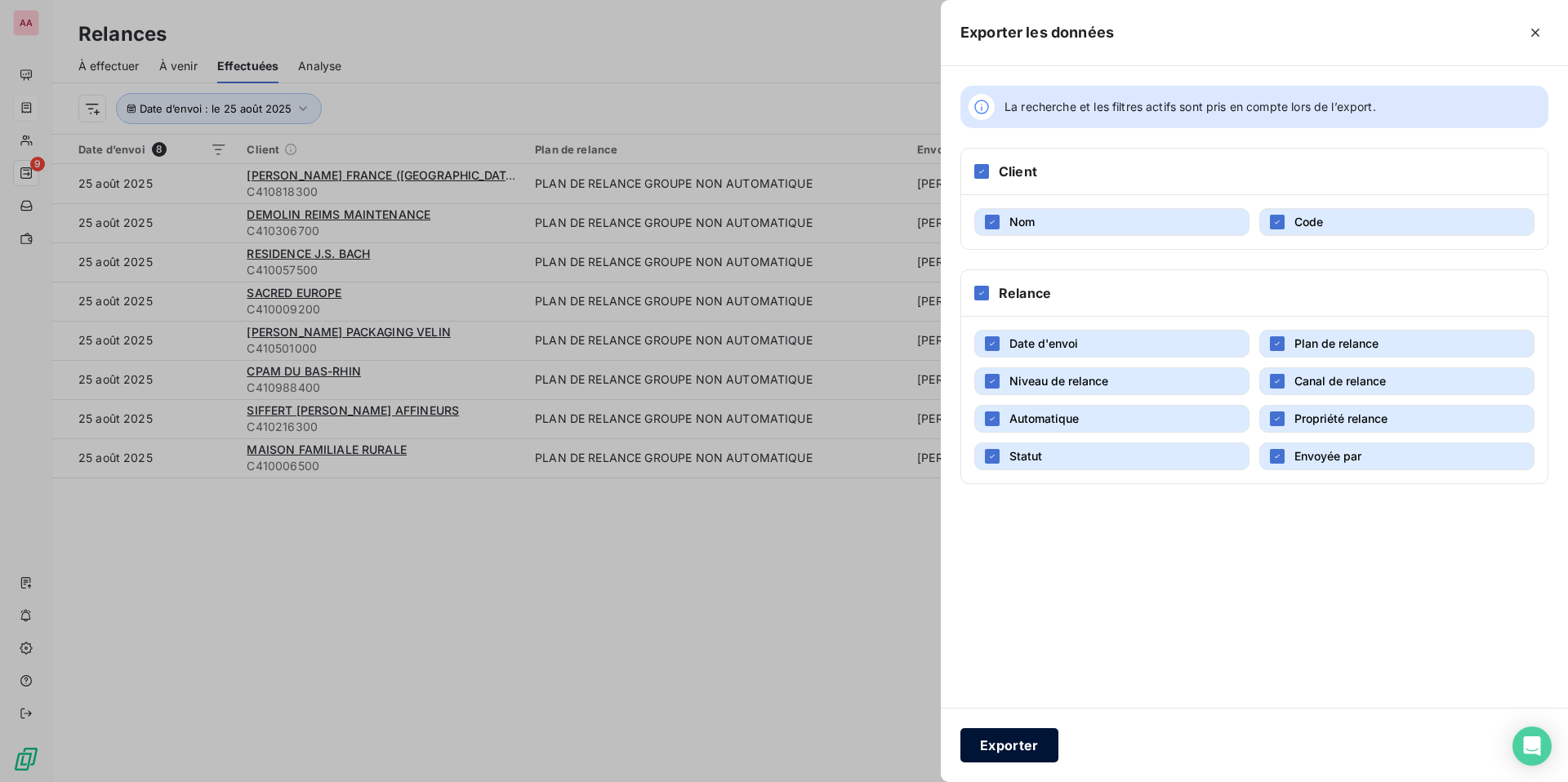
click at [578, 671] on button "Exporter" at bounding box center [1009, 745] width 98 height 35
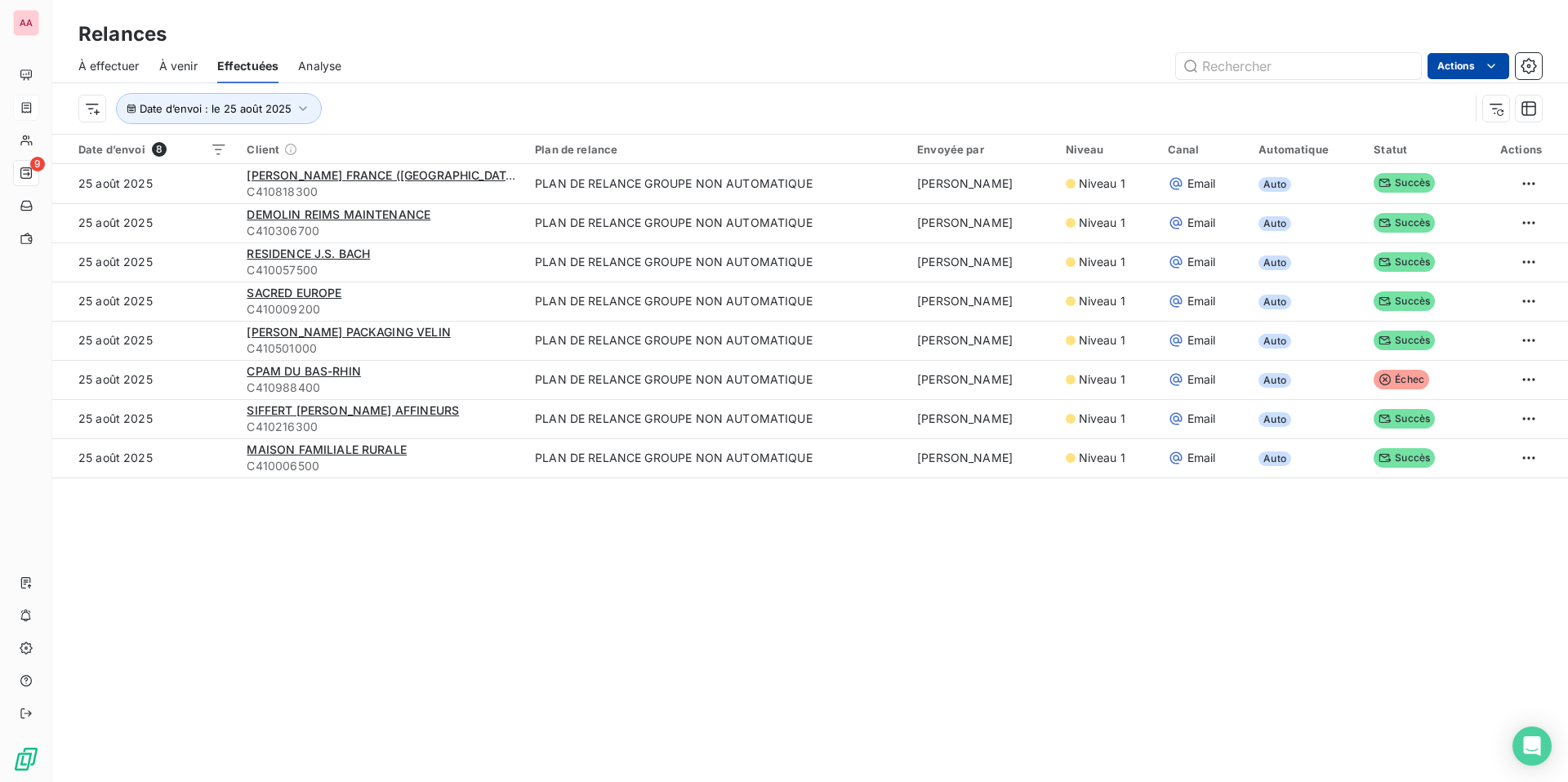
click at [578, 66] on html "AA 9 Relances À effectuer À venir Effectuées Analyse Actions Date d’envoi : le …" at bounding box center [784, 391] width 1568 height 782
click at [578, 110] on div "Exporter les relances (8 relances)" at bounding box center [1389, 101] width 221 height 26
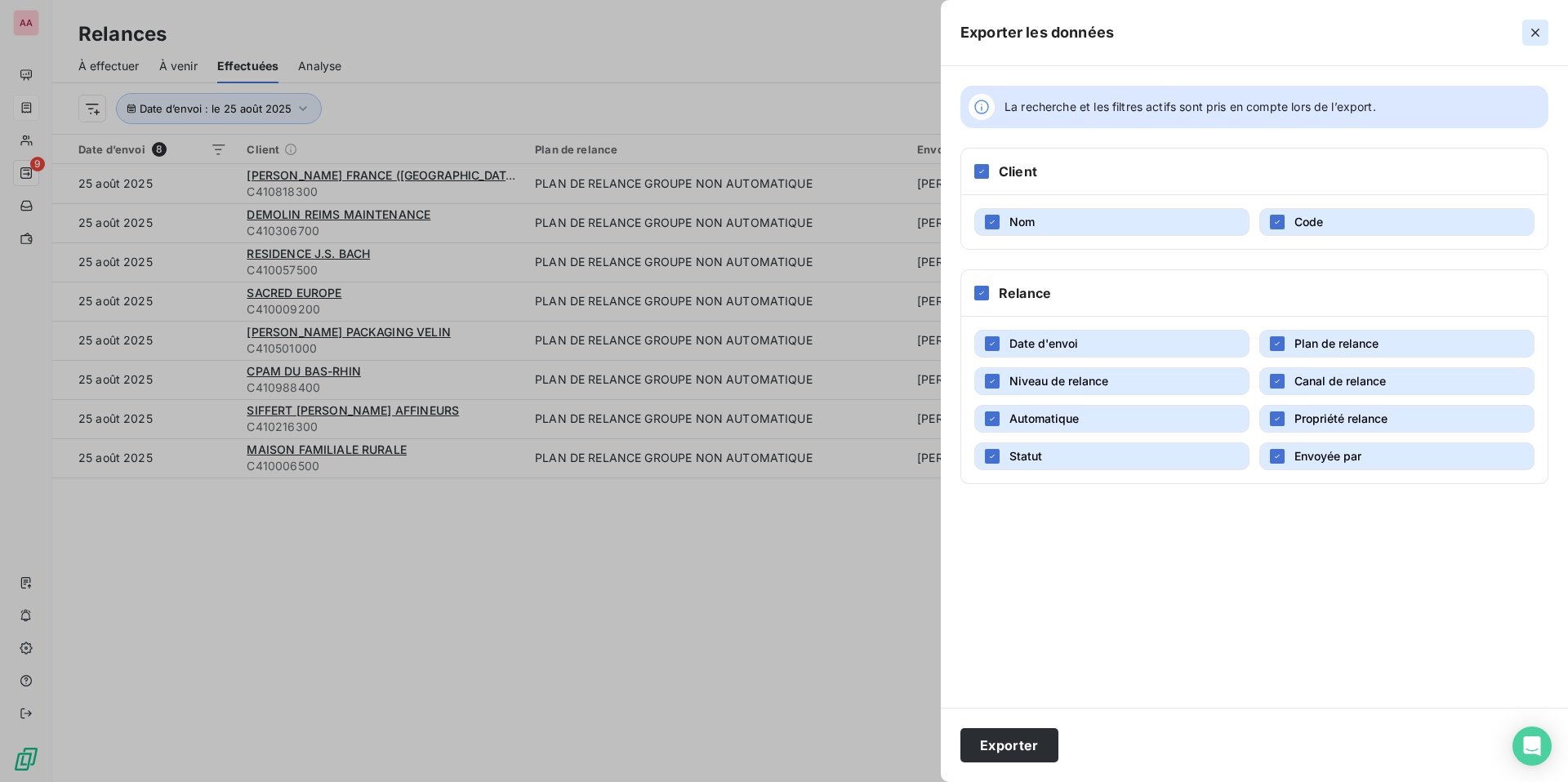
click at [578, 34] on icon "button" at bounding box center [1535, 32] width 16 height 16
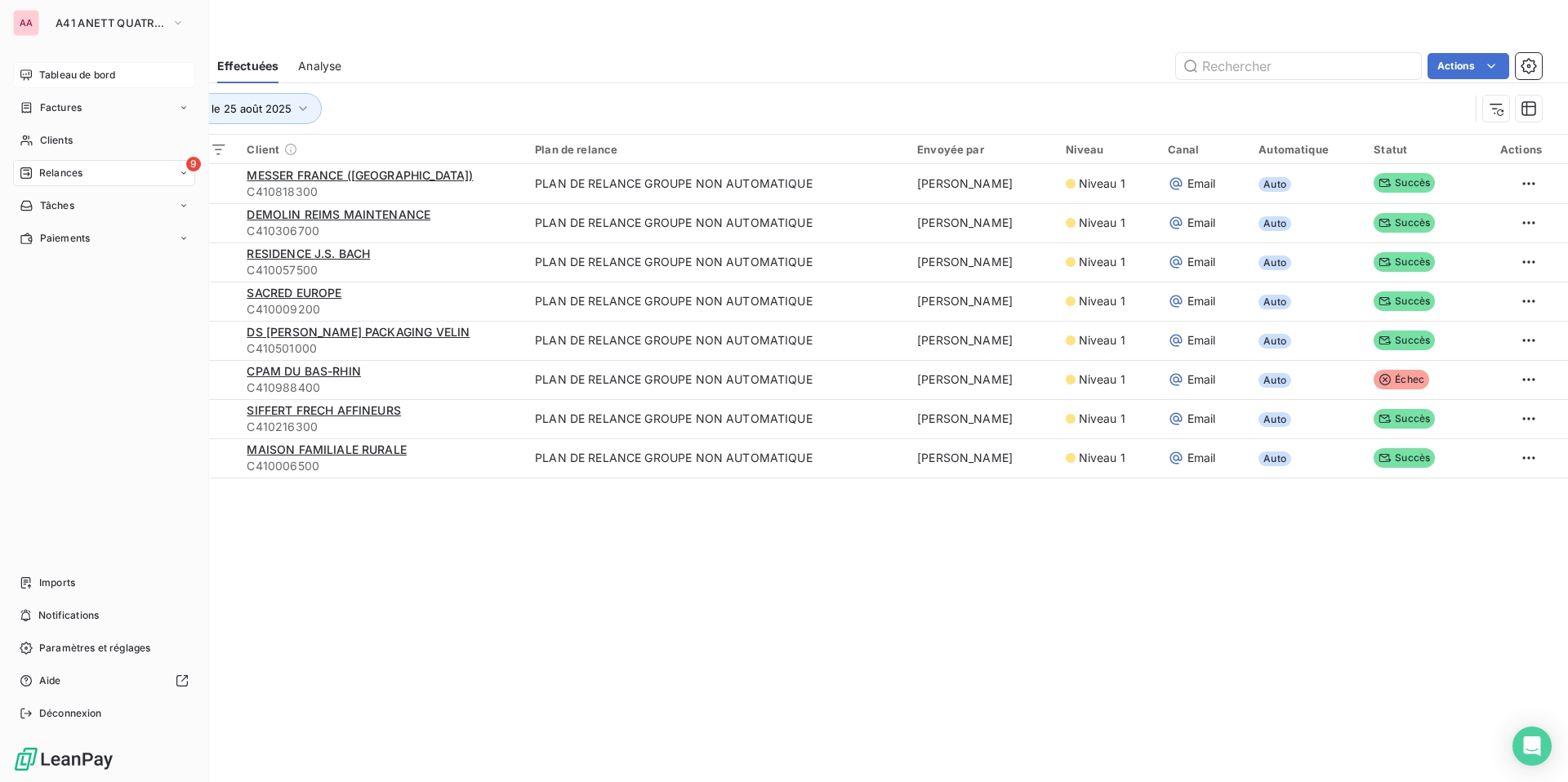
click at [54, 72] on span "Tableau de bord" at bounding box center [77, 74] width 76 height 14
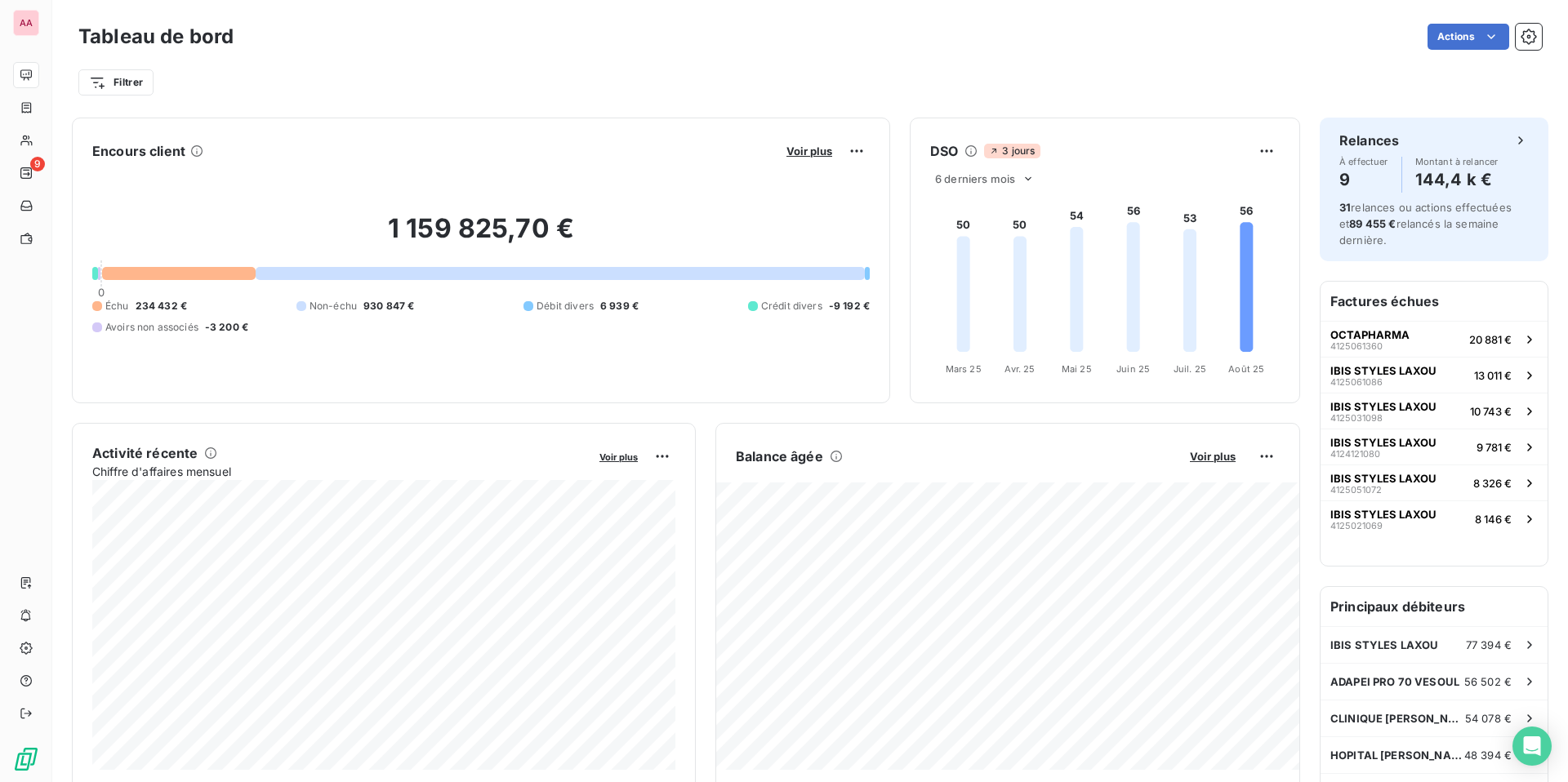
click at [330, 306] on span "Non-échu" at bounding box center [332, 305] width 47 height 14
click at [374, 355] on div "1 159 825,70 € 0 Échu 234 432 € Non-échu 930 847 € Débit divers 6 939 € Crédit …" at bounding box center [481, 273] width 777 height 219
click at [796, 152] on span "Voir plus" at bounding box center [809, 151] width 45 height 13
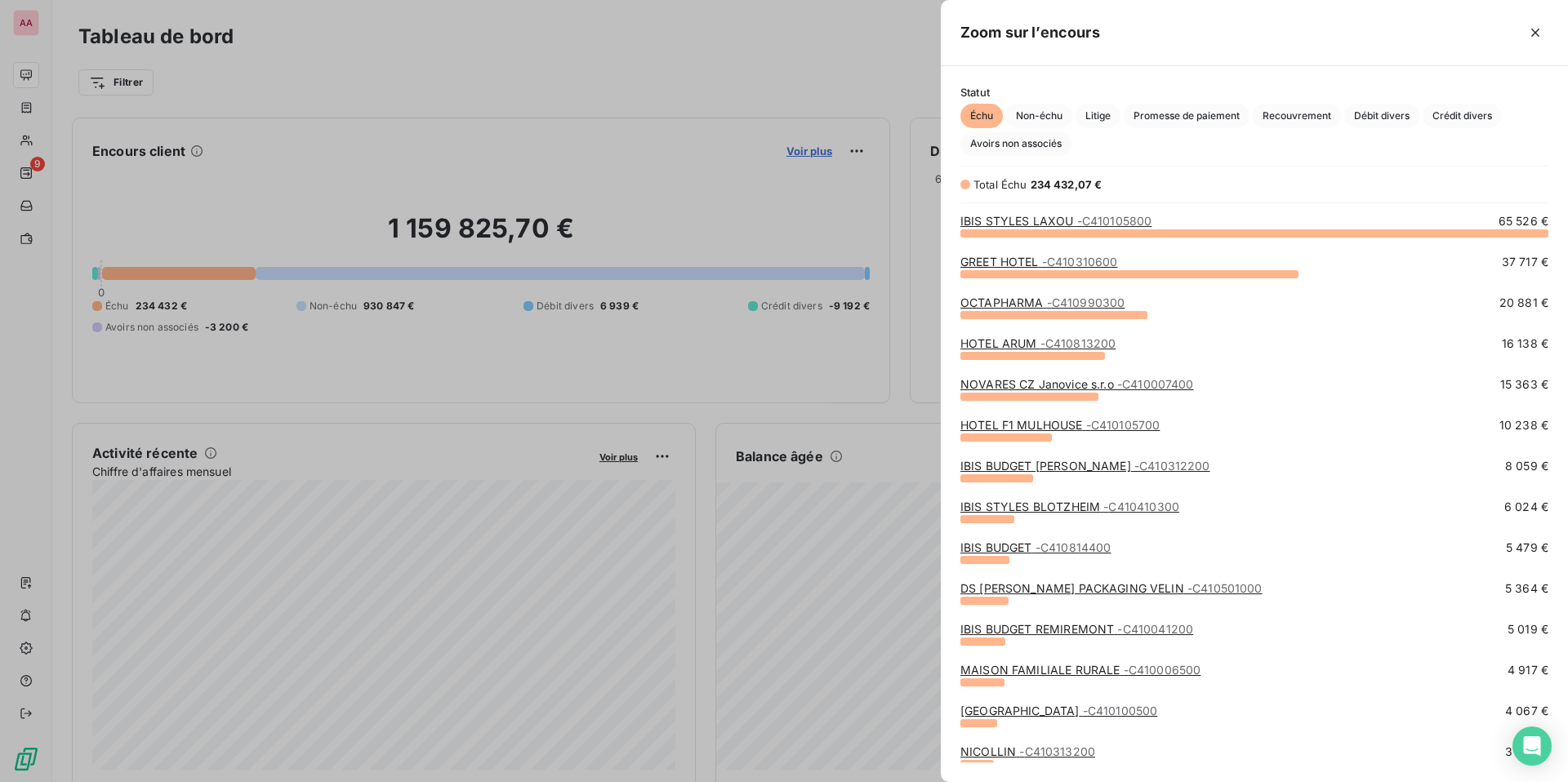
scroll to position [550, 627]
click at [1034, 120] on span "Non-échu" at bounding box center [1039, 116] width 66 height 24
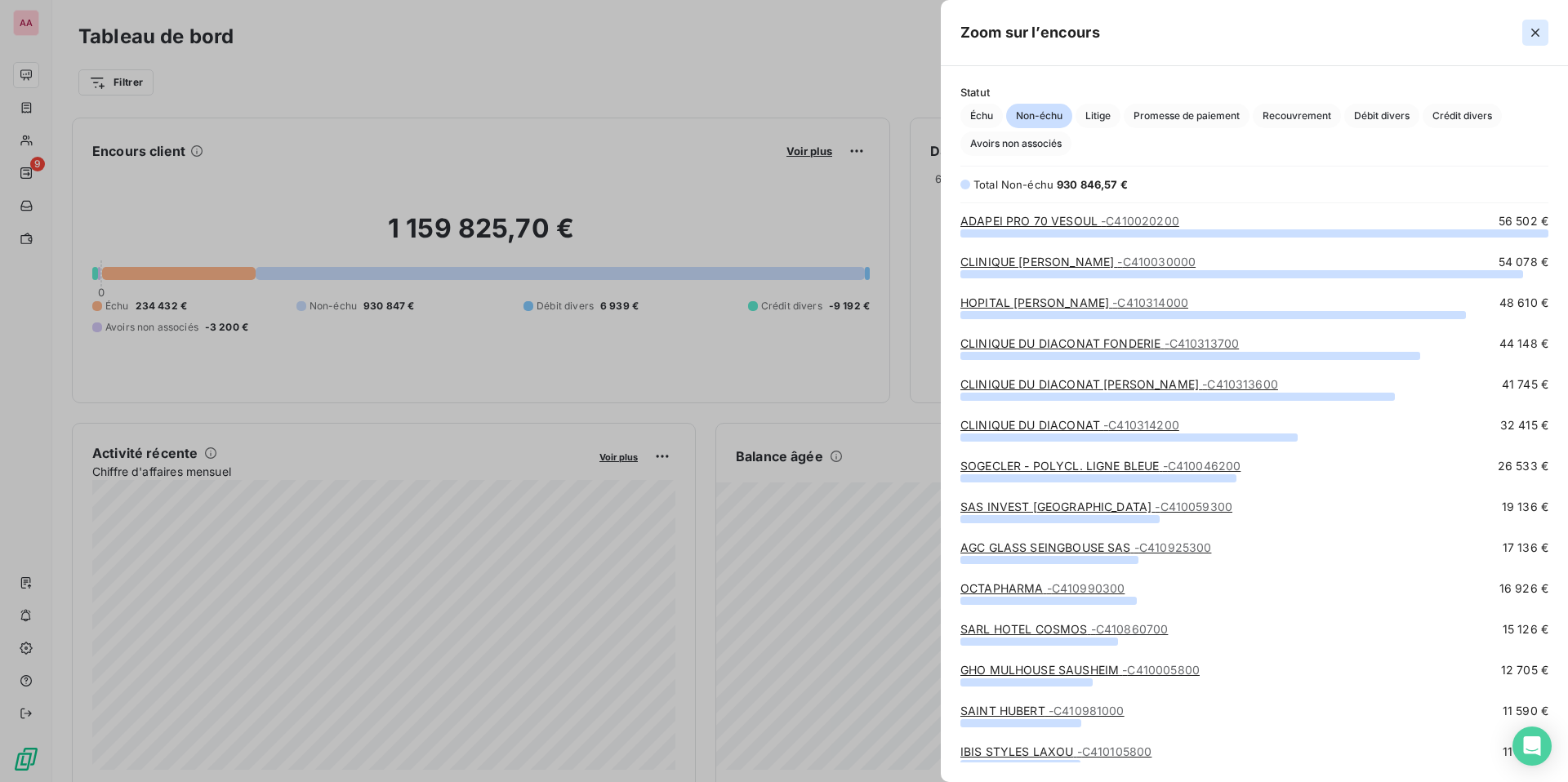
click at [1545, 26] on button "button" at bounding box center [1535, 32] width 26 height 26
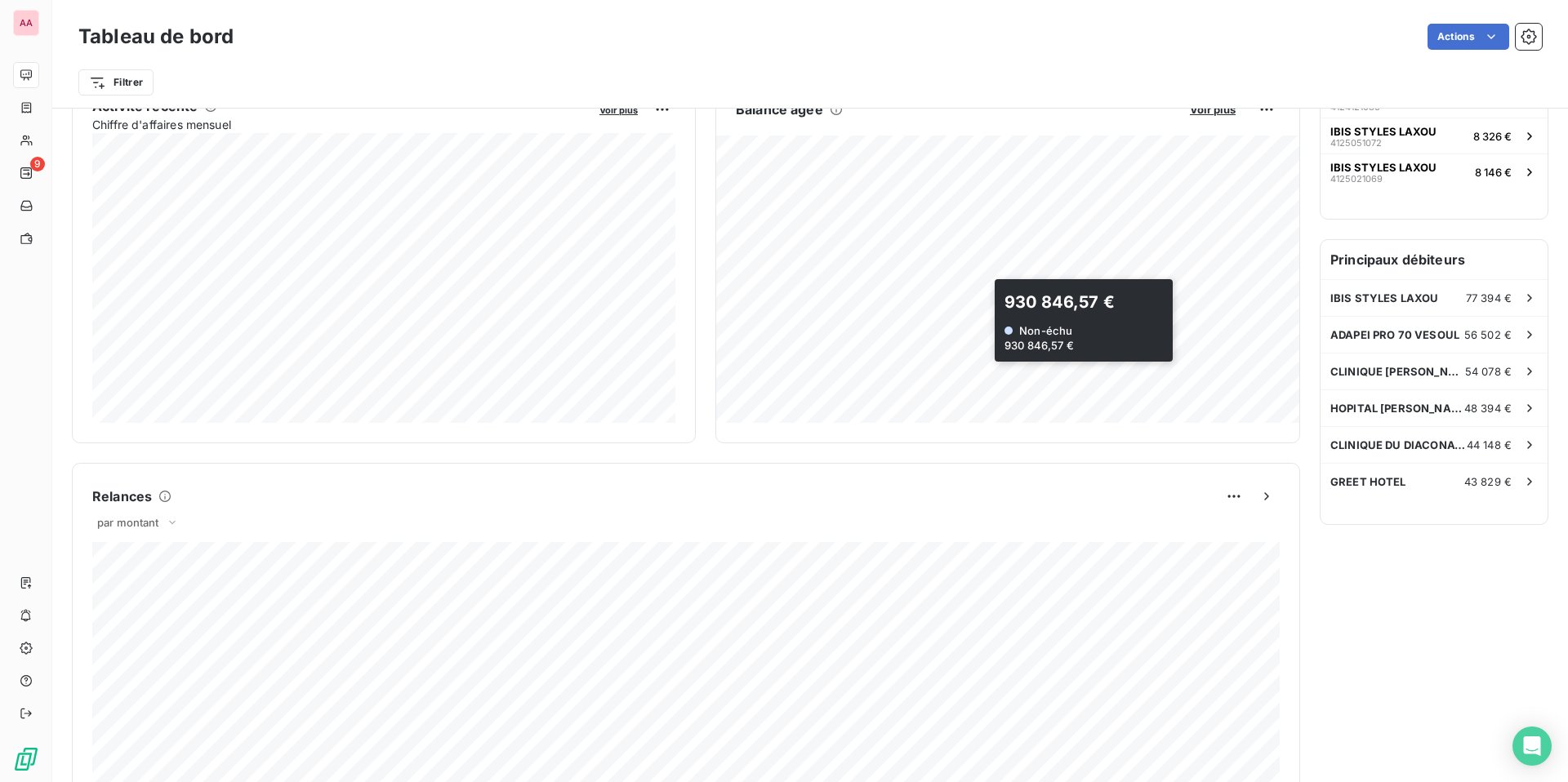
scroll to position [347, 0]
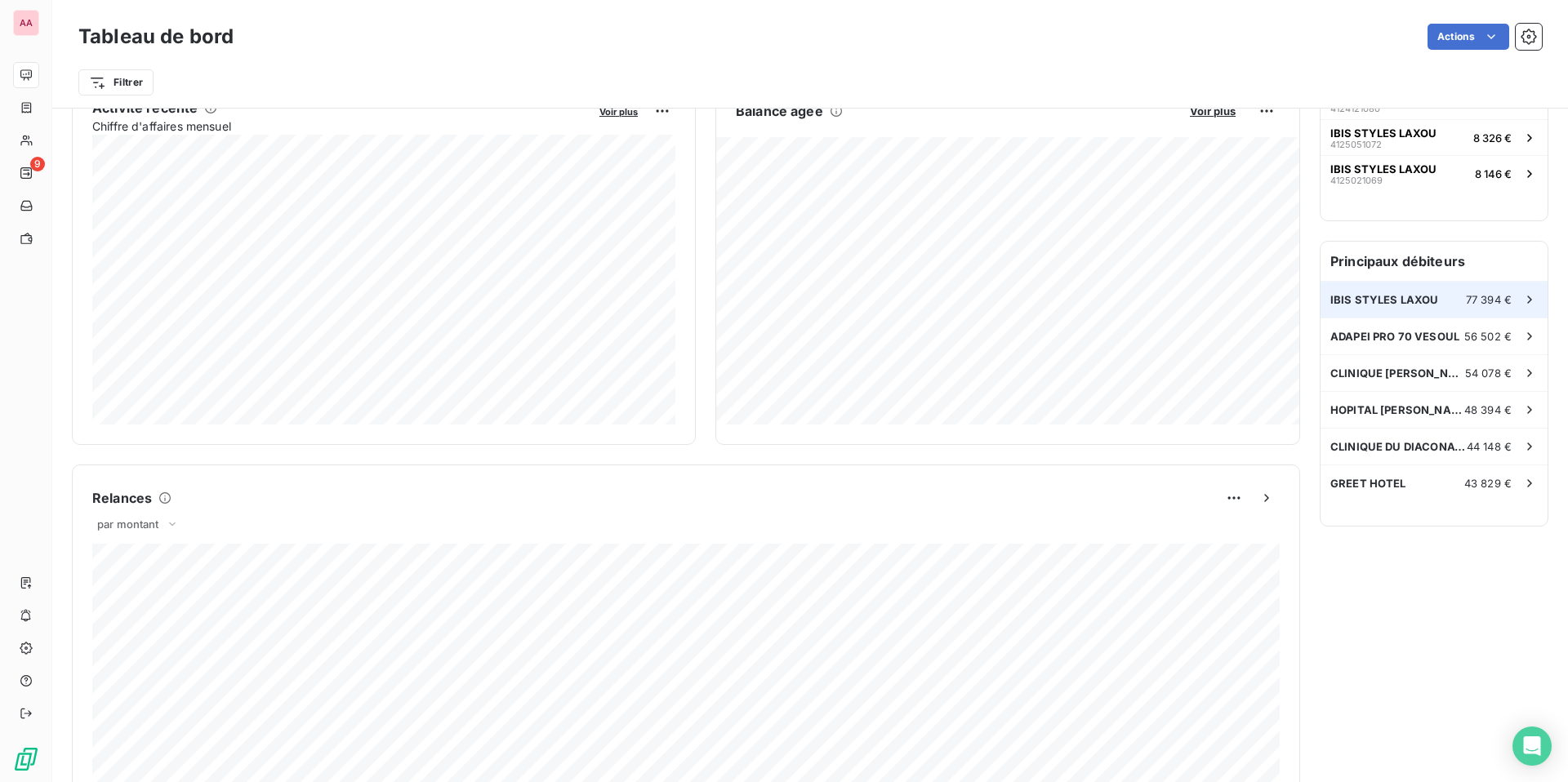
click at [1483, 302] on span "77 394 €" at bounding box center [1488, 300] width 45 height 13
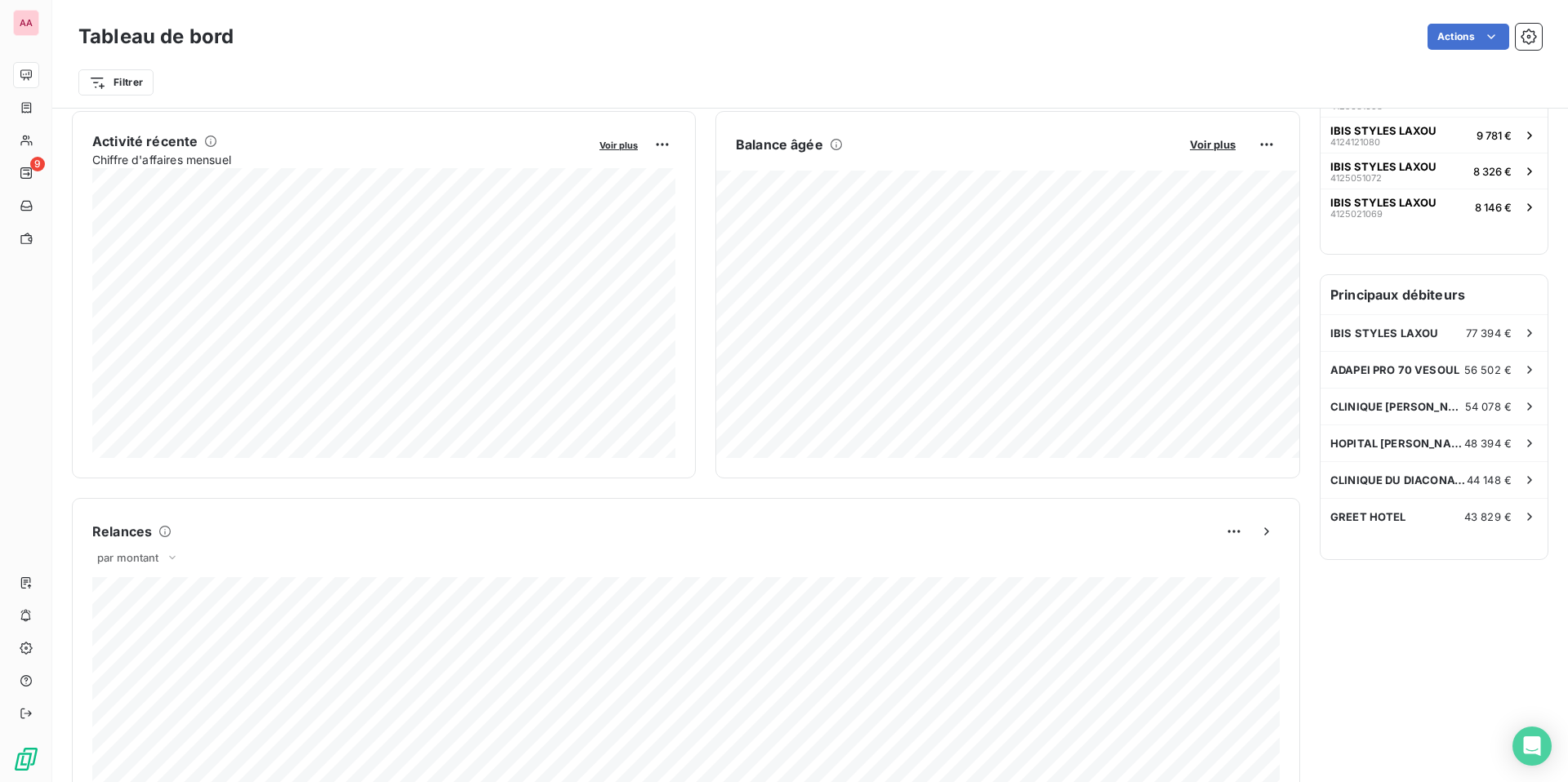
scroll to position [316, 0]
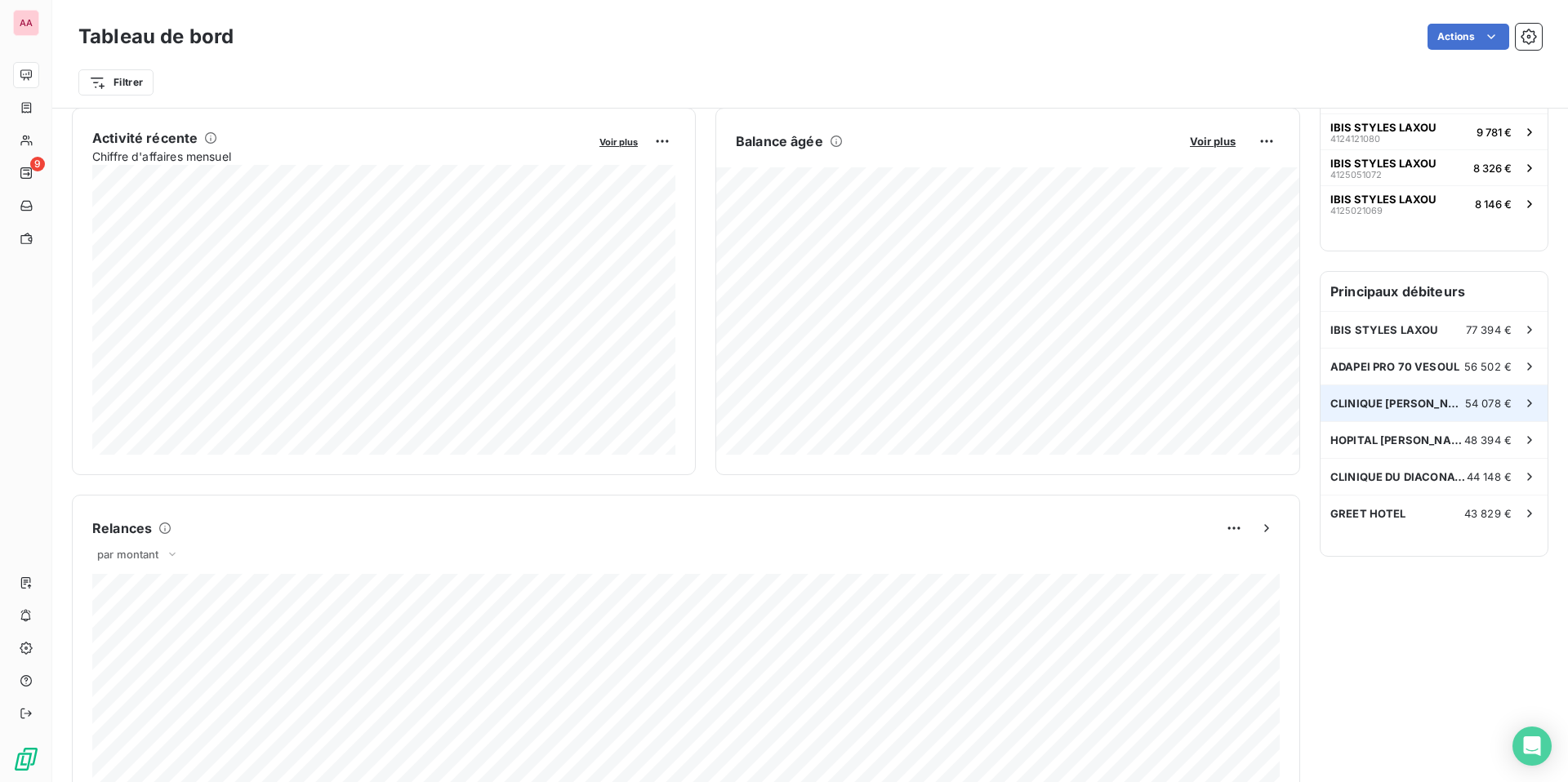
click at [1518, 396] on div "54 078 €" at bounding box center [1501, 403] width 72 height 16
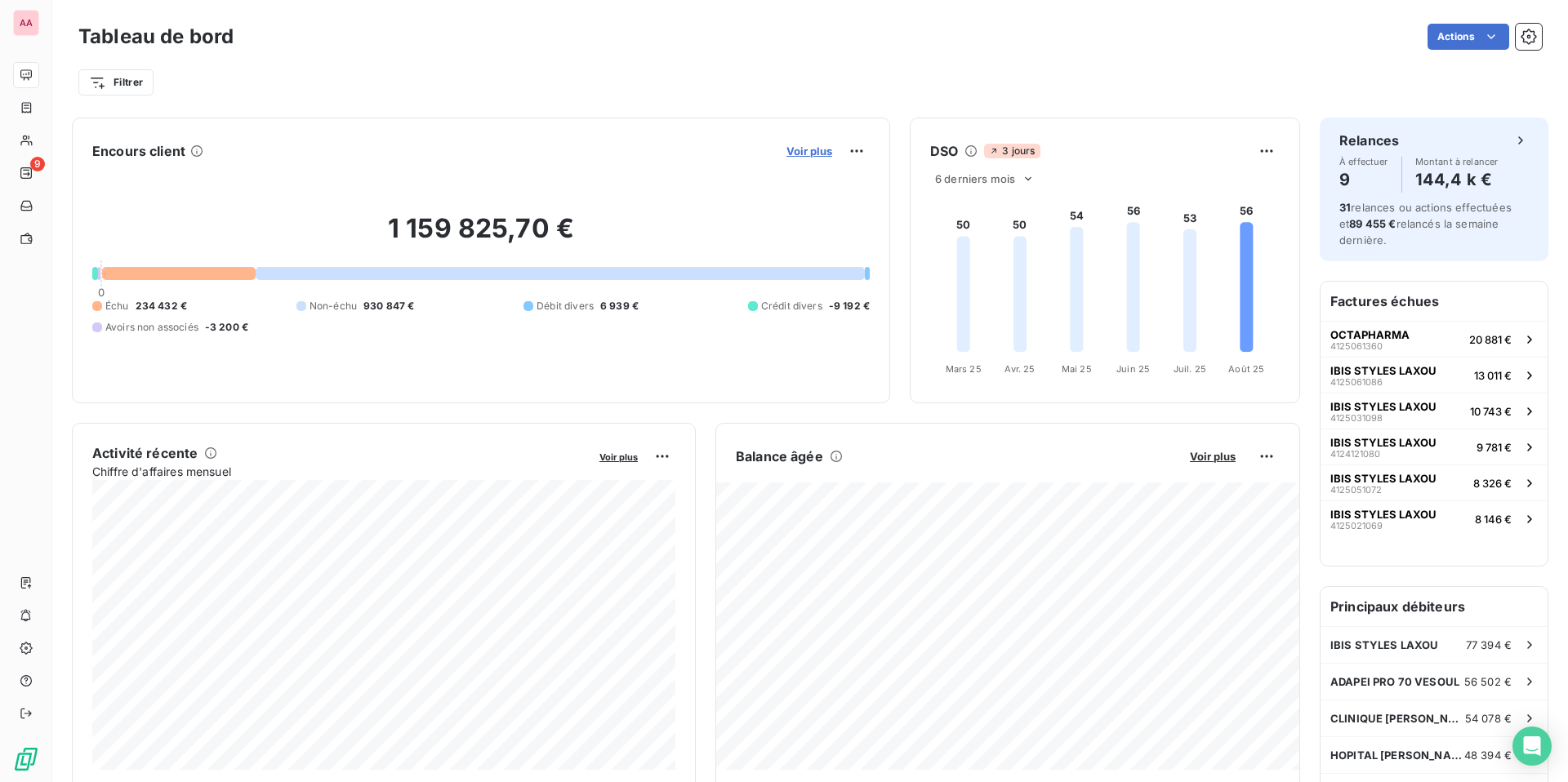
click at [814, 147] on span "Voir plus" at bounding box center [809, 151] width 45 height 13
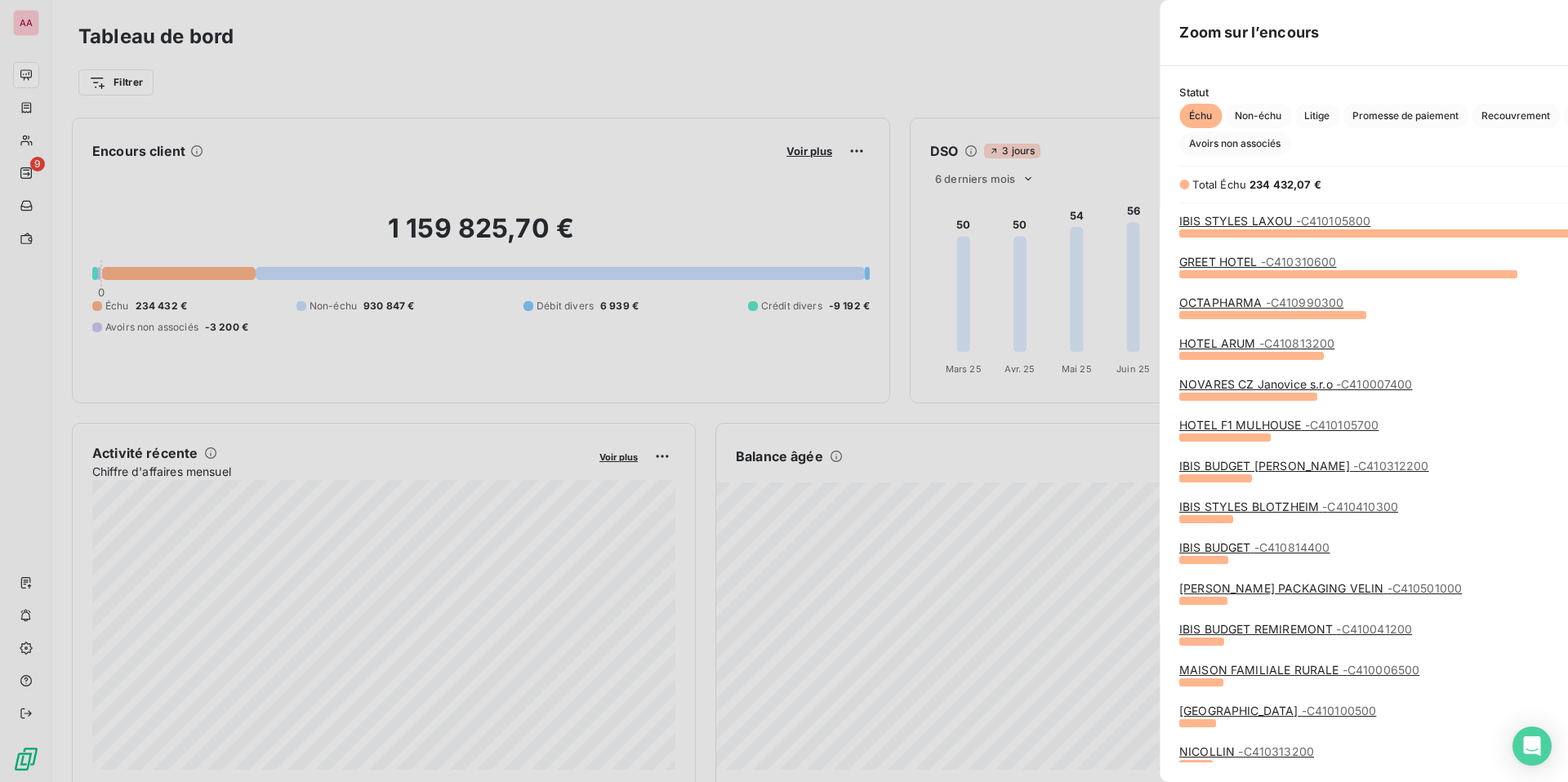
scroll to position [550, 627]
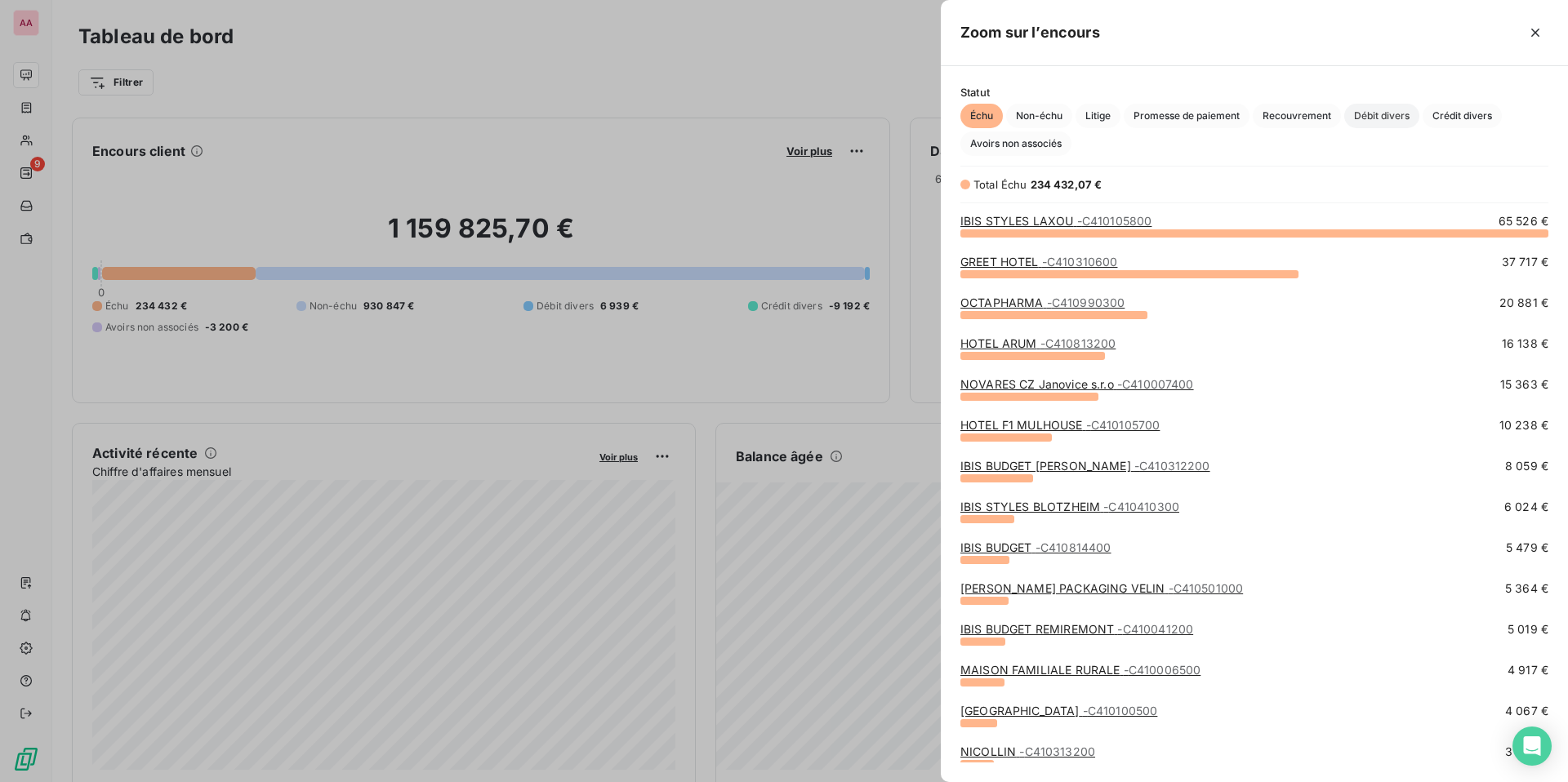
click at [1404, 112] on span "Débit divers" at bounding box center [1382, 116] width 75 height 24
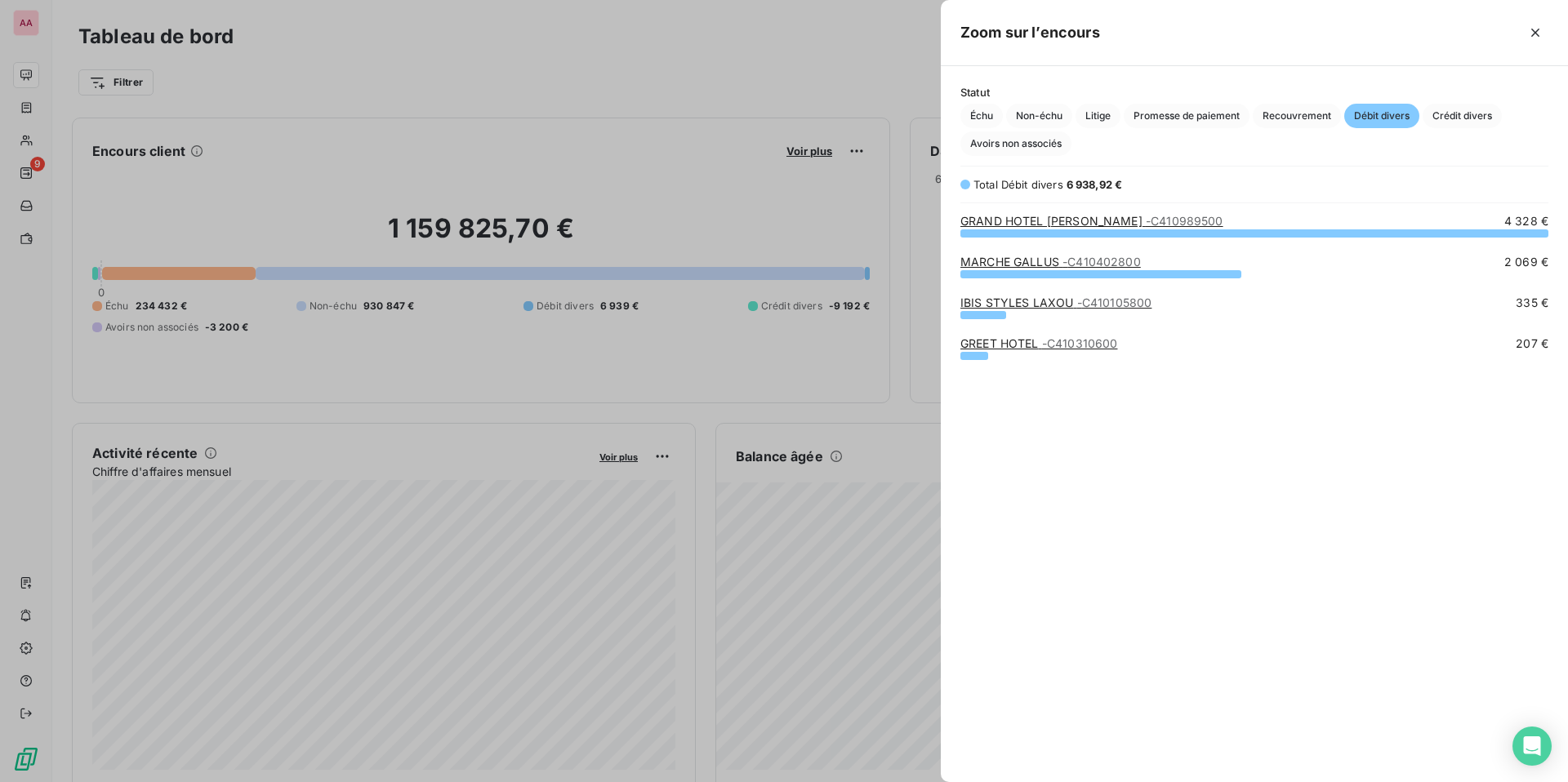
click at [1173, 222] on span "- C410989500" at bounding box center [1185, 221] width 78 height 13
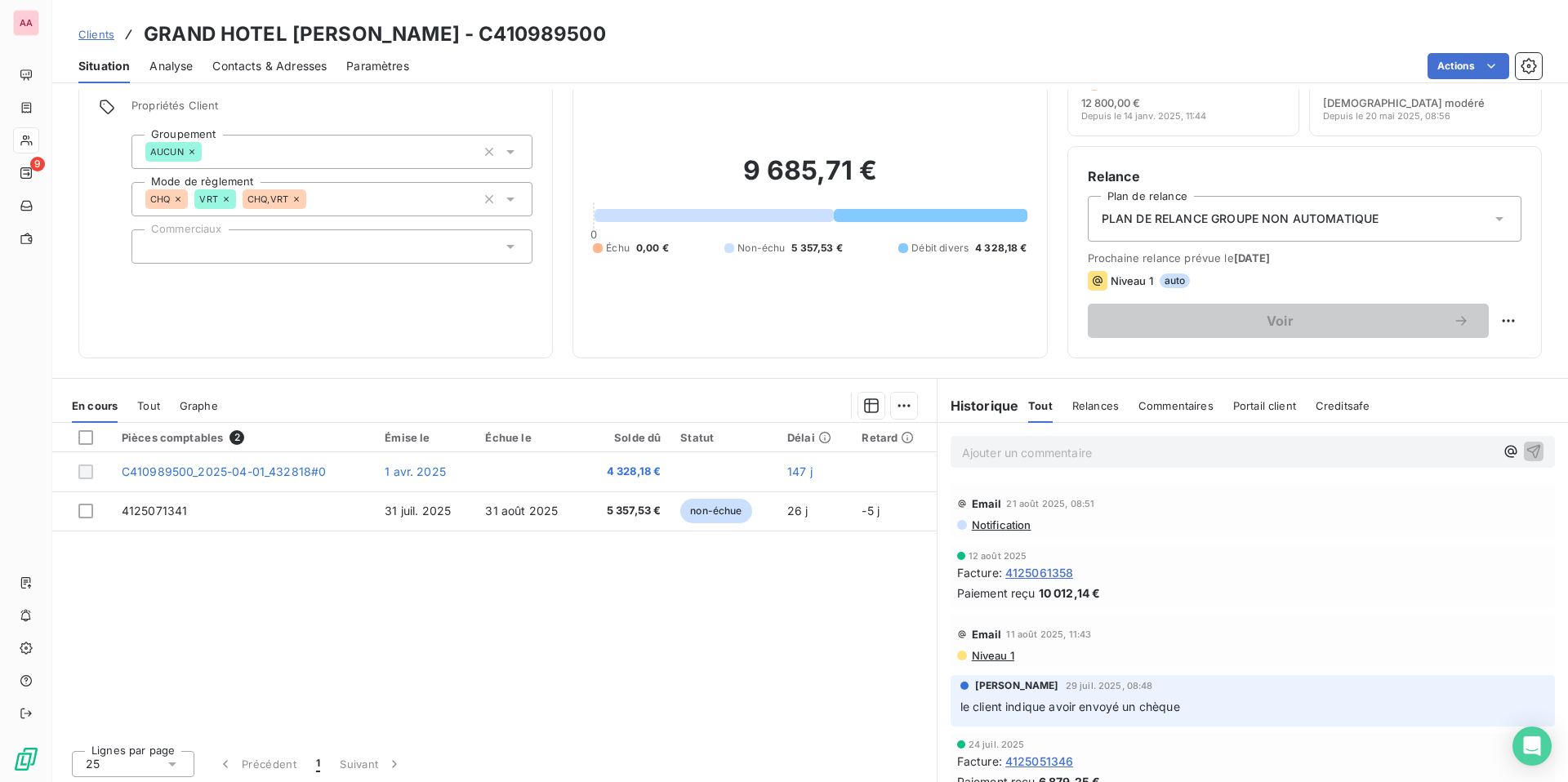
scroll to position [70, 0]
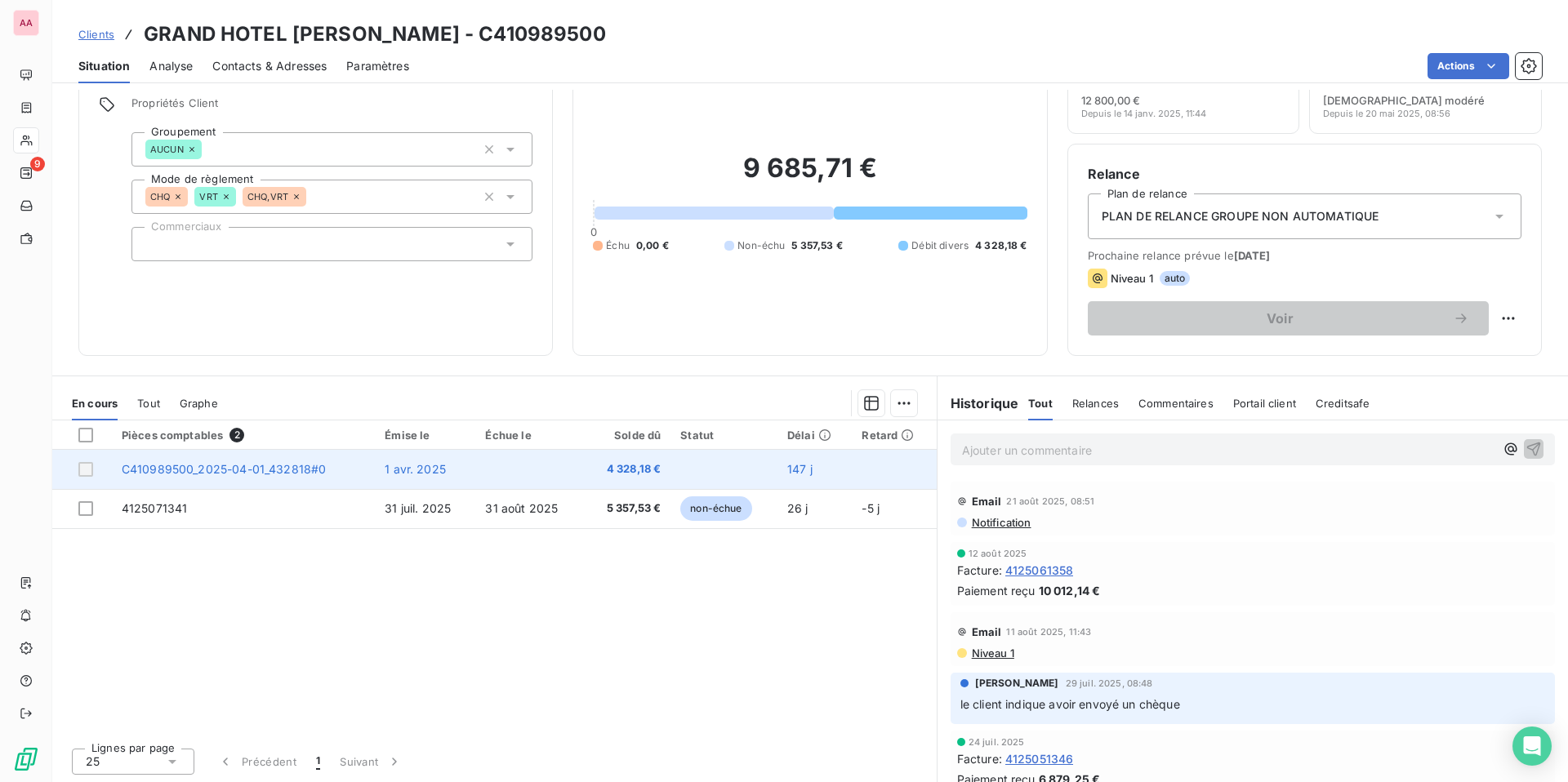
click at [275, 466] on span "C410989500_2025-04-01_432818#0" at bounding box center [223, 469] width 205 height 13
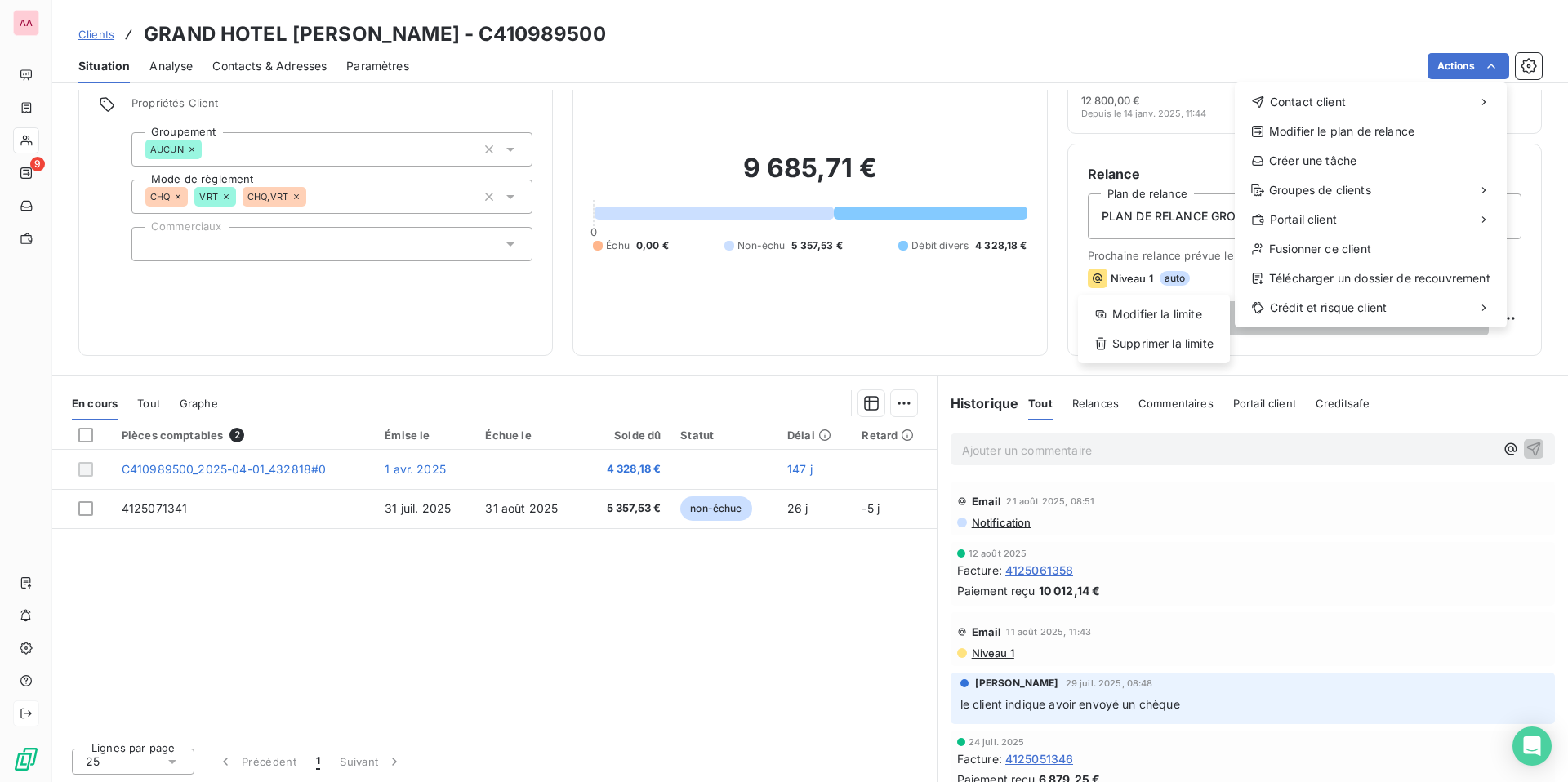
click at [27, 725] on html "AA 9 Clients GRAND HOTEL [PERSON_NAME] - C410989500 Situation Analyse Contacts …" at bounding box center [784, 391] width 1568 height 782
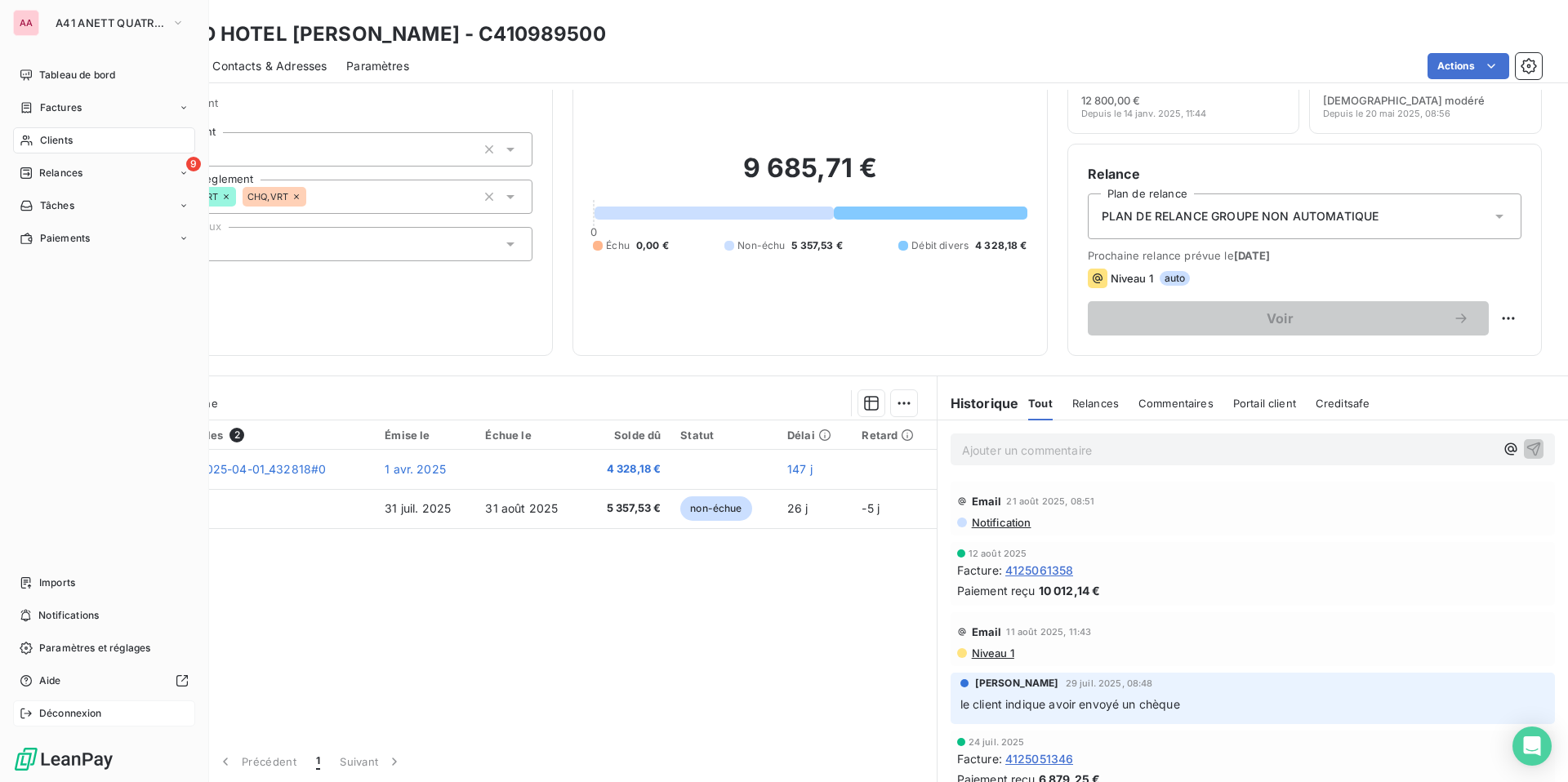
click at [26, 715] on icon at bounding box center [26, 714] width 13 height 13
